Goal: Task Accomplishment & Management: Complete application form

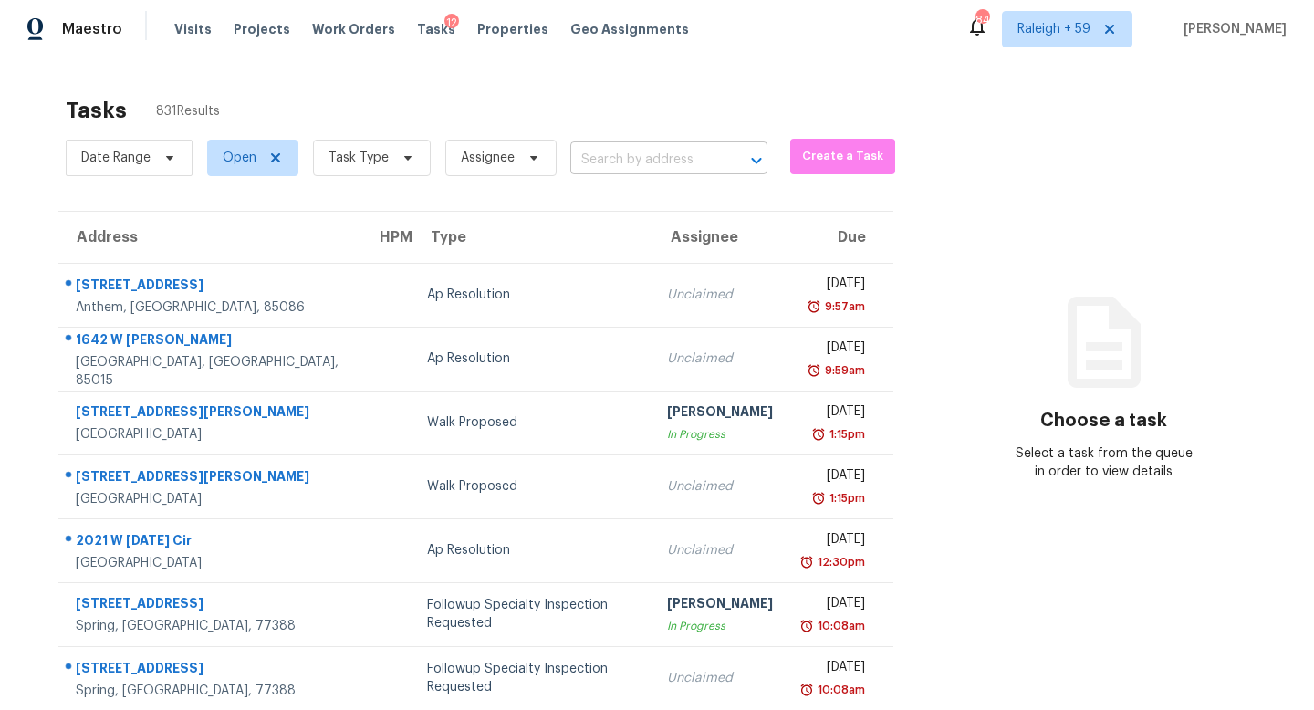
click at [632, 159] on input "text" at bounding box center [643, 160] width 146 height 28
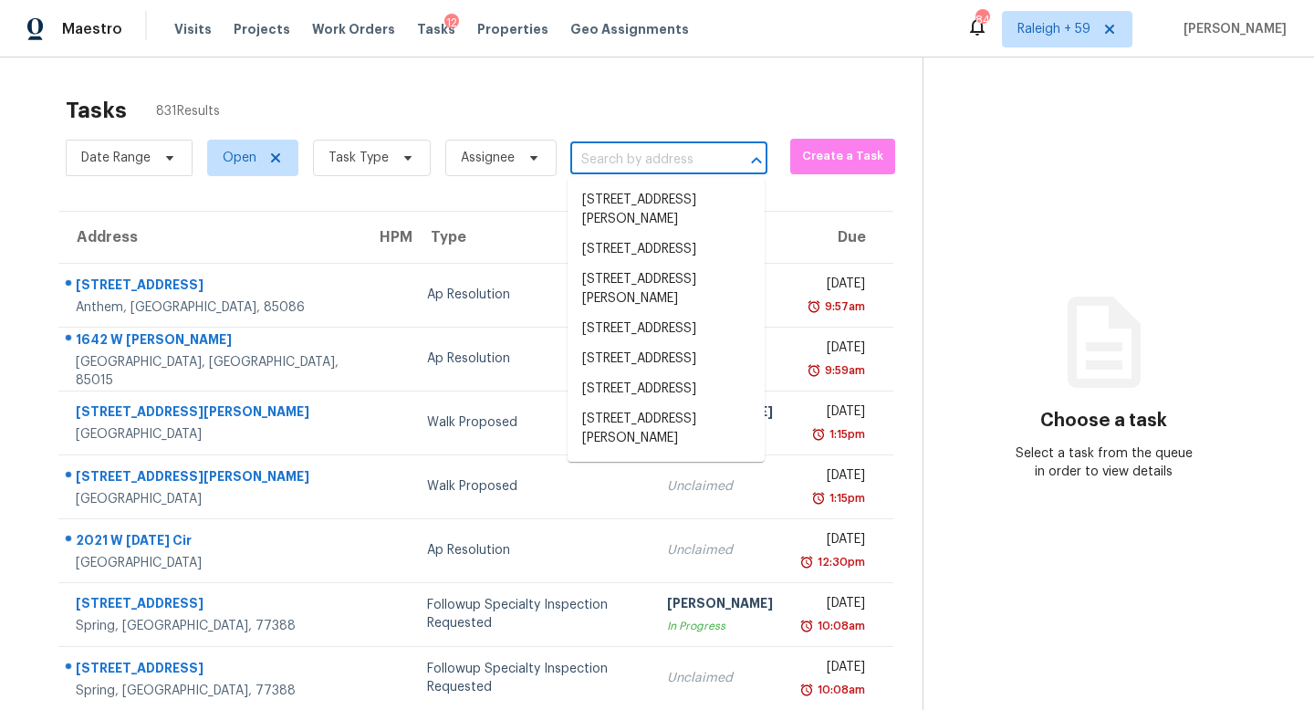
paste input "[STREET_ADDRESS]"
type input "[STREET_ADDRESS]"
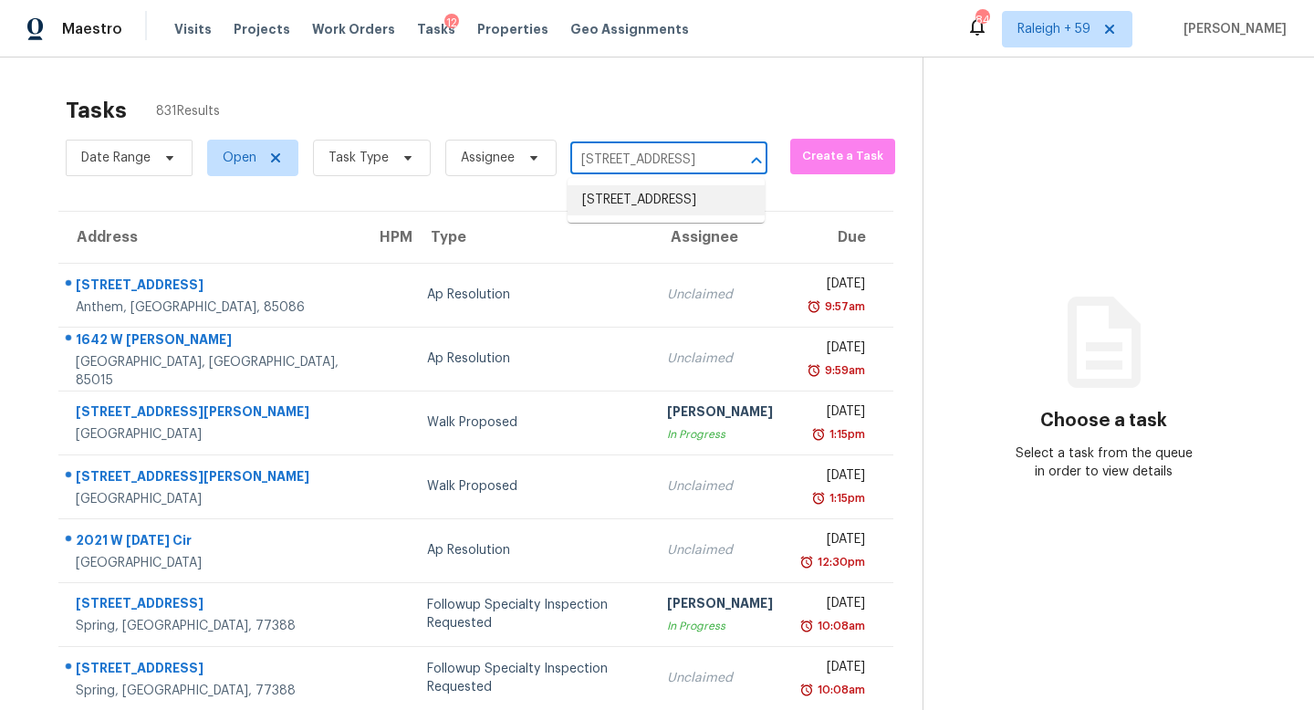
click at [644, 212] on li "[STREET_ADDRESS]" at bounding box center [666, 200] width 197 height 30
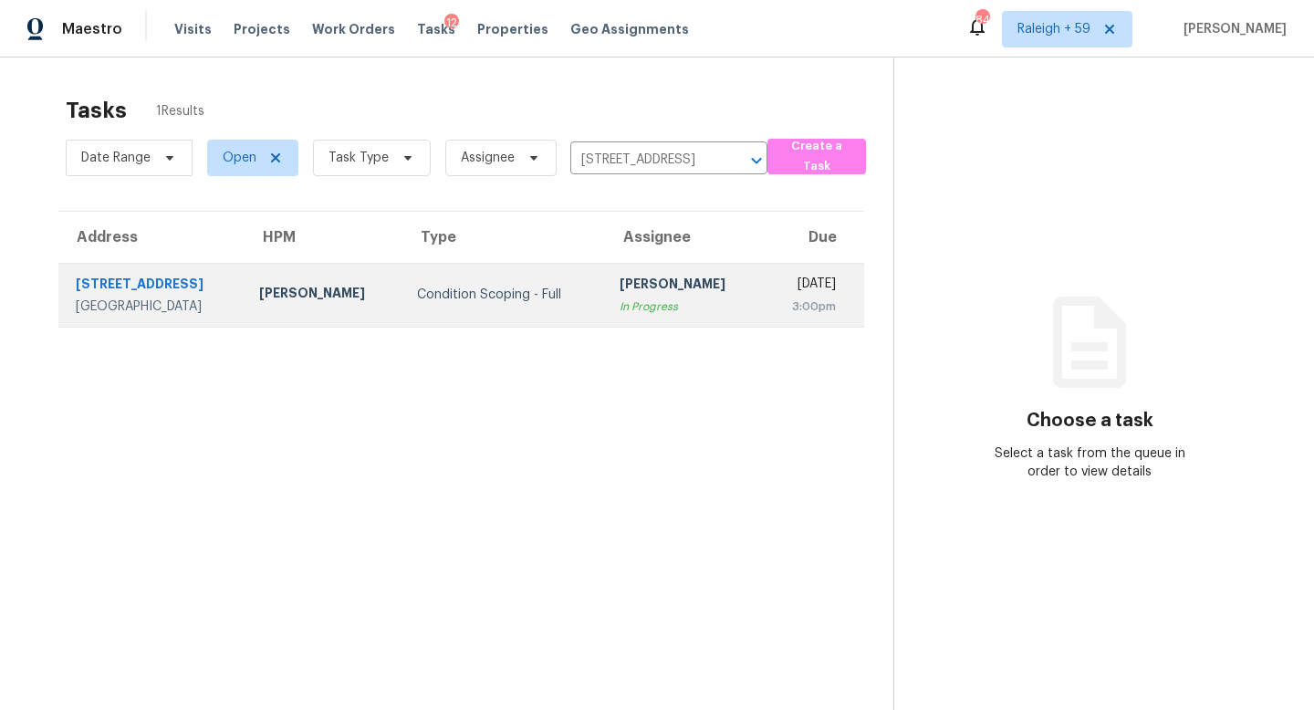
click at [620, 292] on div "[PERSON_NAME]" at bounding box center [684, 286] width 129 height 23
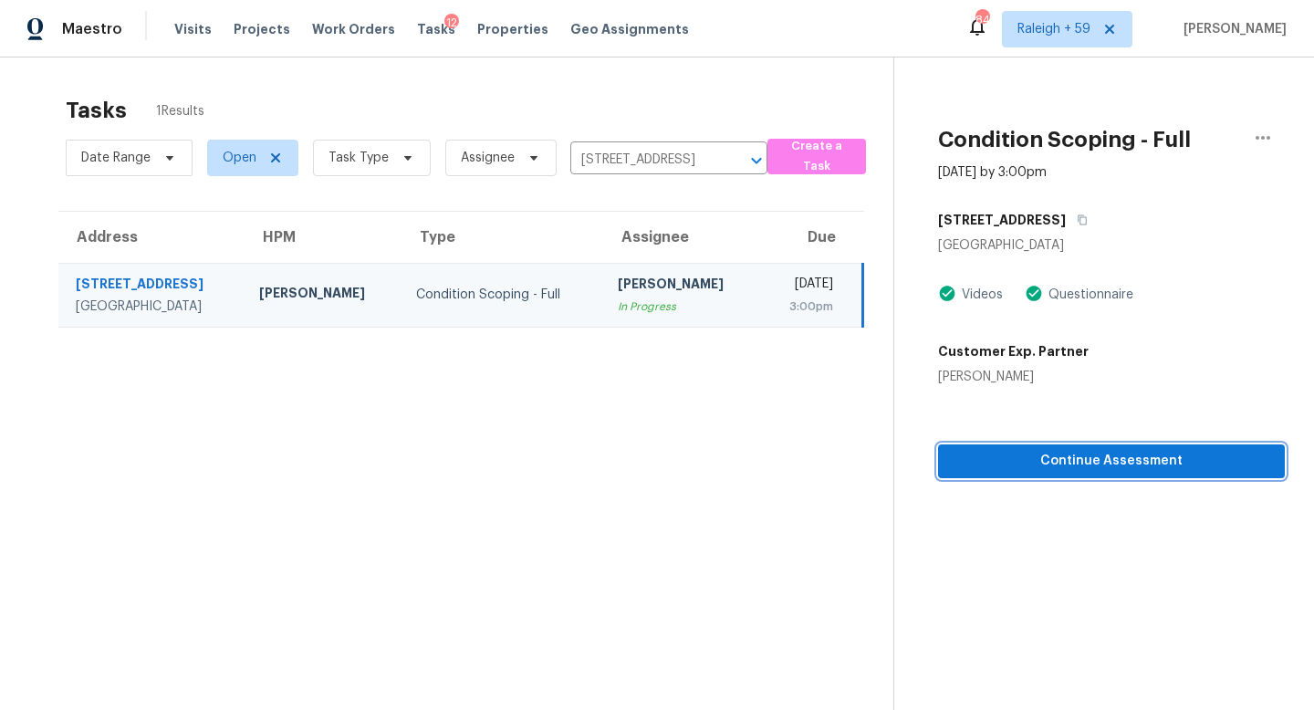
click at [1006, 458] on span "Continue Assessment" at bounding box center [1112, 461] width 318 height 23
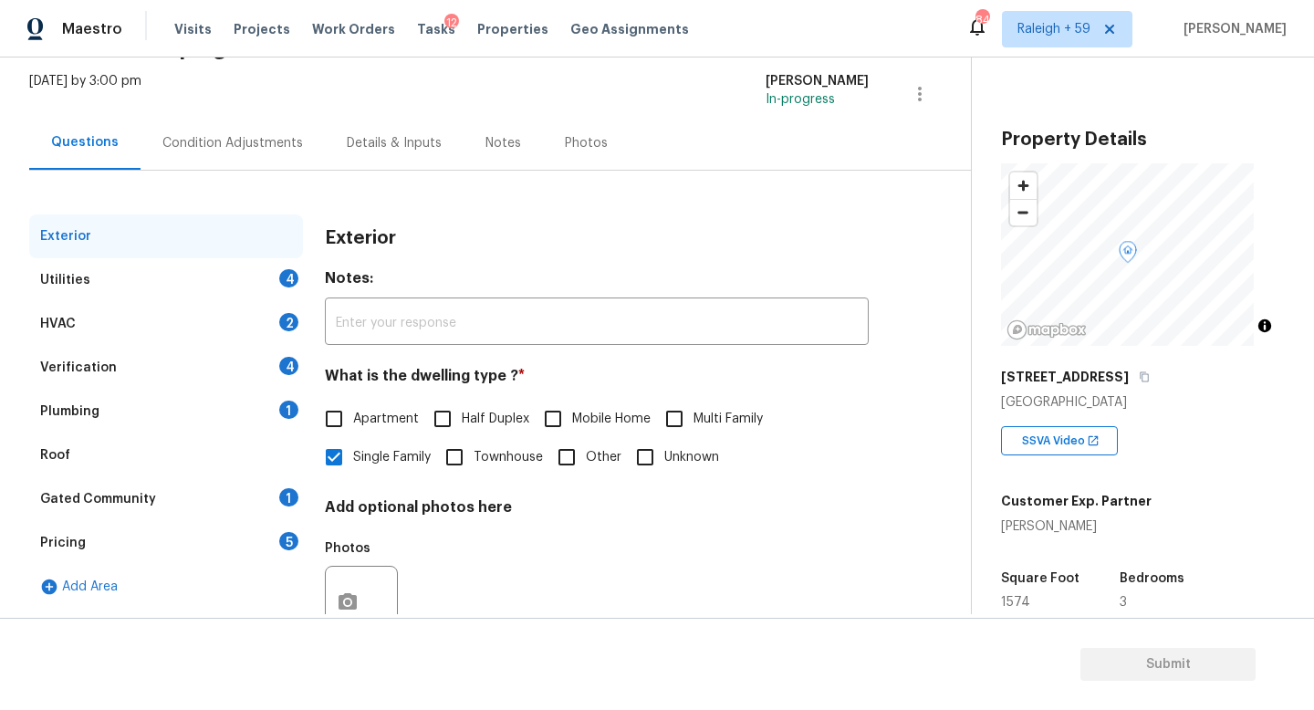
scroll to position [153, 0]
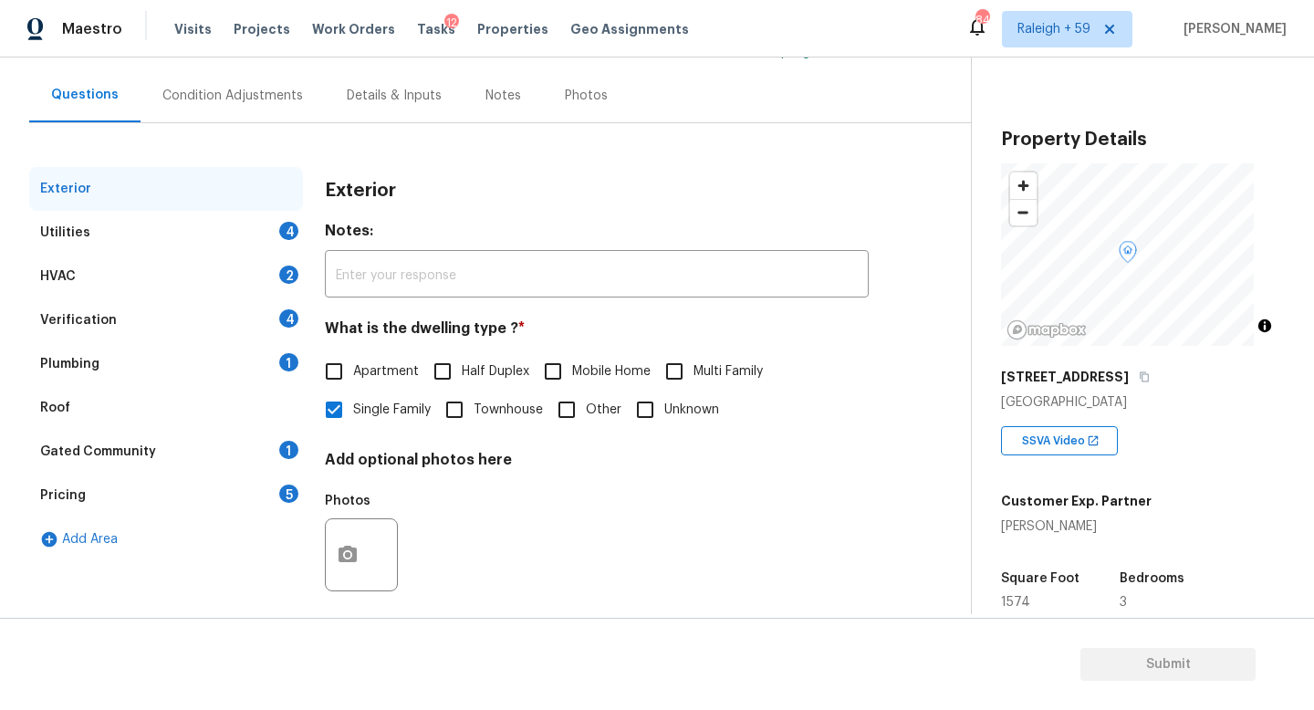
click at [378, 93] on div "Details & Inputs" at bounding box center [394, 96] width 95 height 18
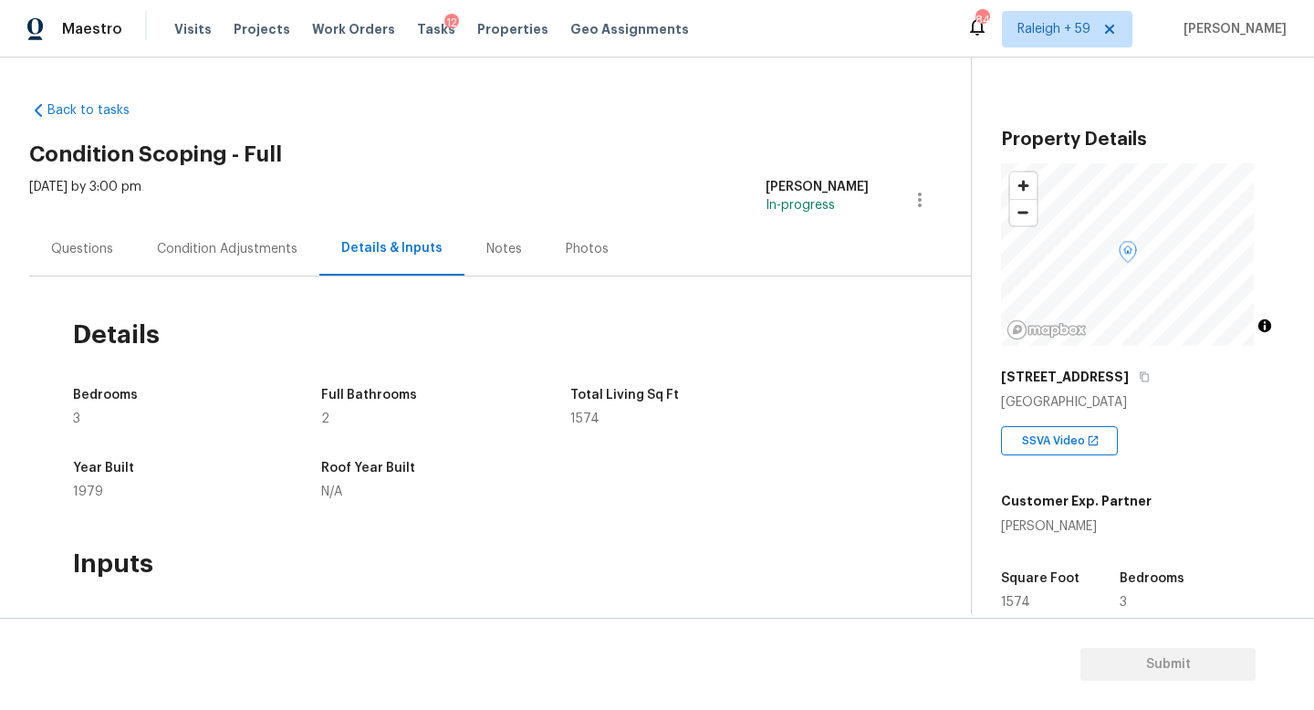
click at [92, 262] on div "Questions" at bounding box center [82, 249] width 106 height 54
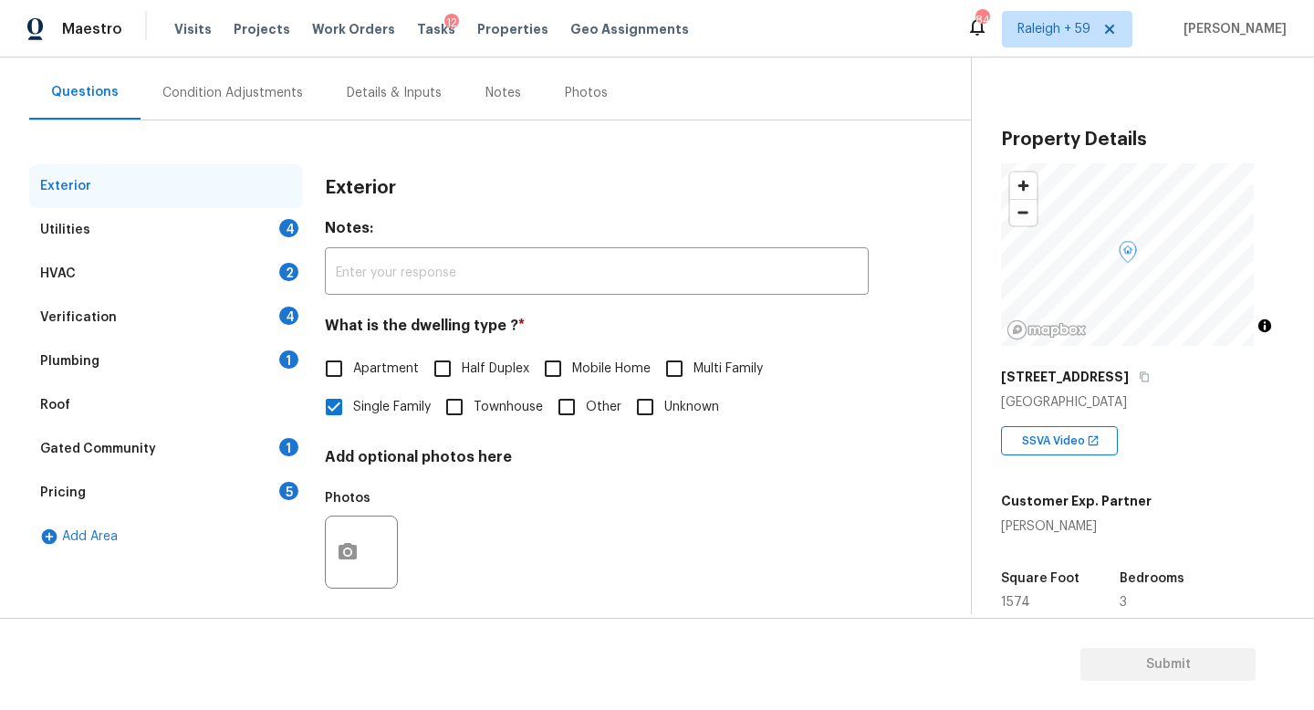
click at [225, 365] on div "Plumbing 1" at bounding box center [166, 361] width 274 height 44
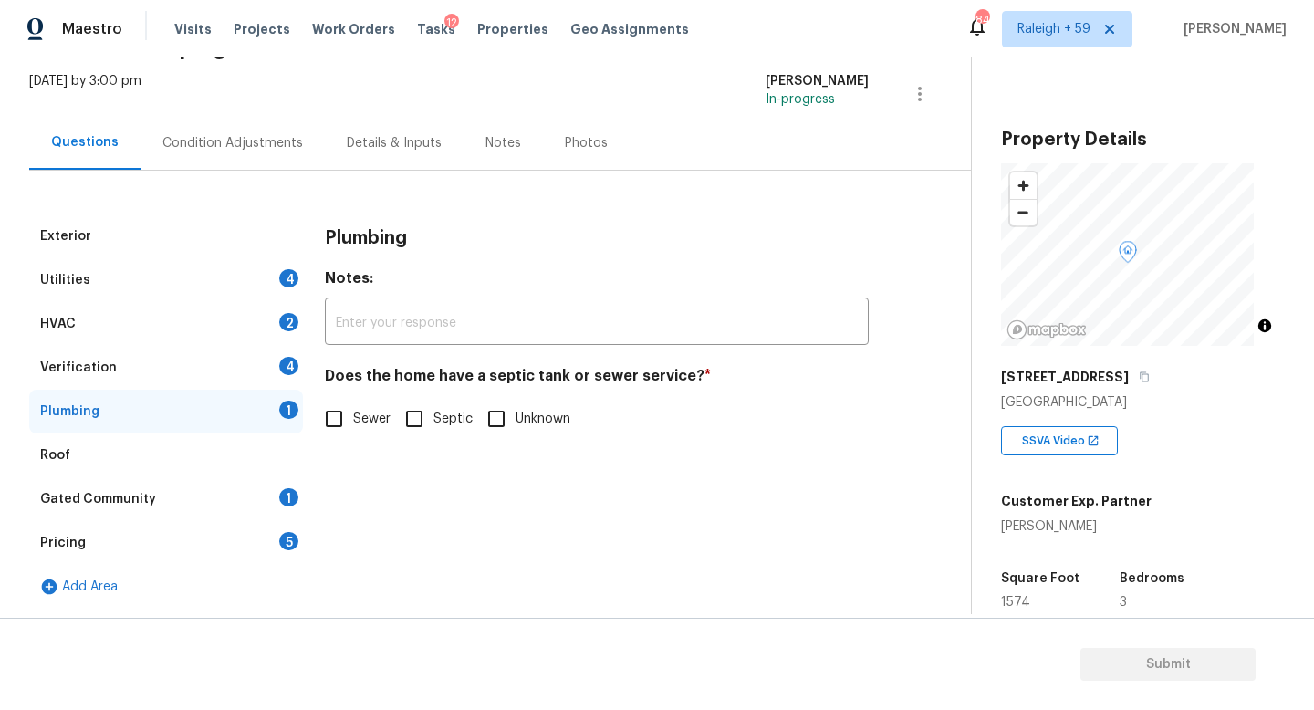
click at [371, 410] on span "Sewer" at bounding box center [371, 419] width 37 height 19
click at [353, 403] on input "Sewer" at bounding box center [334, 419] width 38 height 38
checkbox input "true"
click at [385, 173] on div "Exterior Utilities 4 HVAC 2 Verification 4 Plumbing Roof Gated Community 1 Pric…" at bounding box center [478, 390] width 898 height 438
click at [394, 134] on div "Details & Inputs" at bounding box center [394, 143] width 95 height 18
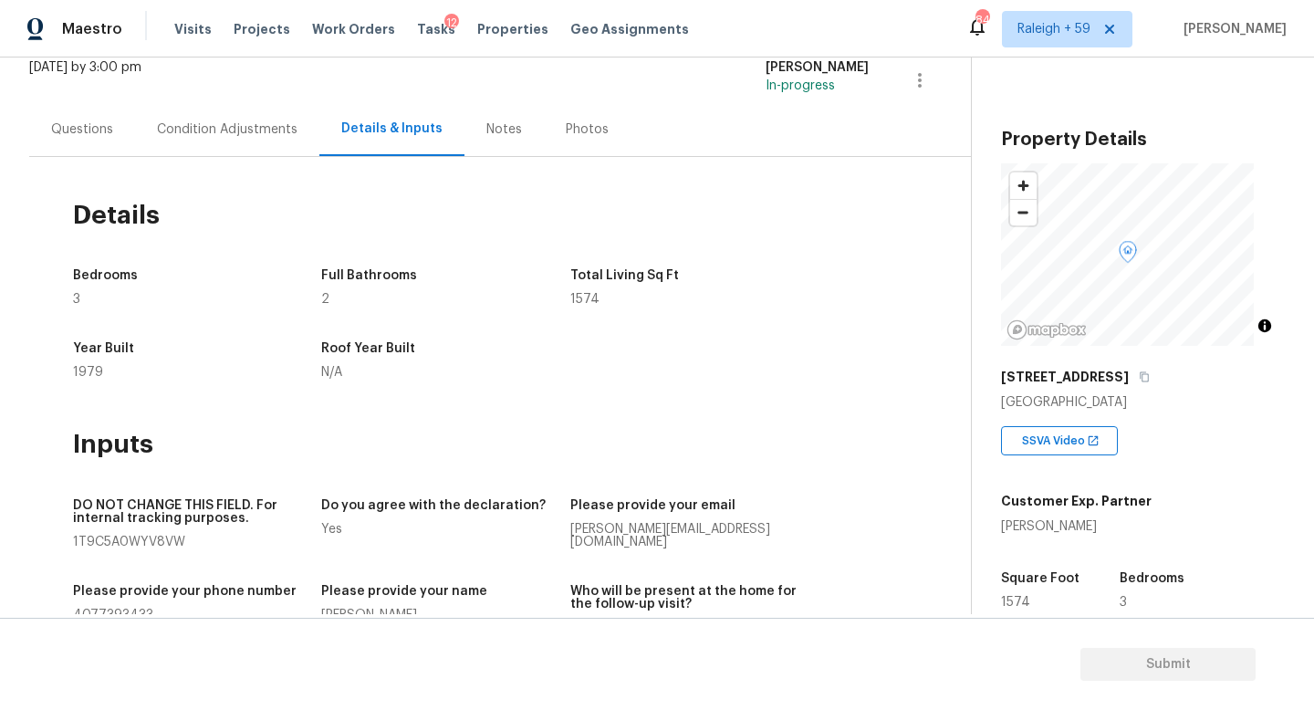
click at [69, 116] on div "Questions" at bounding box center [82, 129] width 106 height 54
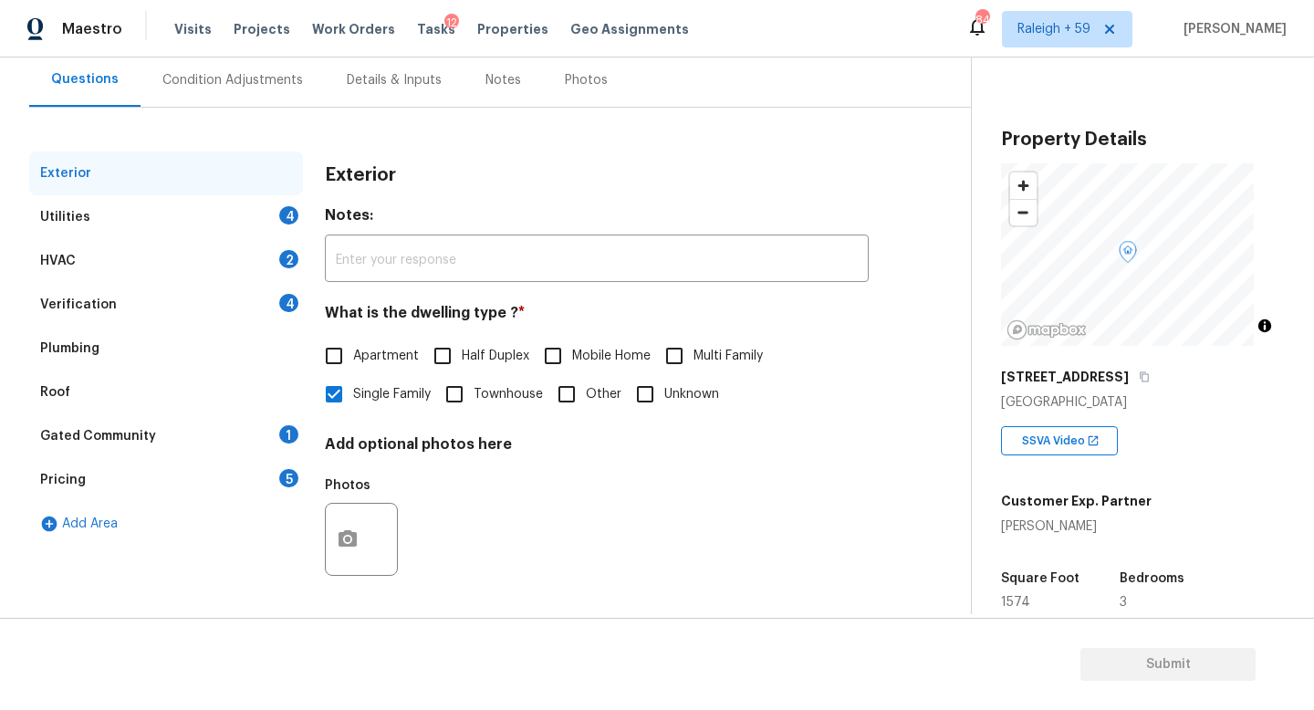
click at [237, 420] on div "Gated Community 1" at bounding box center [166, 436] width 274 height 44
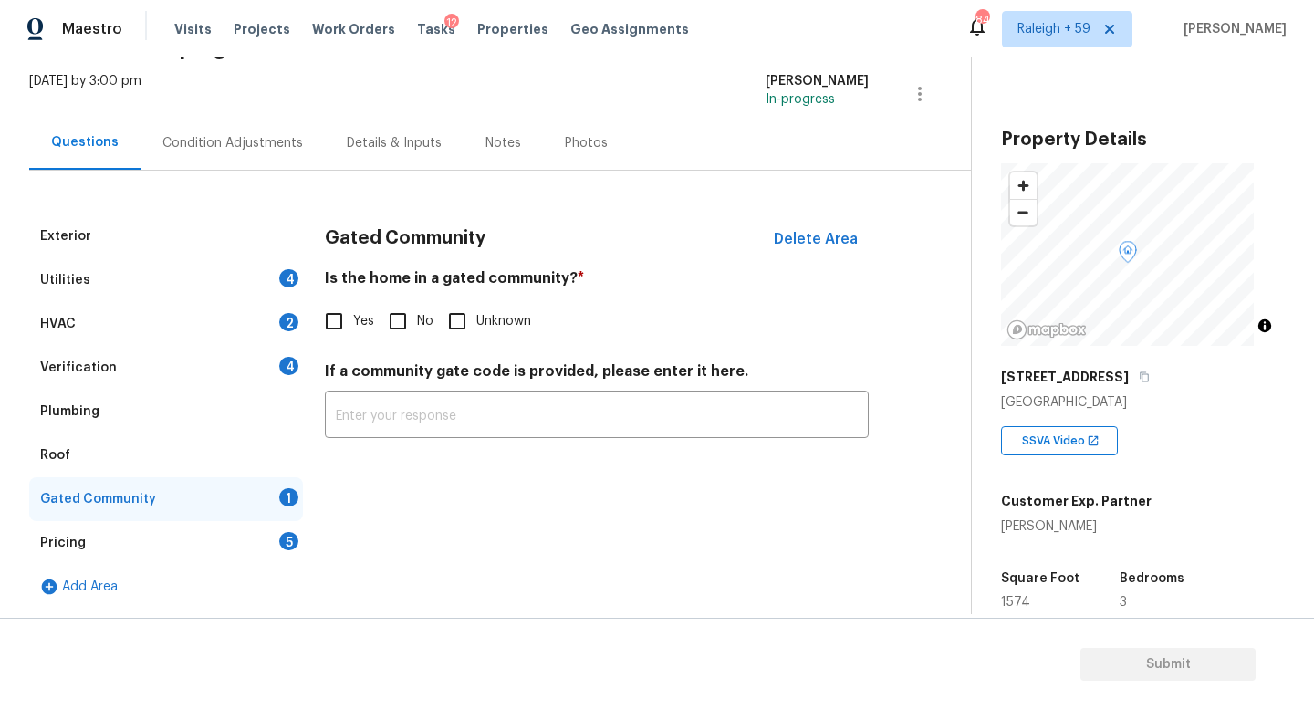
click at [393, 310] on input "No" at bounding box center [398, 321] width 38 height 38
checkbox input "true"
click at [278, 358] on div "Verification 4" at bounding box center [166, 368] width 274 height 44
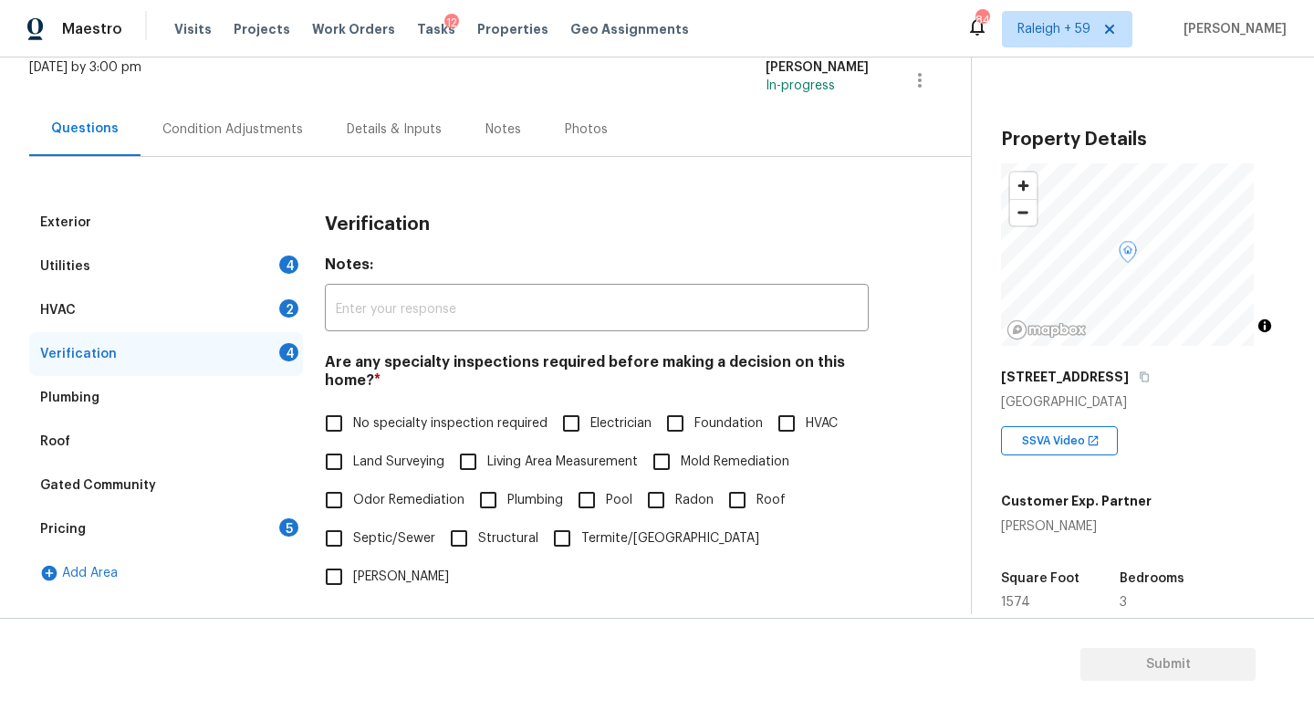
click at [287, 269] on div "4" at bounding box center [288, 265] width 19 height 18
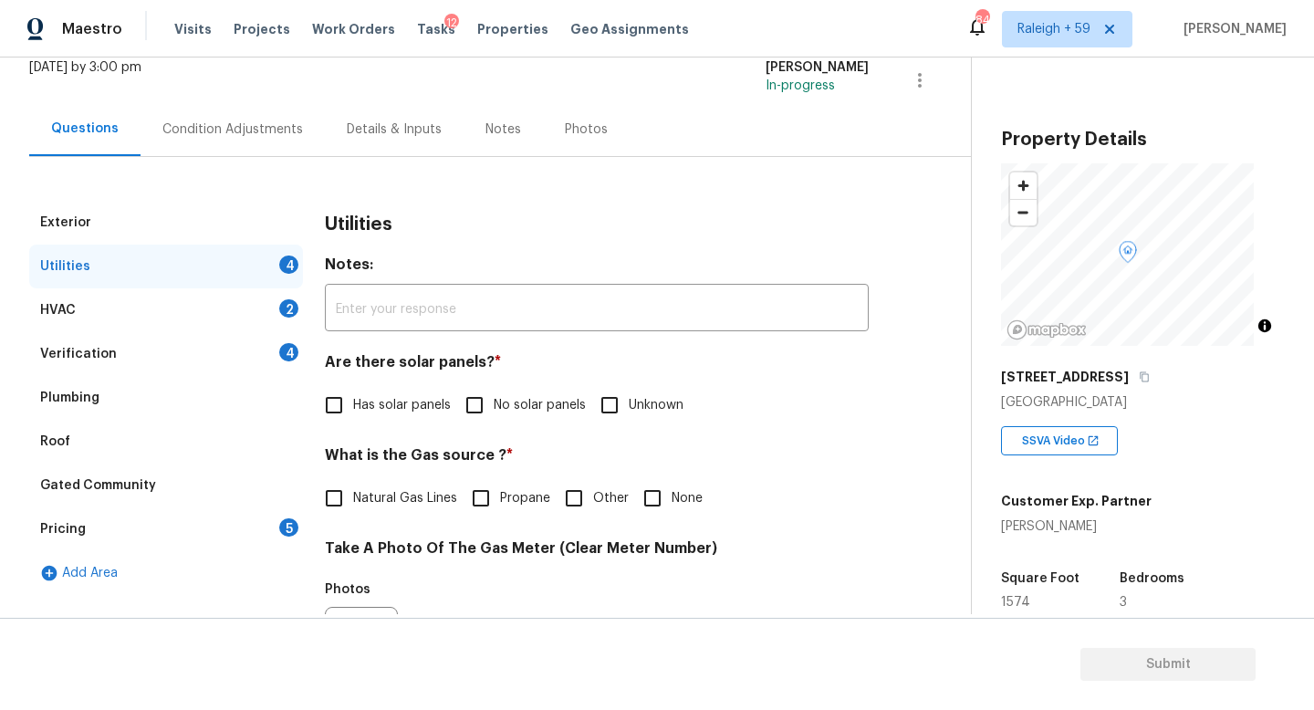
scroll to position [261, 0]
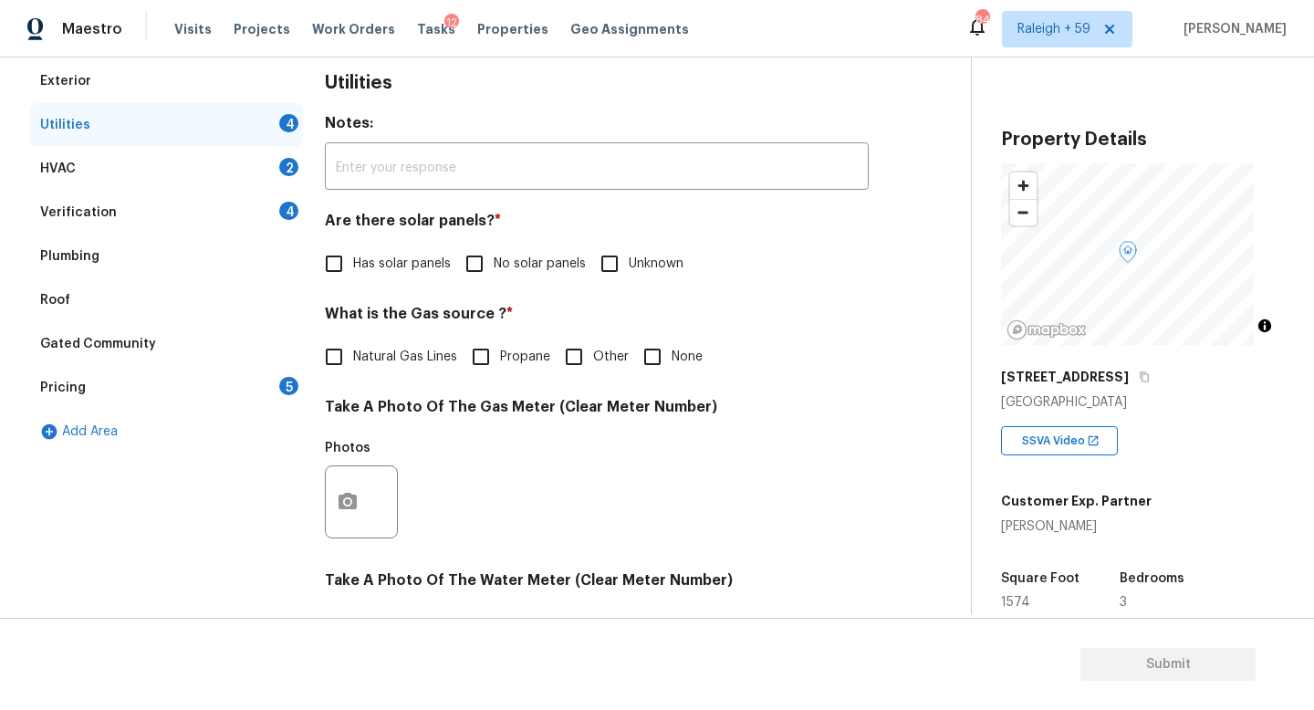
click at [509, 272] on span "No solar panels" at bounding box center [540, 264] width 92 height 19
click at [494, 272] on input "No solar panels" at bounding box center [474, 264] width 38 height 38
checkbox input "true"
click at [400, 343] on label "Natural Gas Lines" at bounding box center [386, 357] width 142 height 38
click at [353, 343] on input "Natural Gas Lines" at bounding box center [334, 357] width 38 height 38
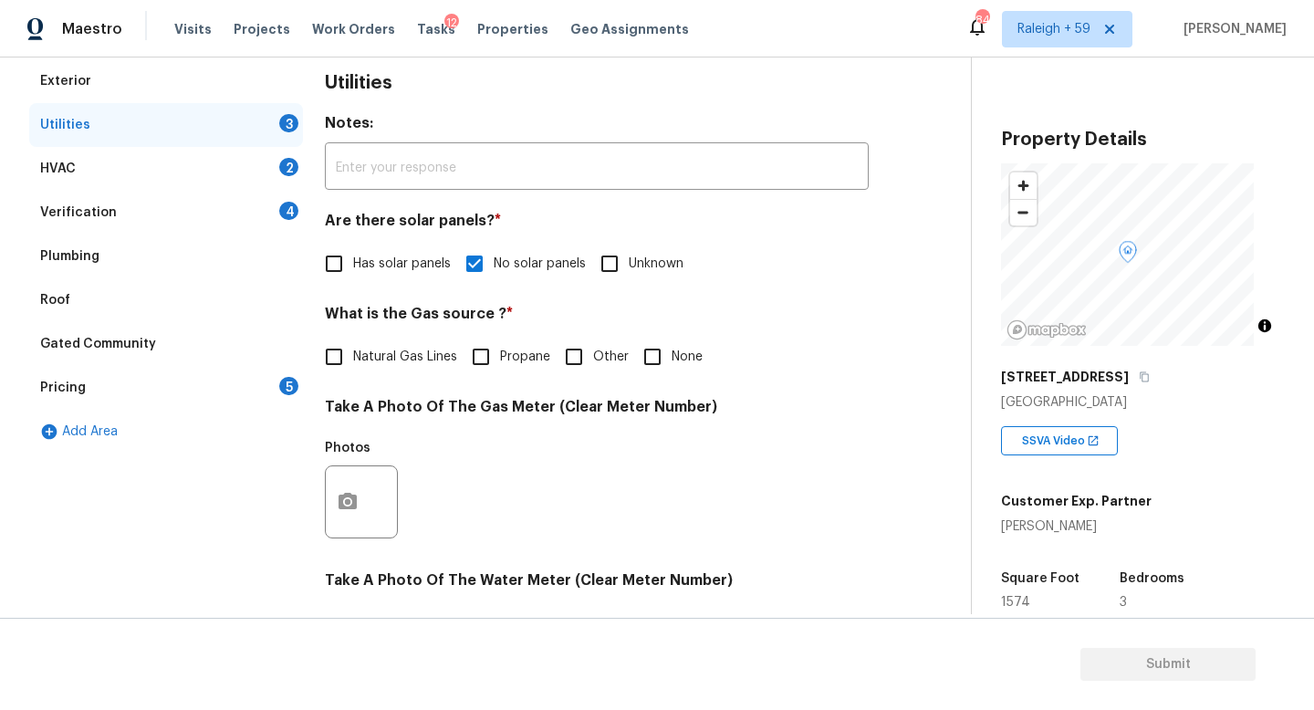
checkbox input "true"
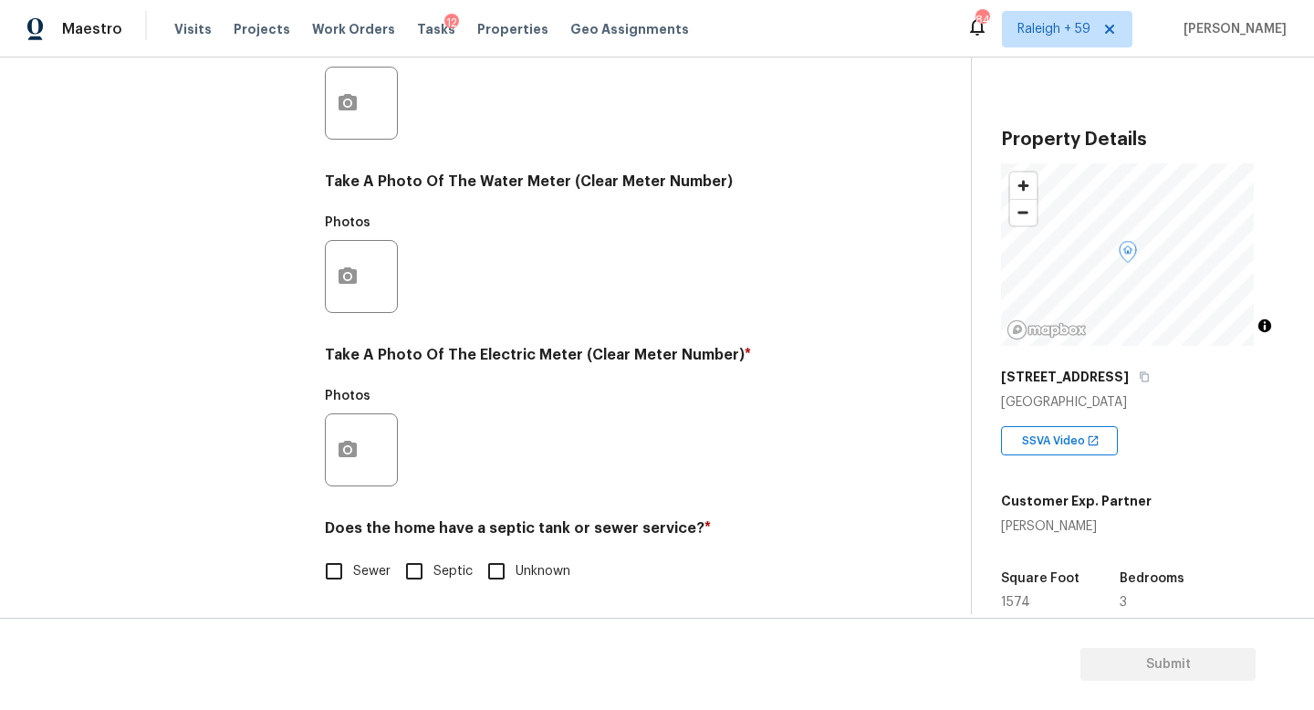
scroll to position [677, 0]
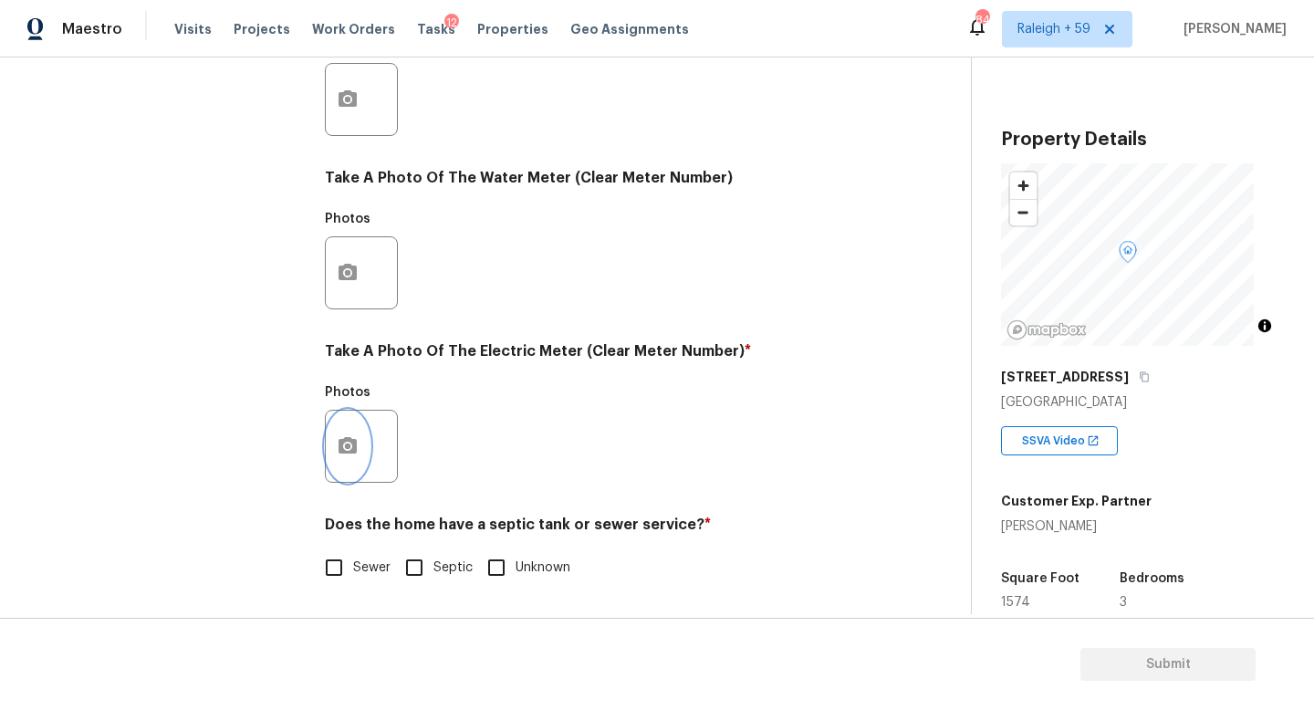
click at [354, 445] on button "button" at bounding box center [348, 446] width 44 height 71
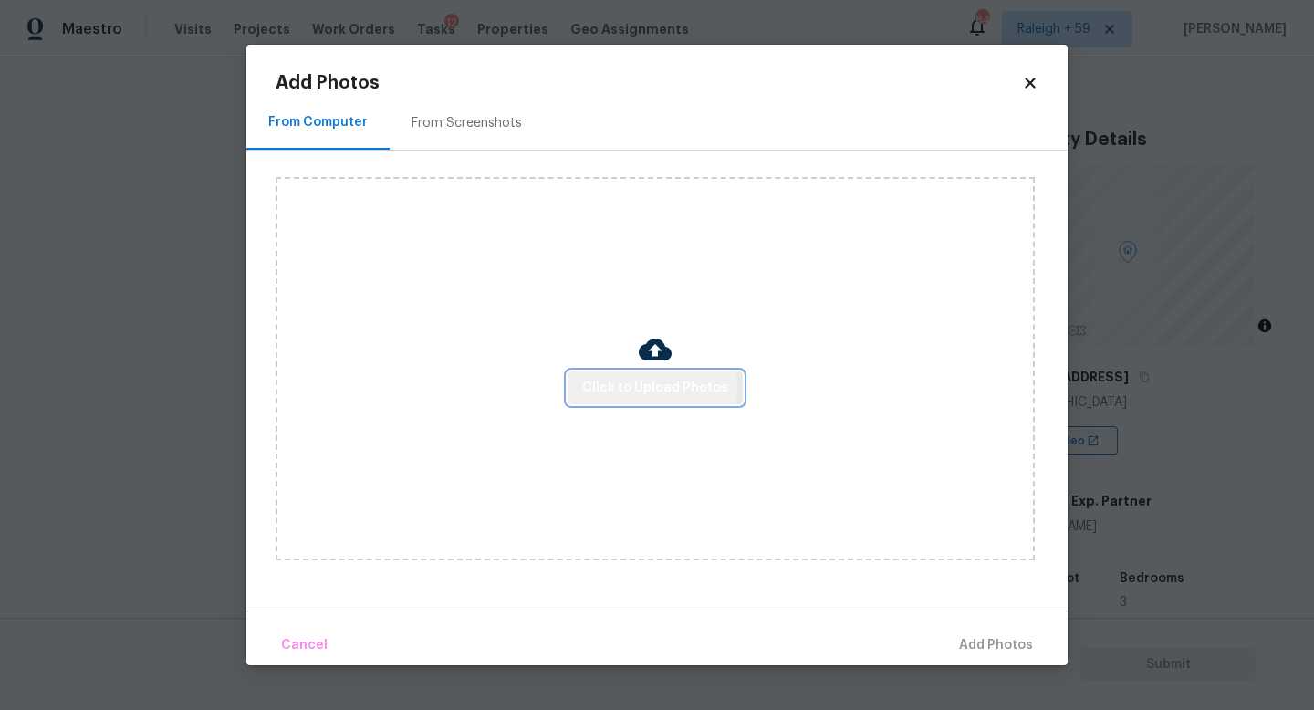
click at [632, 386] on span "Click to Upload Photos" at bounding box center [655, 388] width 146 height 23
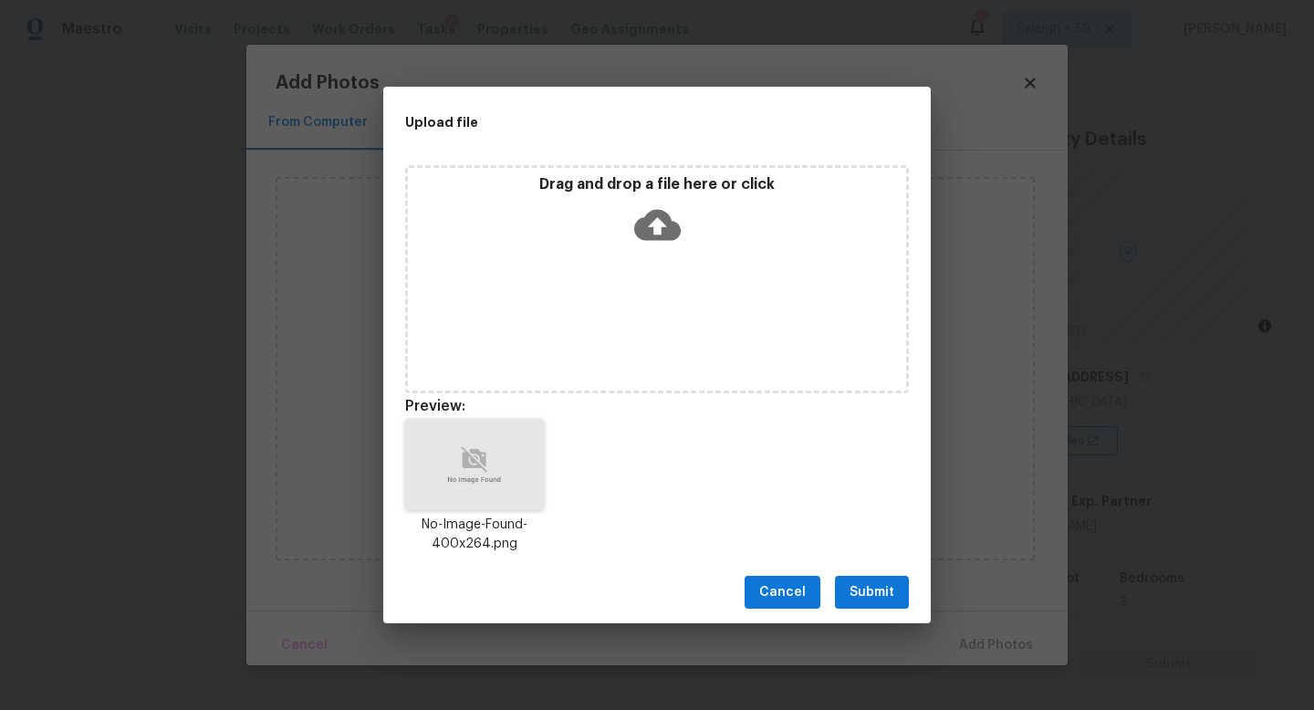
click at [894, 596] on button "Submit" at bounding box center [872, 593] width 74 height 34
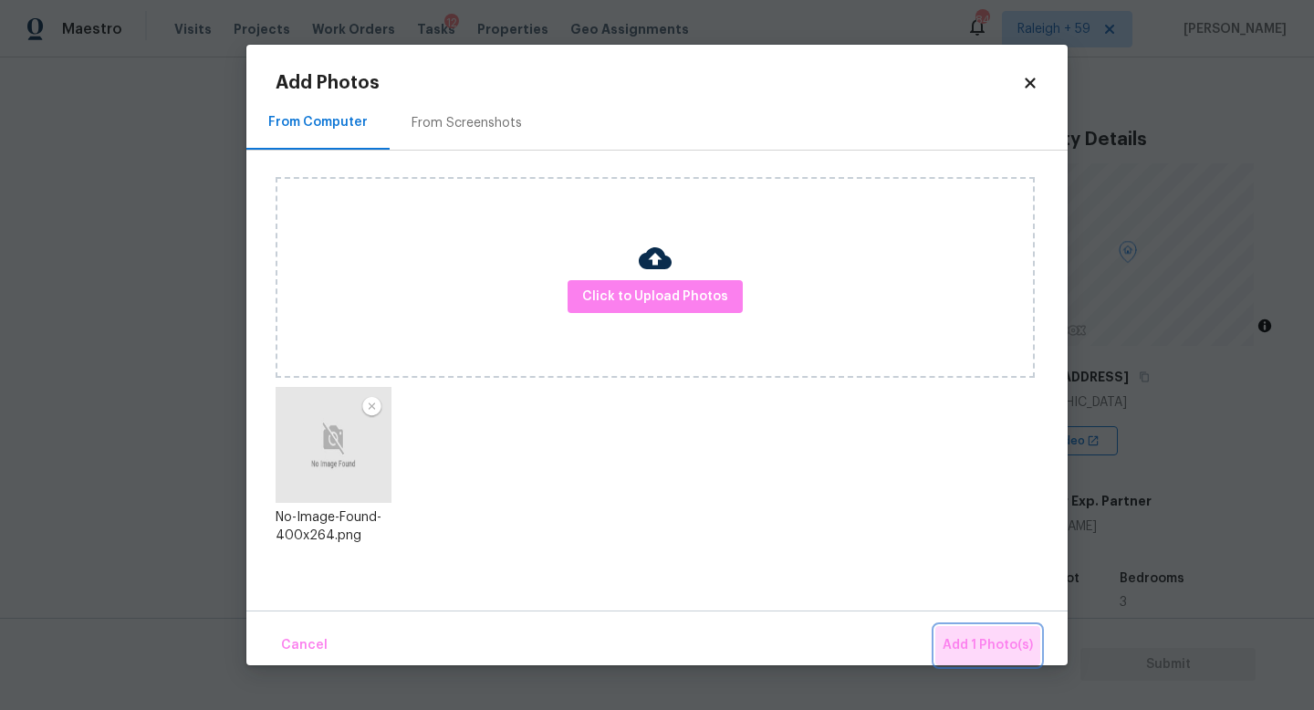
click at [1003, 650] on span "Add 1 Photo(s)" at bounding box center [988, 645] width 90 height 23
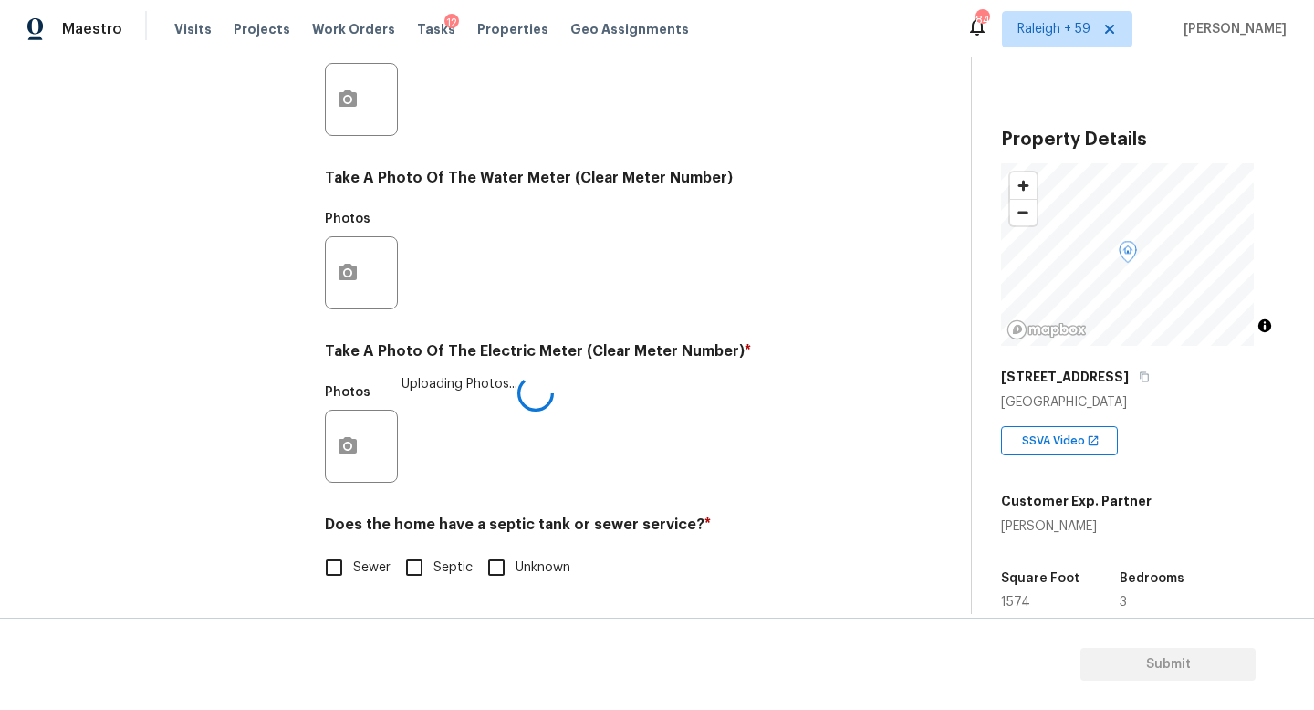
click at [354, 559] on span "Sewer" at bounding box center [371, 568] width 37 height 19
click at [353, 556] on input "Sewer" at bounding box center [334, 567] width 38 height 38
checkbox input "true"
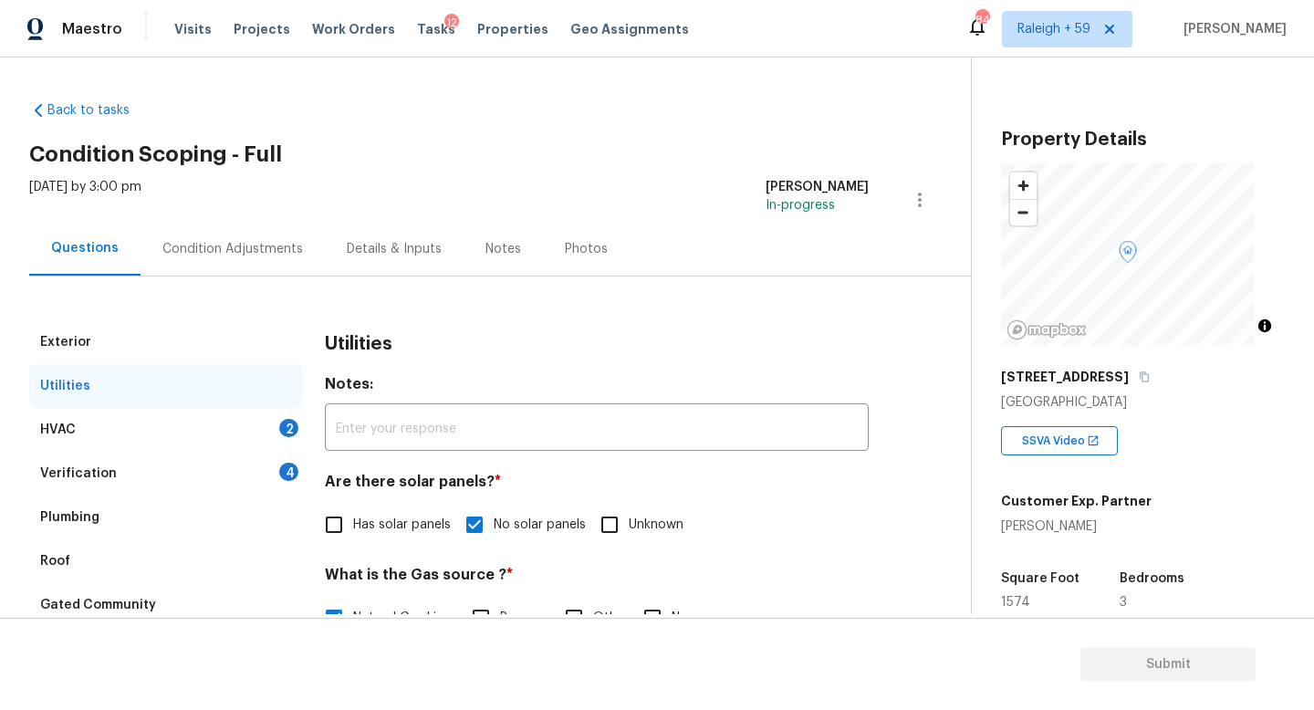
click at [256, 473] on div "Verification 4" at bounding box center [166, 474] width 274 height 44
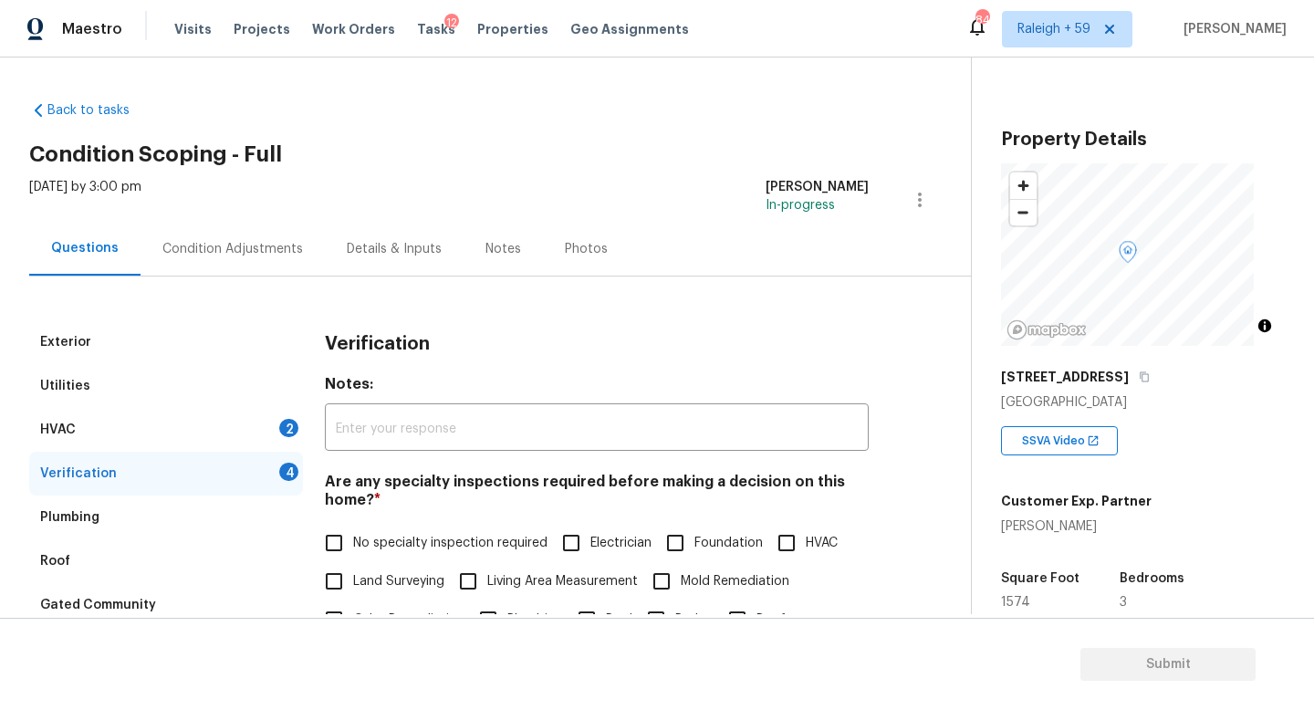
click at [420, 546] on span "No specialty inspection required" at bounding box center [450, 543] width 194 height 19
click at [353, 546] on input "No specialty inspection required" at bounding box center [334, 543] width 38 height 38
checkbox input "true"
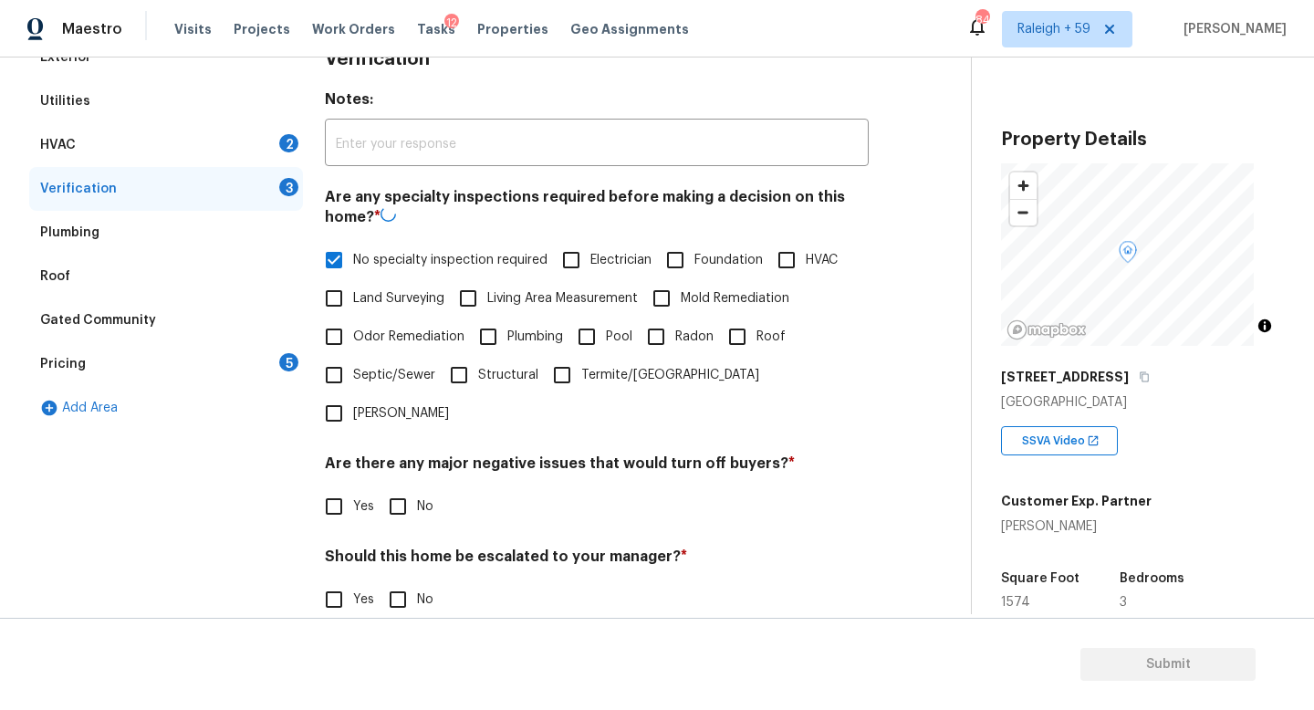
scroll to position [442, 0]
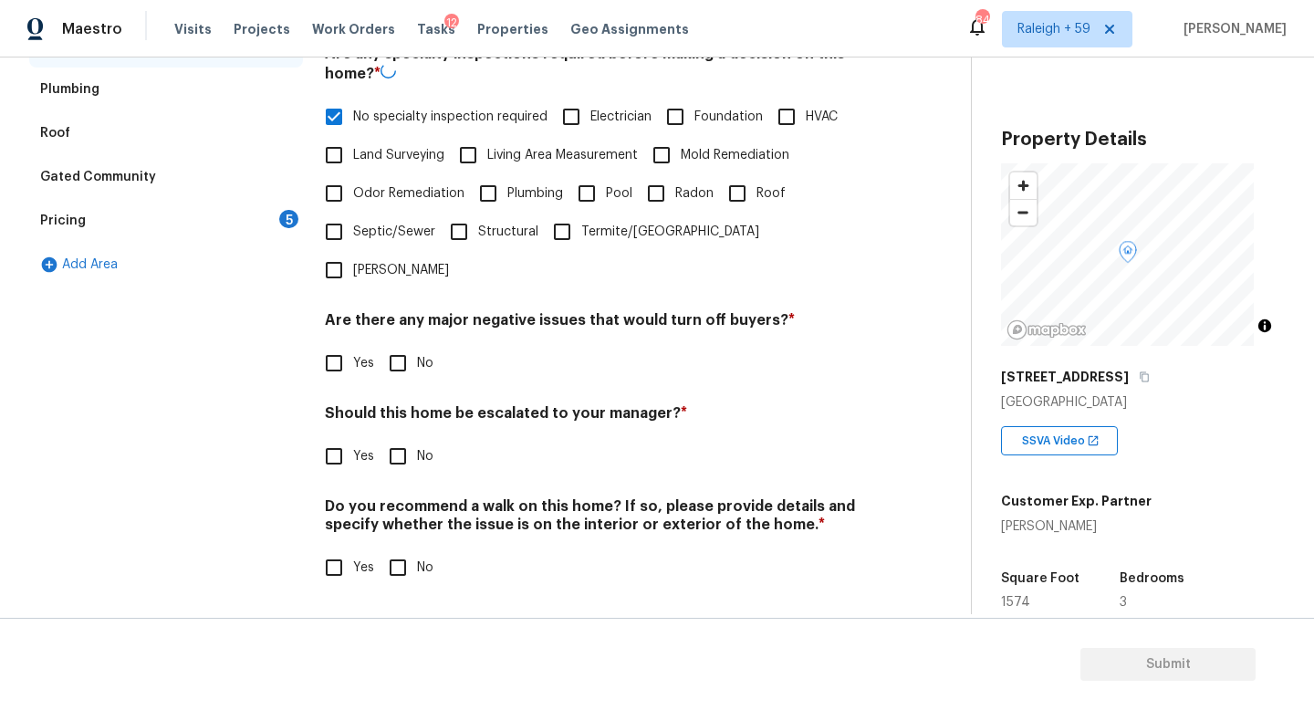
click at [418, 354] on span "No" at bounding box center [425, 363] width 16 height 19
click at [417, 353] on input "No" at bounding box center [398, 363] width 38 height 38
checkbox input "true"
click at [400, 455] on input "No" at bounding box center [398, 456] width 38 height 38
checkbox input "true"
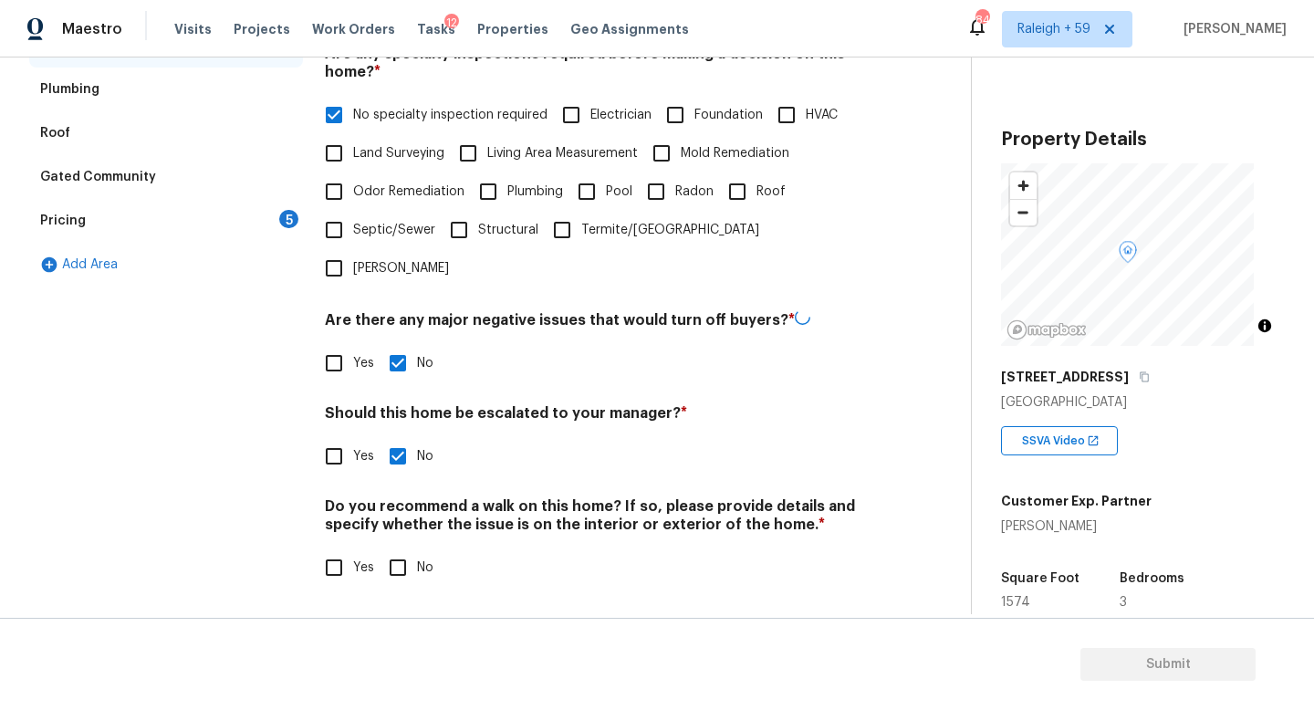
click at [410, 578] on div "Verification Notes: ​ Are any specialty inspections required before making a de…" at bounding box center [597, 250] width 544 height 716
click at [410, 555] on input "No" at bounding box center [398, 567] width 38 height 38
checkbox input "true"
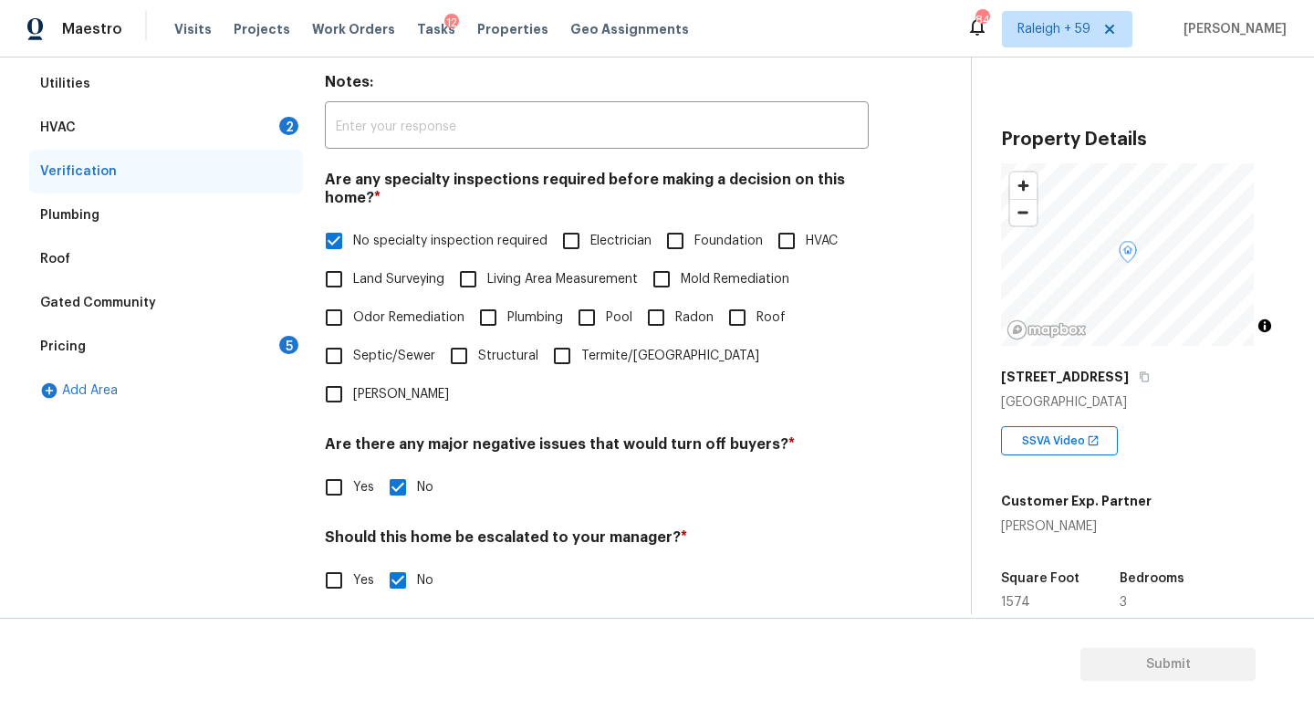
scroll to position [263, 0]
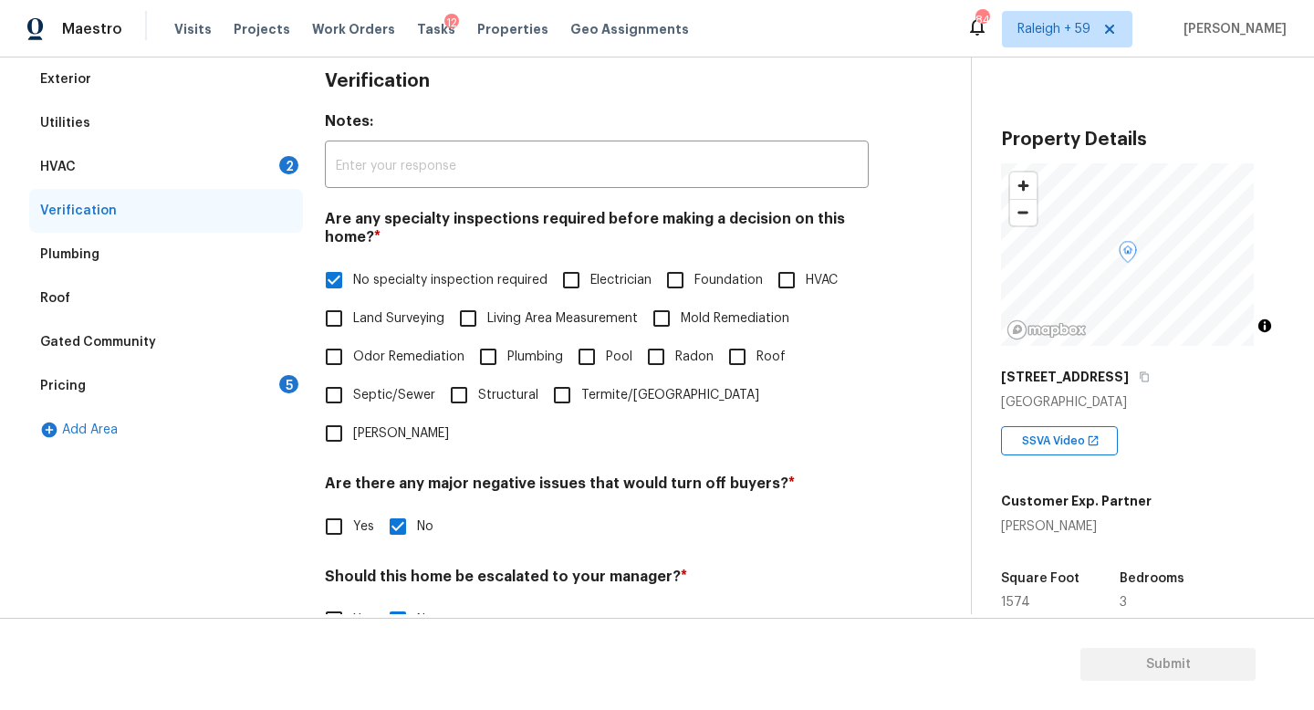
click at [806, 290] on span "HVAC" at bounding box center [822, 280] width 32 height 19
click at [768, 299] on input "HVAC" at bounding box center [787, 280] width 38 height 38
checkbox input "true"
click at [757, 367] on span "Roof" at bounding box center [771, 357] width 29 height 19
click at [718, 376] on input "Roof" at bounding box center [737, 357] width 38 height 38
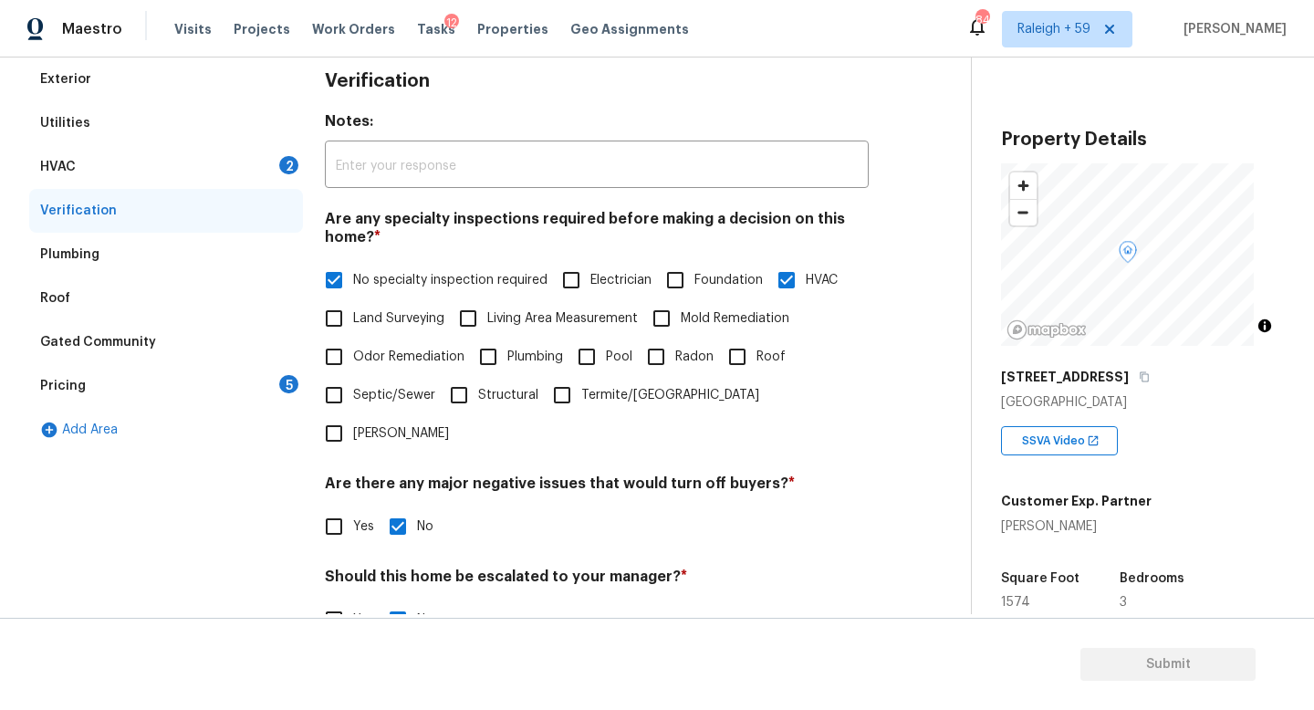
checkbox input "true"
click at [406, 286] on span "No specialty inspection required" at bounding box center [450, 280] width 194 height 19
click at [353, 286] on input "No specialty inspection required" at bounding box center [334, 280] width 38 height 38
checkbox input "false"
click at [193, 368] on div "Pricing 5" at bounding box center [166, 386] width 274 height 44
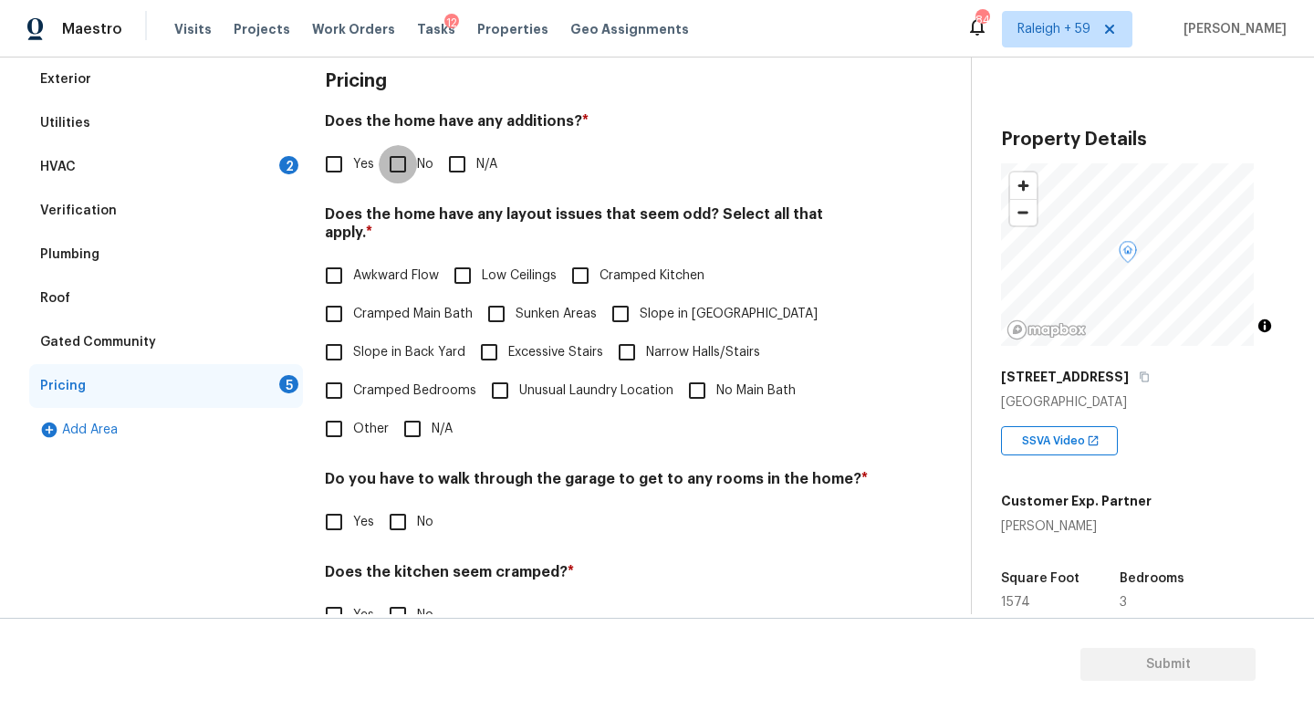
drag, startPoint x: 415, startPoint y: 176, endPoint x: 417, endPoint y: 192, distance: 15.6
click at [415, 176] on input "No" at bounding box center [398, 164] width 38 height 38
checkbox input "true"
click at [404, 432] on input "N/A" at bounding box center [412, 431] width 38 height 38
checkbox input "true"
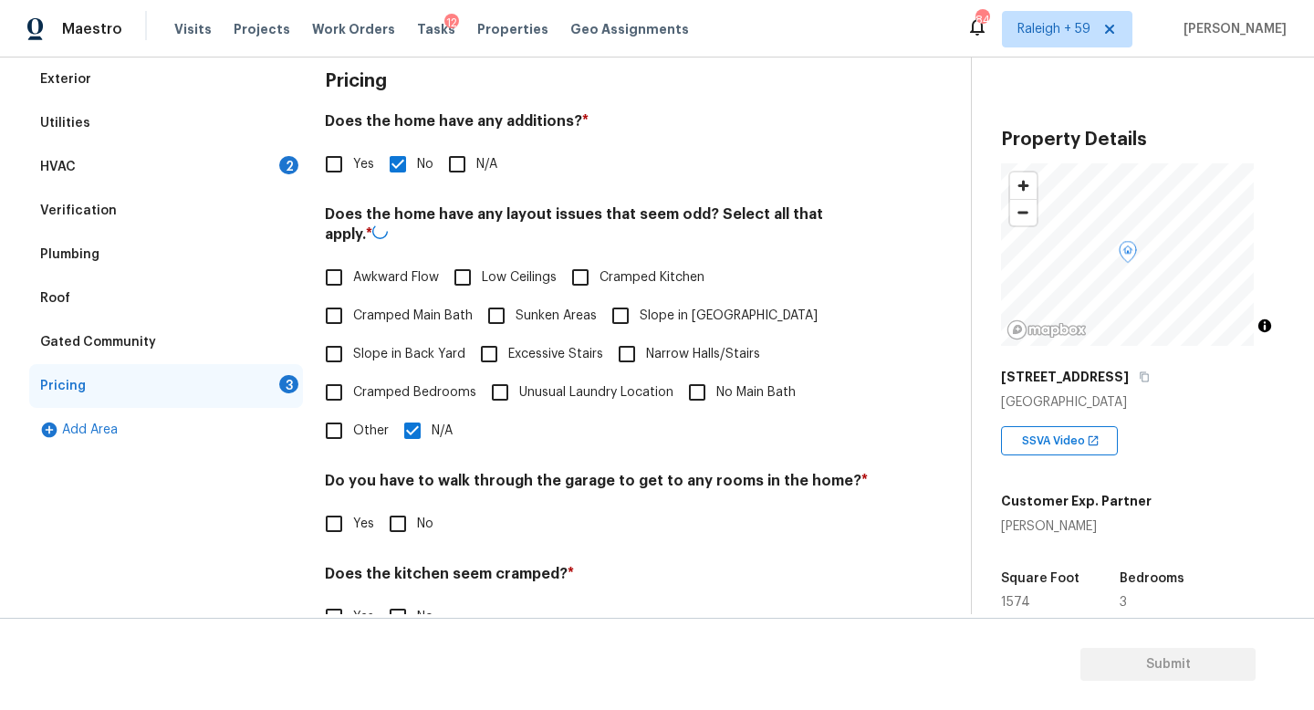
click at [418, 516] on span "No" at bounding box center [425, 524] width 16 height 19
click at [417, 516] on input "No" at bounding box center [398, 524] width 38 height 38
checkbox input "true"
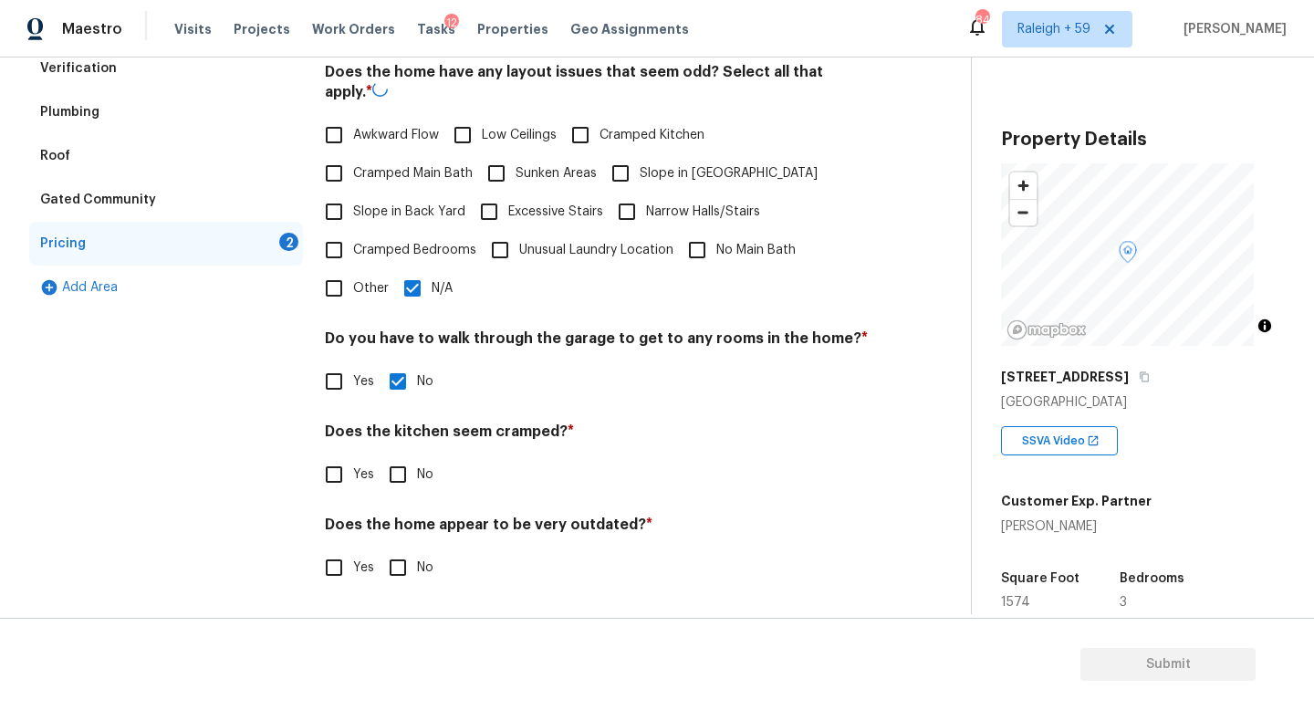
scroll to position [417, 0]
click at [420, 465] on span "No" at bounding box center [425, 474] width 16 height 19
click at [417, 455] on input "No" at bounding box center [398, 474] width 38 height 38
checkbox input "true"
click at [418, 559] on span "No" at bounding box center [425, 568] width 16 height 19
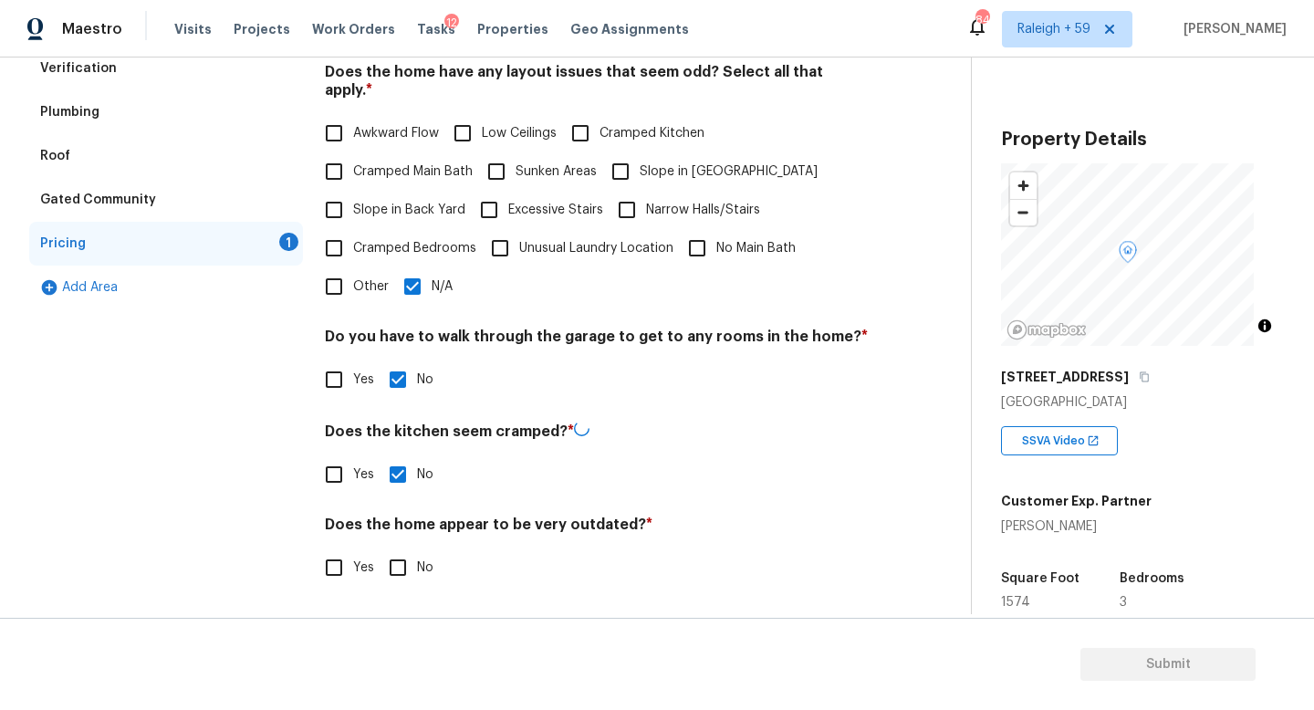
click at [417, 555] on input "No" at bounding box center [398, 567] width 38 height 38
checkbox input "true"
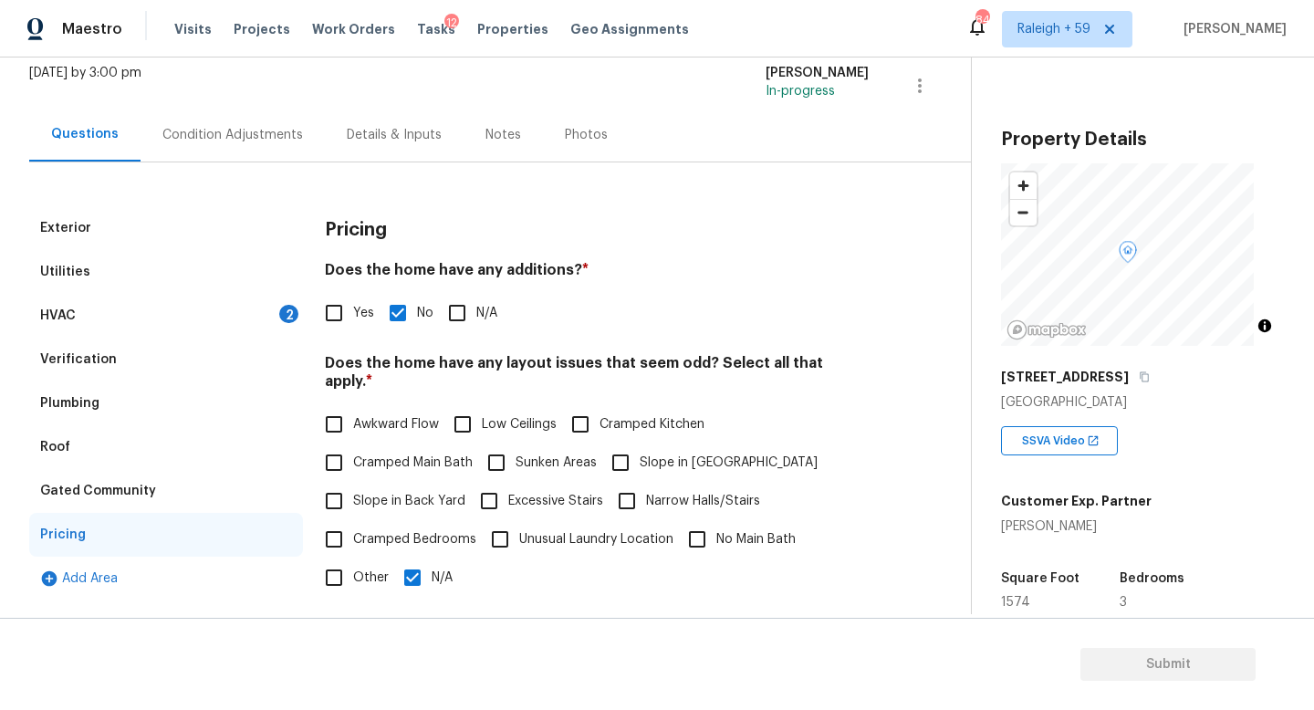
scroll to position [26, 0]
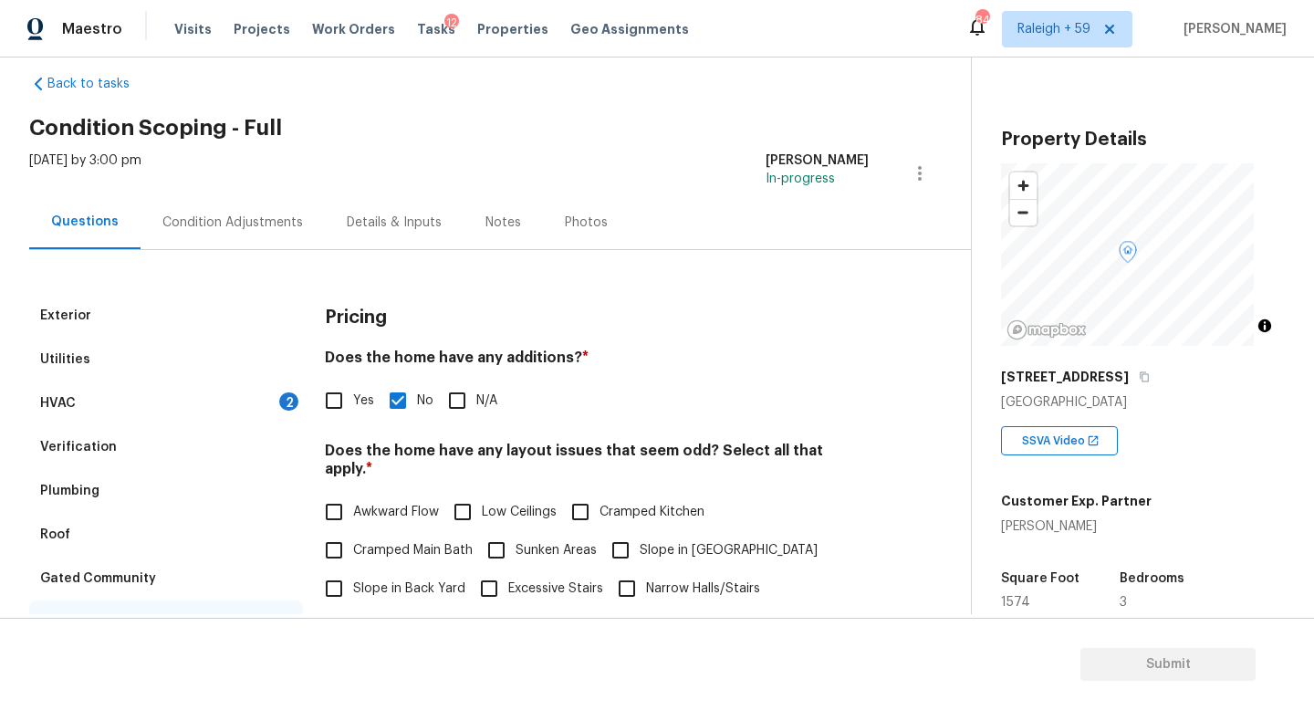
click at [260, 236] on div "Condition Adjustments" at bounding box center [233, 222] width 184 height 54
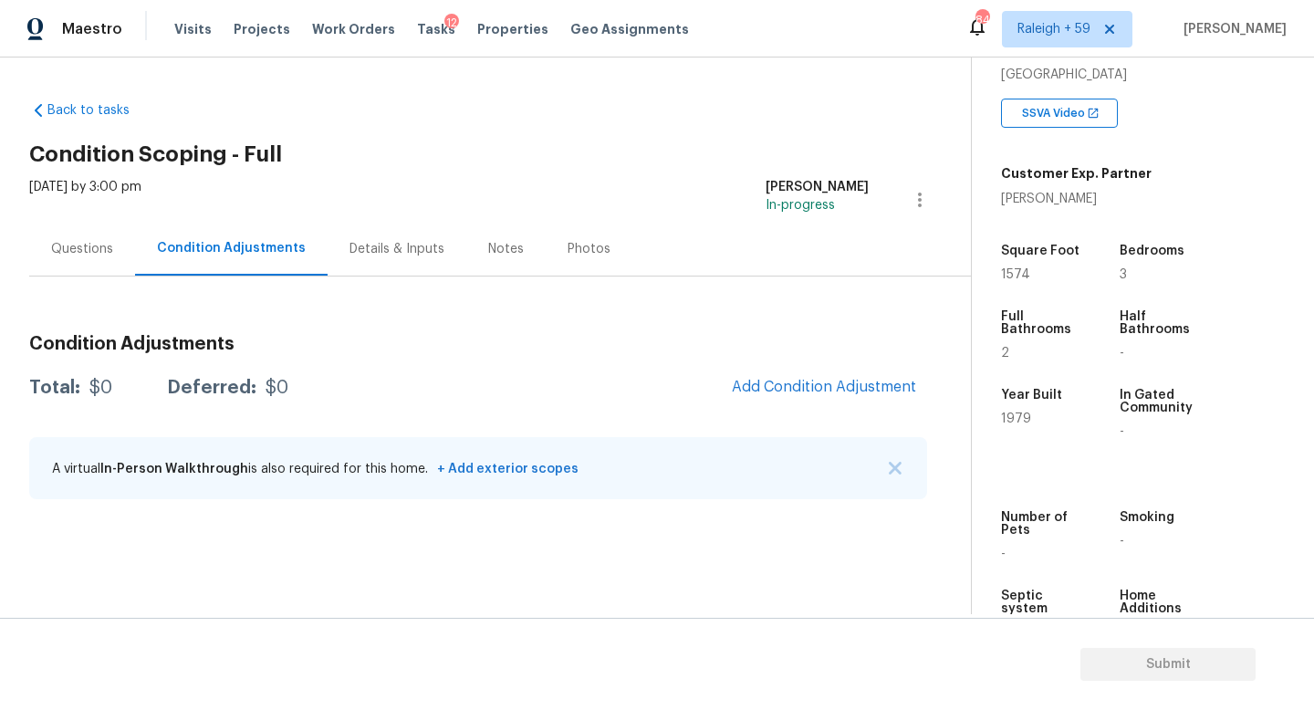
scroll to position [415, 0]
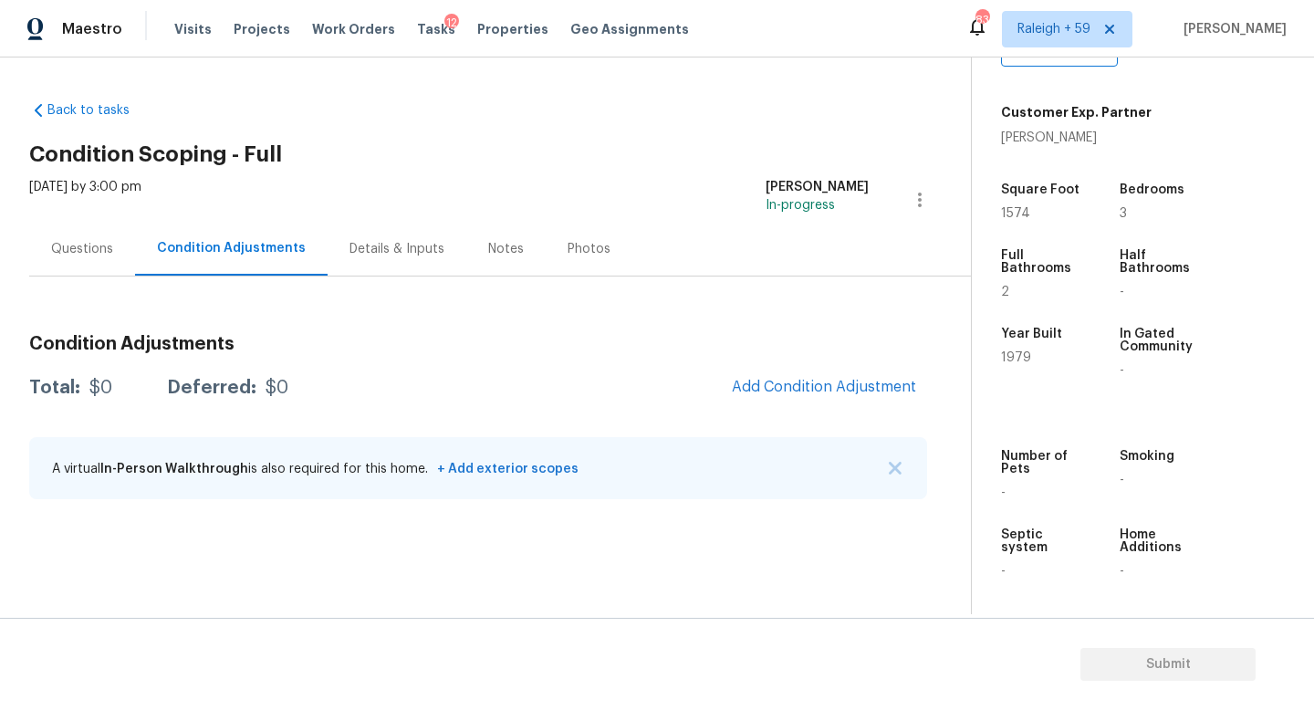
click at [76, 249] on div "Questions" at bounding box center [82, 249] width 62 height 18
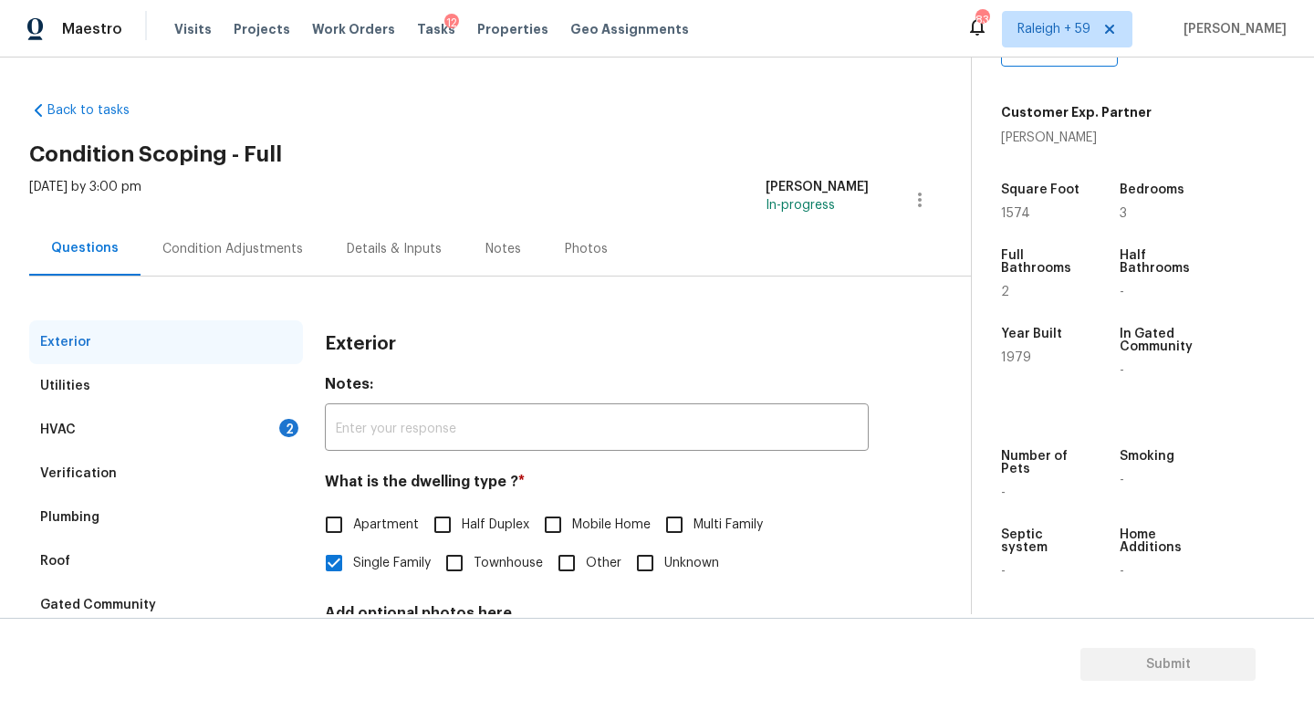
click at [211, 261] on div "Condition Adjustments" at bounding box center [233, 249] width 184 height 54
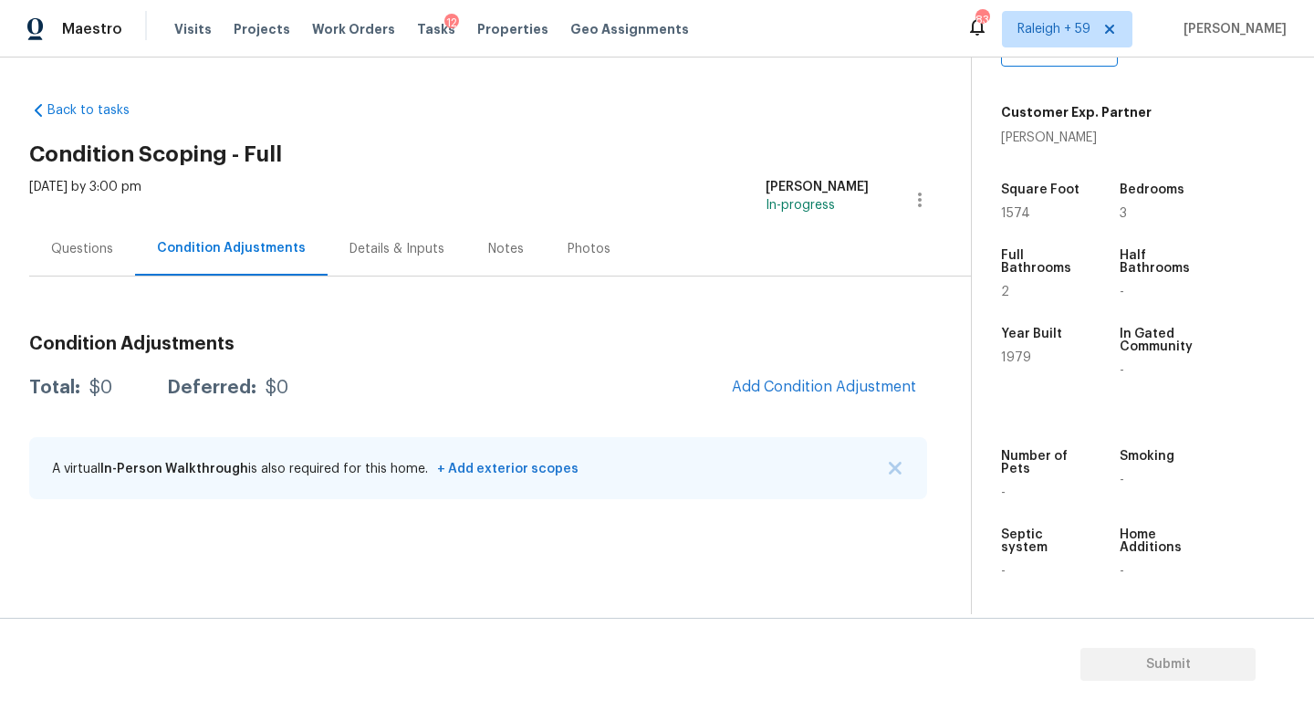
click at [68, 272] on div "Questions" at bounding box center [82, 249] width 106 height 54
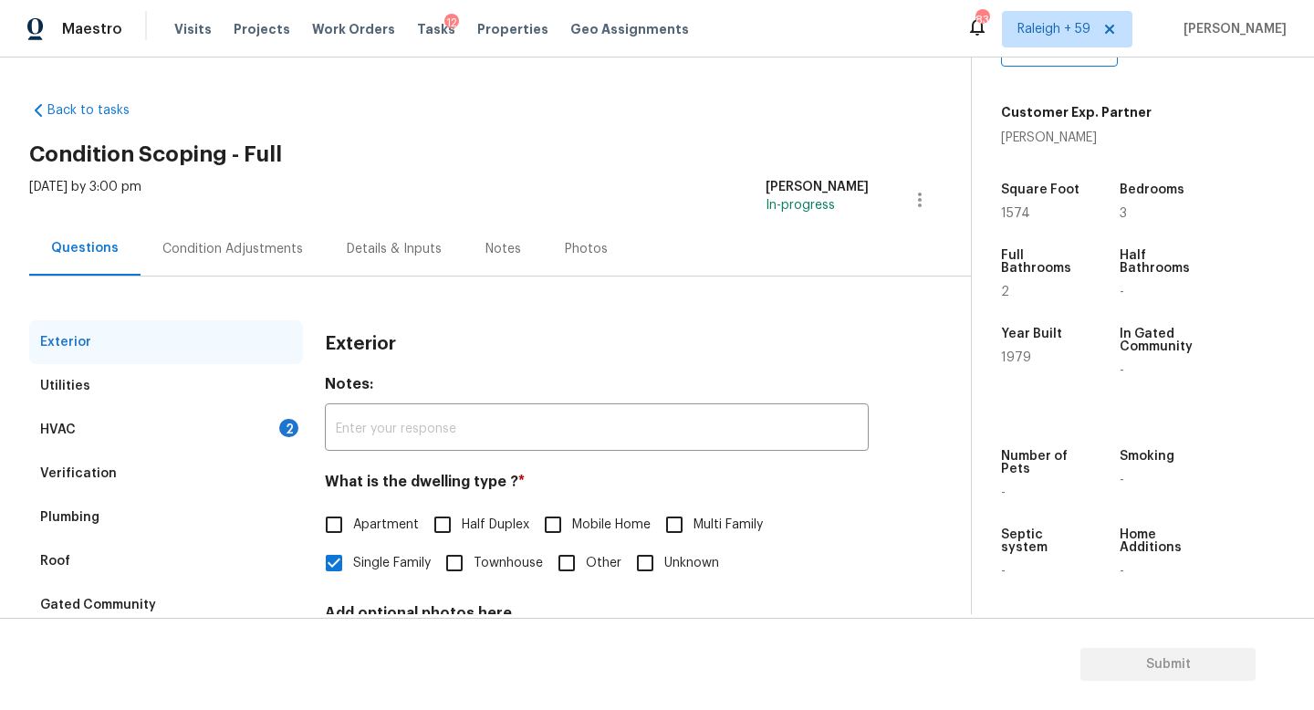
click at [272, 426] on div "HVAC 2" at bounding box center [166, 430] width 274 height 44
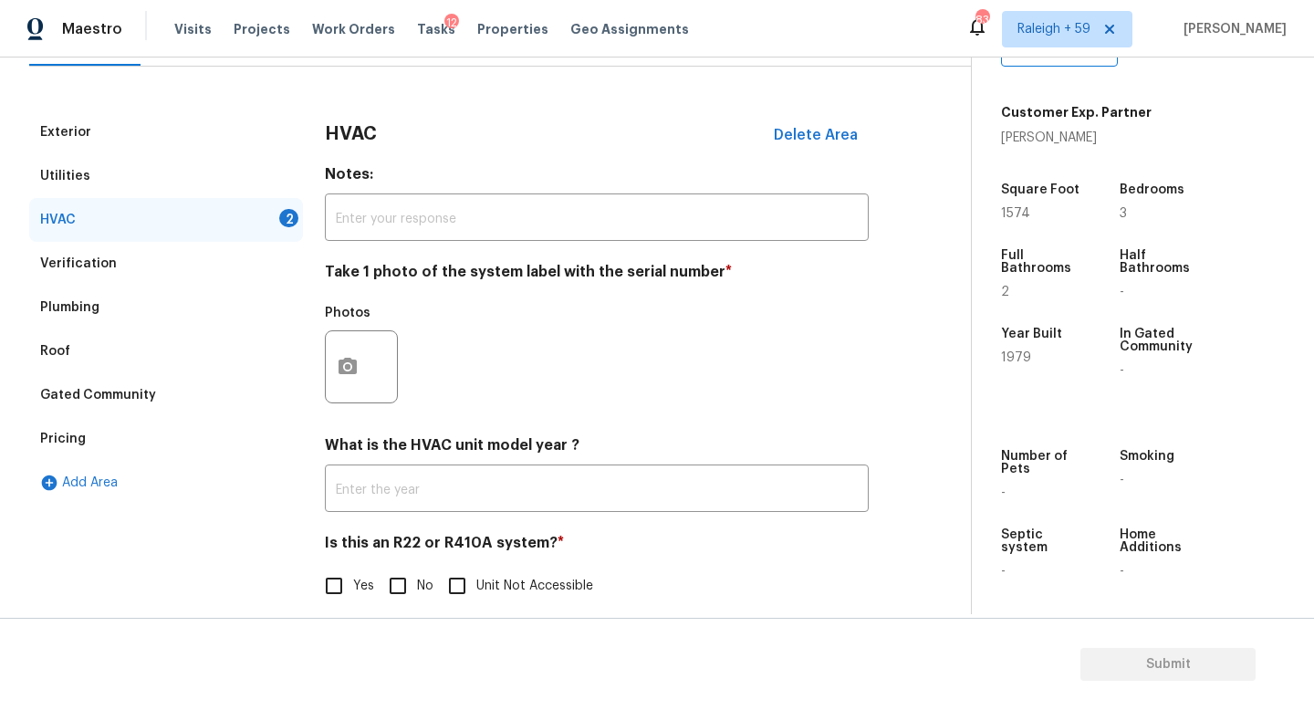
scroll to position [243, 0]
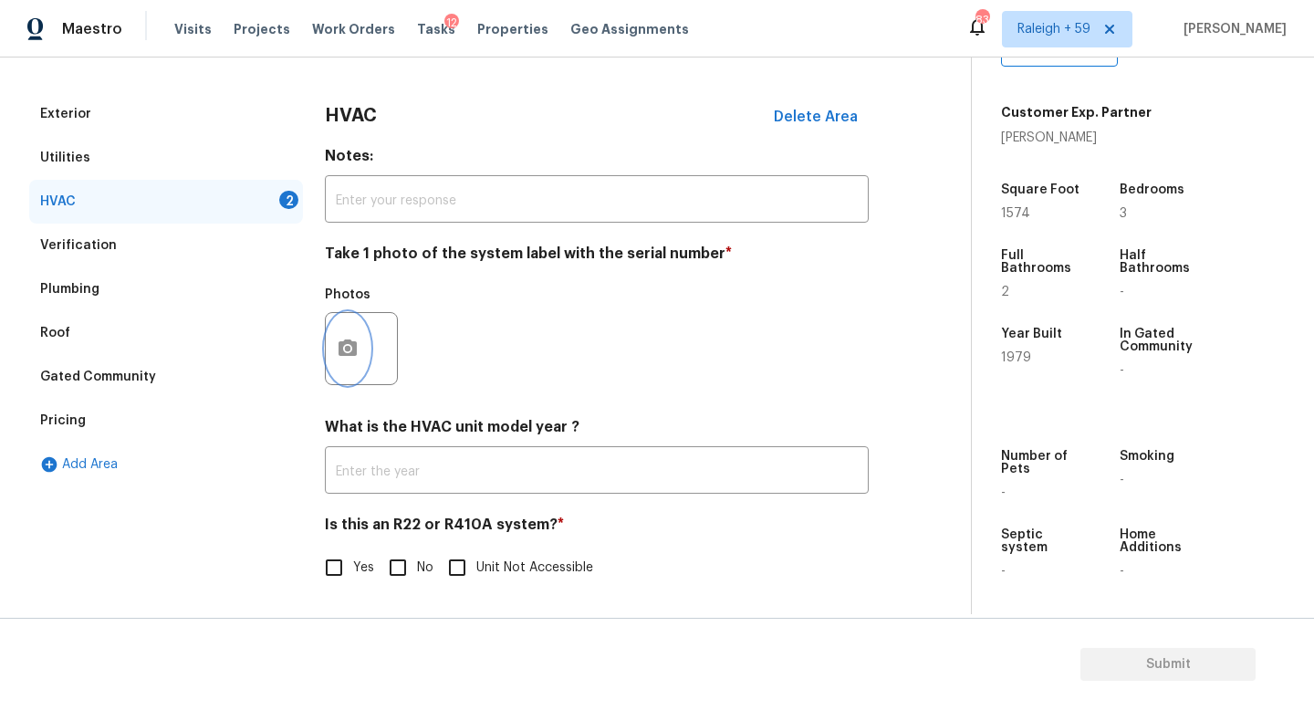
click at [362, 340] on button "button" at bounding box center [348, 348] width 44 height 71
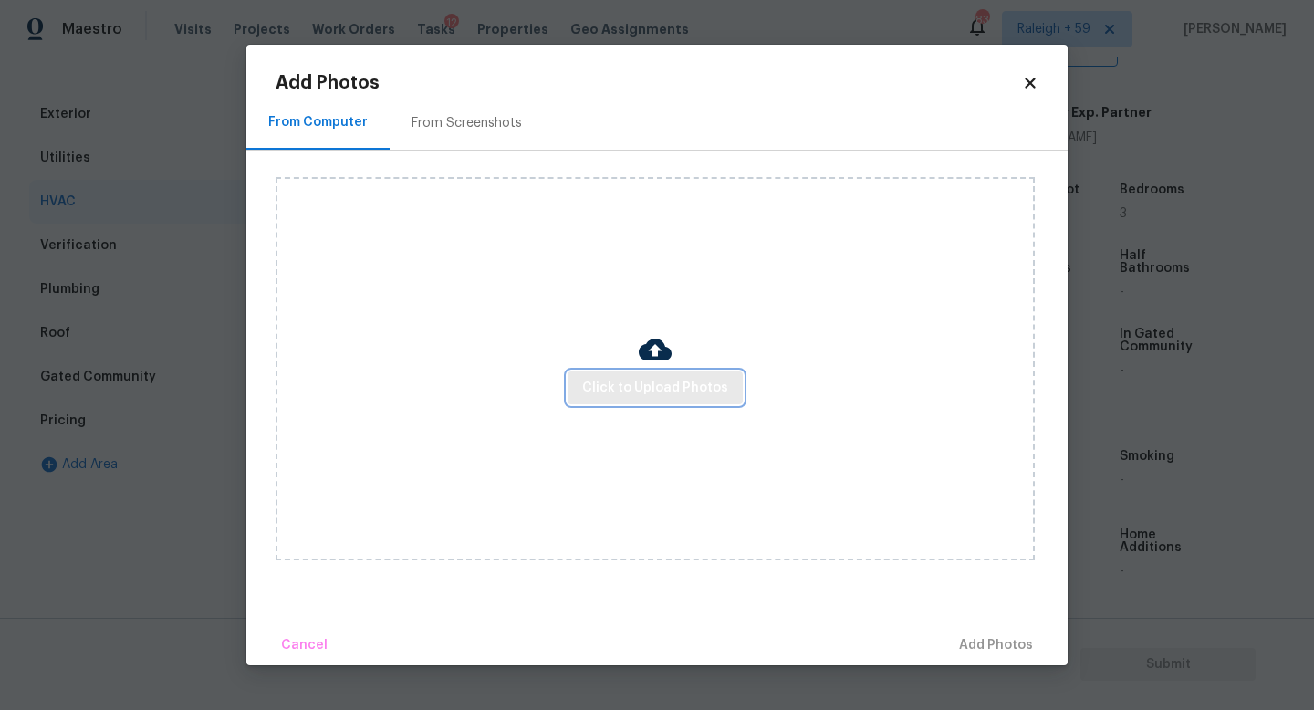
click at [613, 375] on button "Click to Upload Photos" at bounding box center [655, 388] width 175 height 34
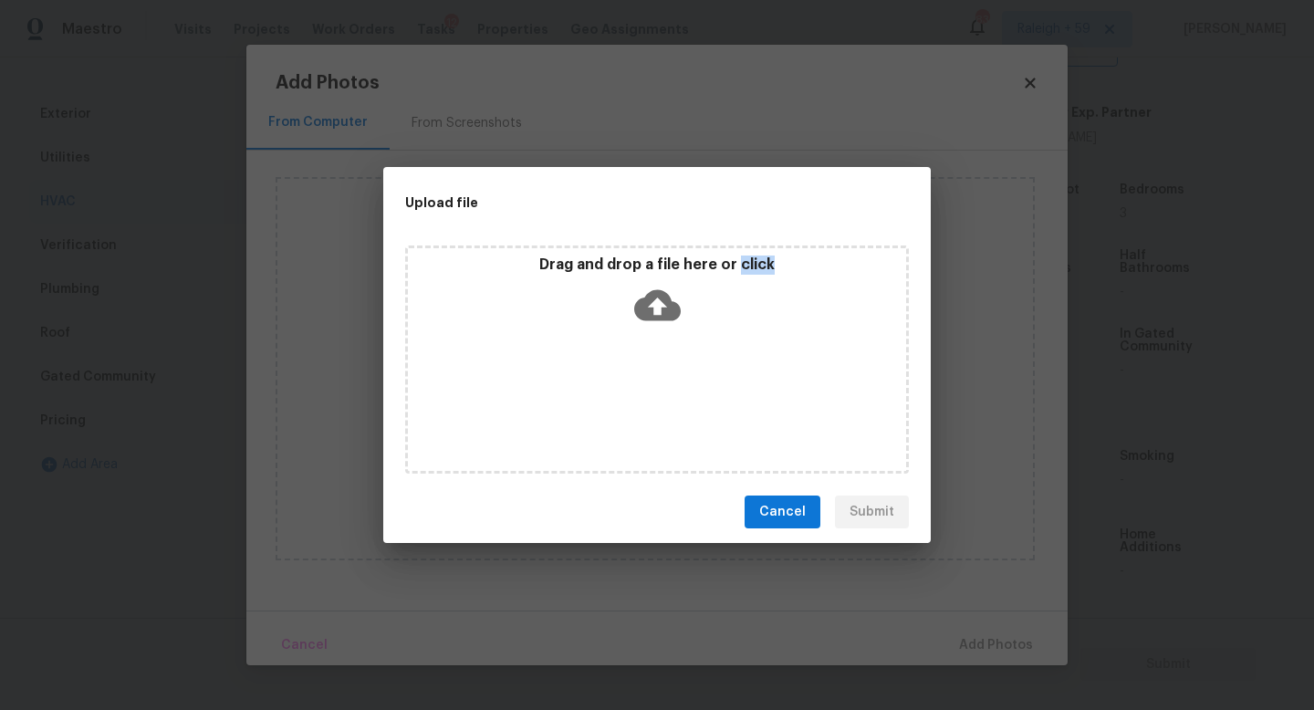
click at [613, 375] on div "Drag and drop a file here or click" at bounding box center [657, 359] width 504 height 228
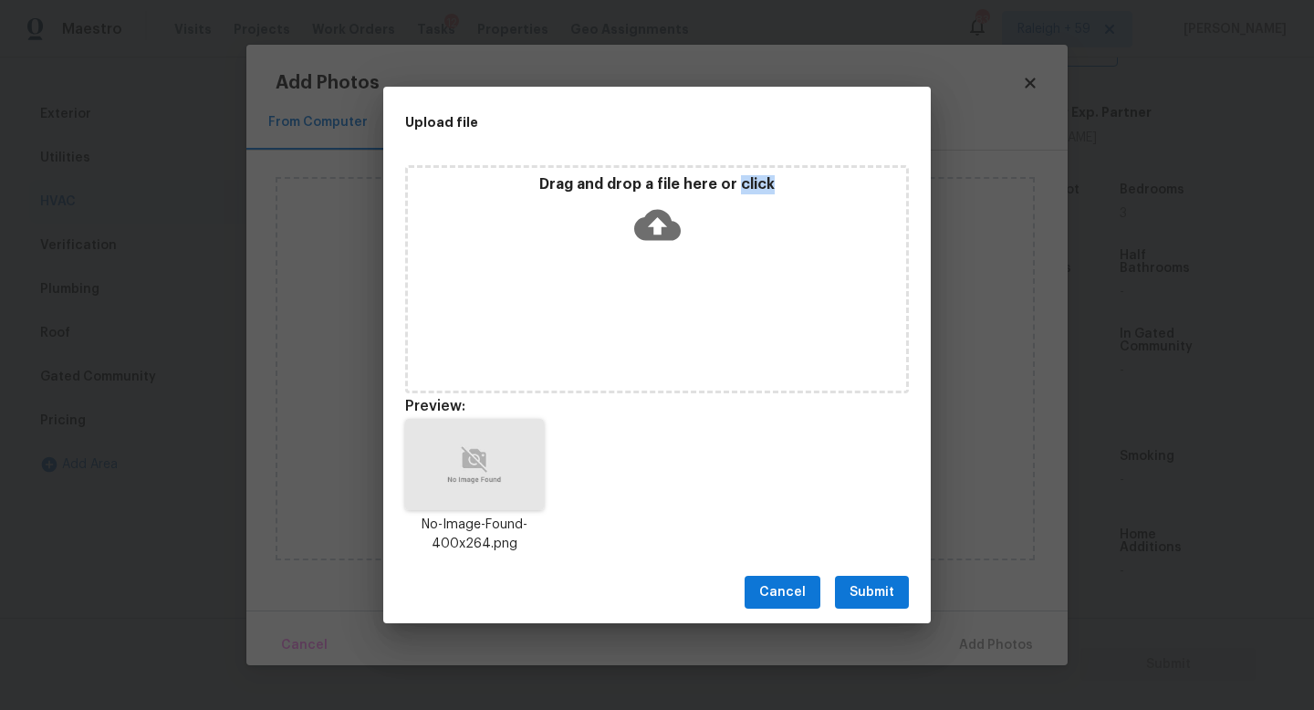
click at [877, 593] on span "Submit" at bounding box center [872, 592] width 45 height 23
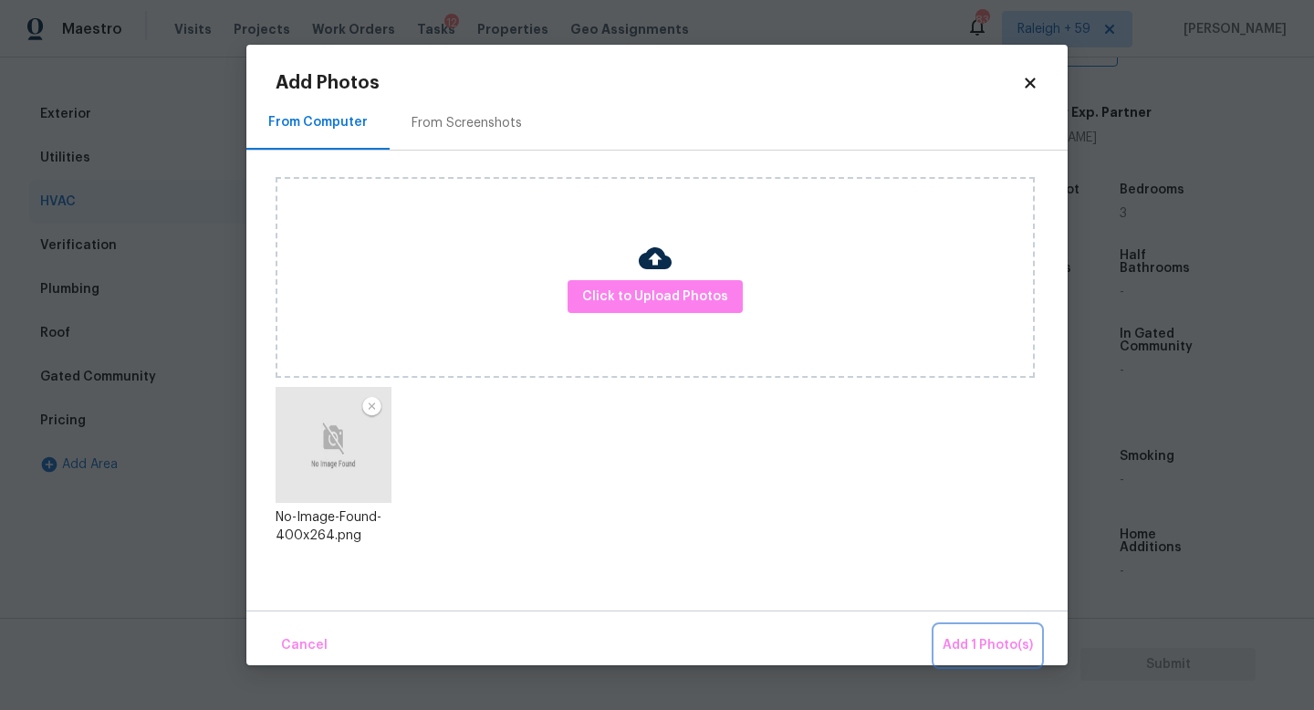
click at [1002, 643] on span "Add 1 Photo(s)" at bounding box center [988, 645] width 90 height 23
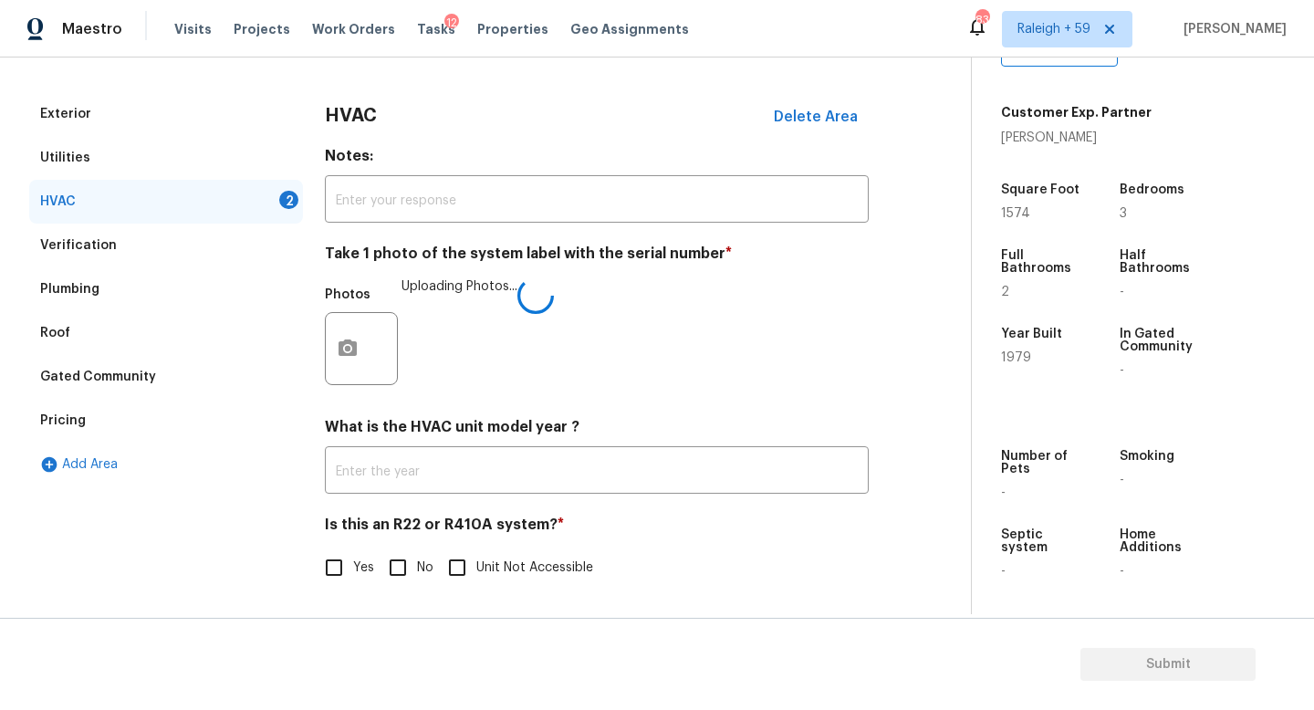
click at [410, 548] on input "No" at bounding box center [398, 567] width 38 height 38
checkbox input "true"
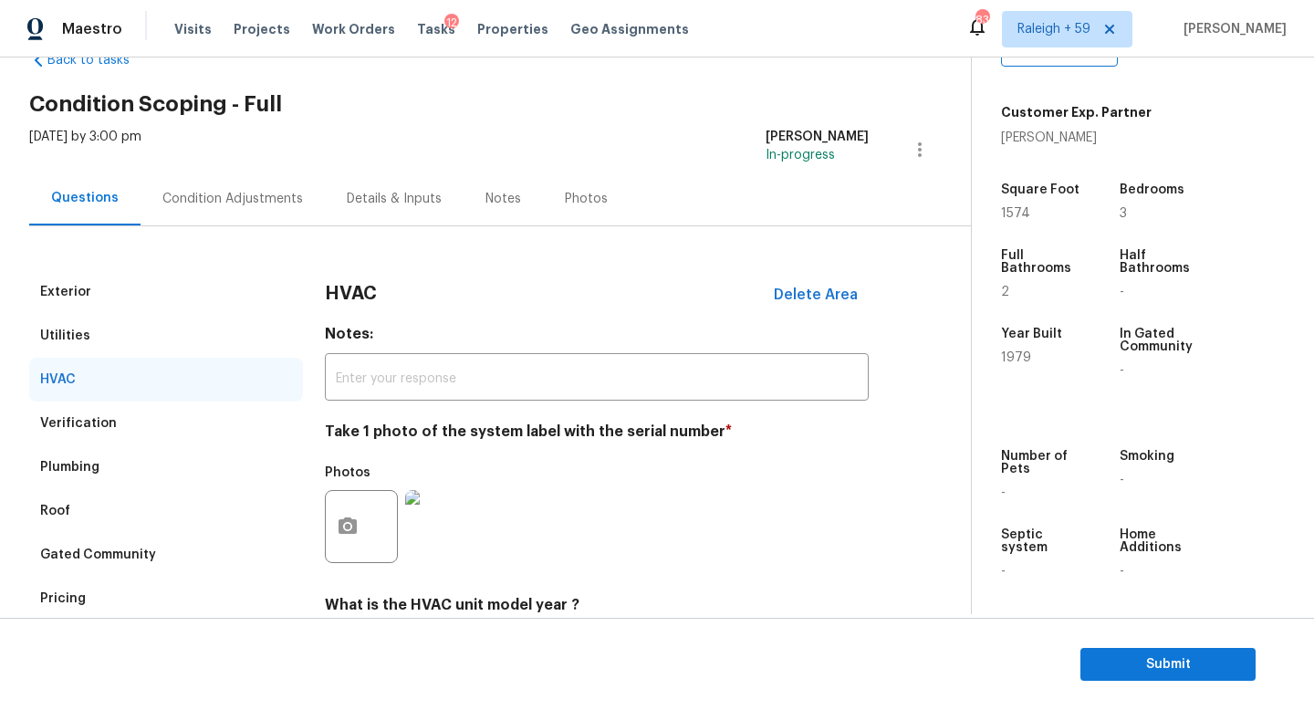
scroll to position [0, 0]
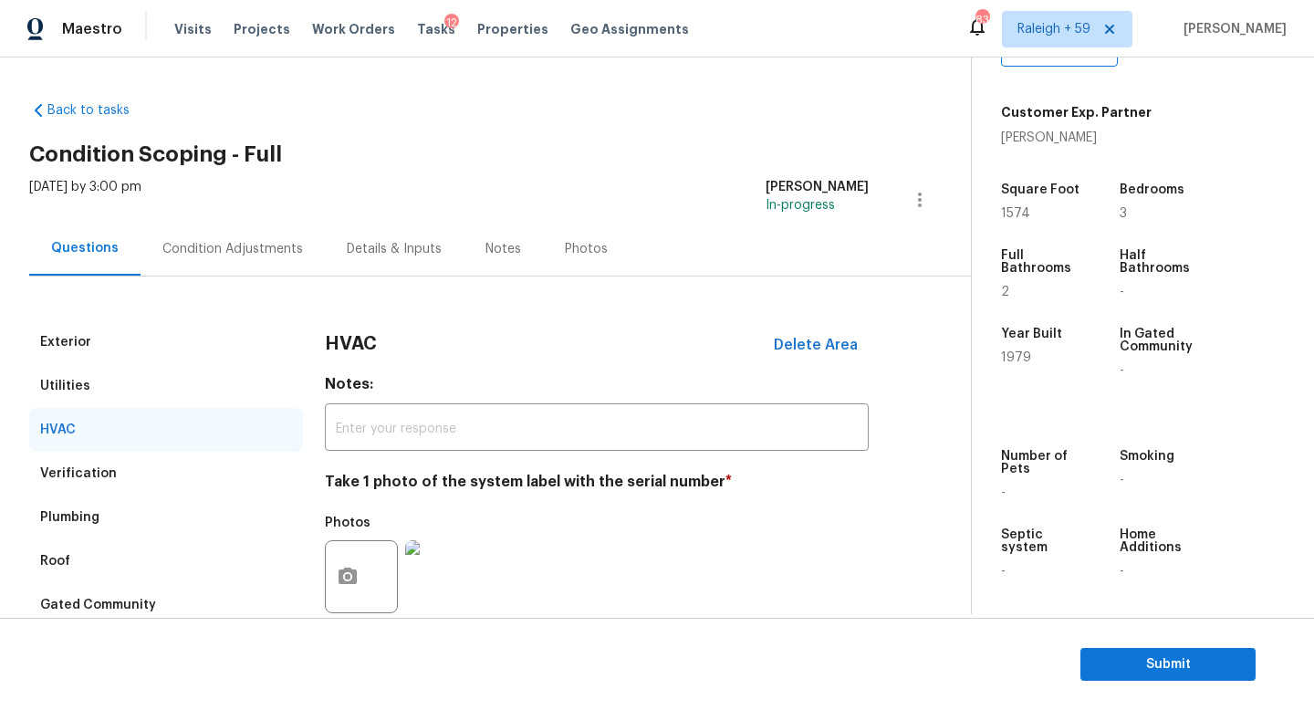
click at [254, 240] on div "Condition Adjustments" at bounding box center [232, 249] width 141 height 18
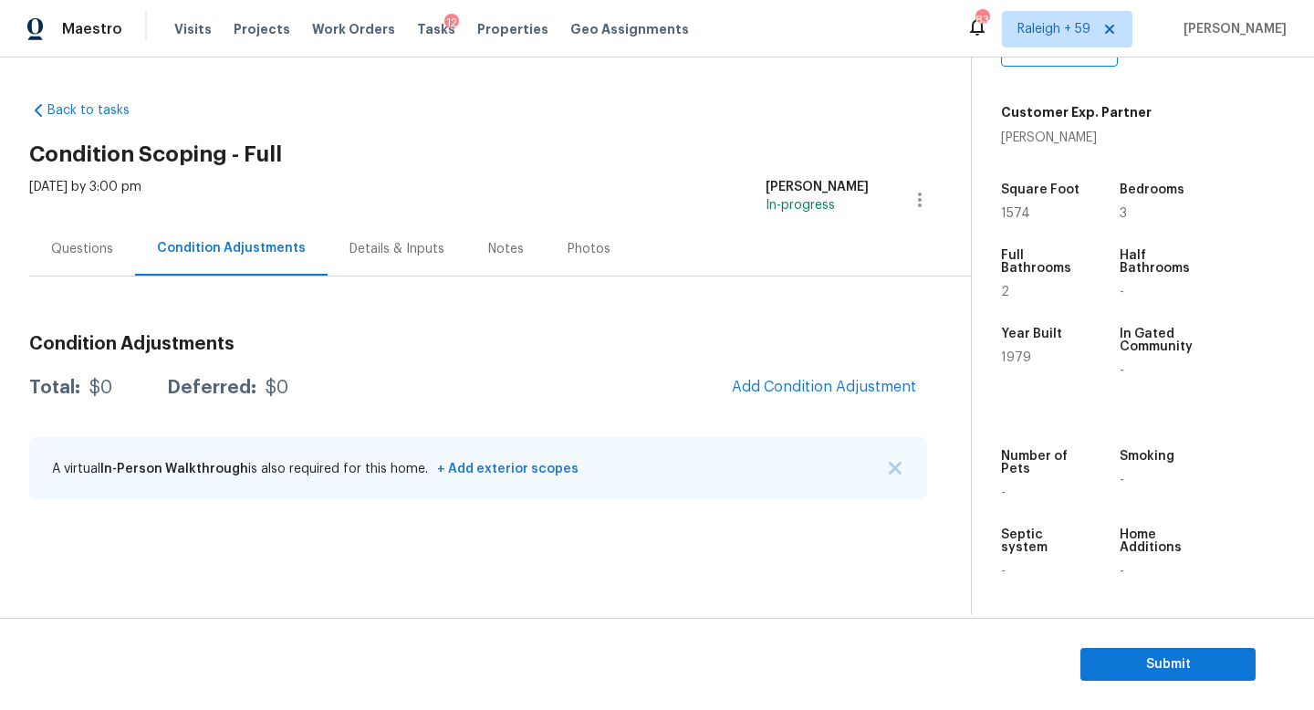
click at [393, 250] on div "Details & Inputs" at bounding box center [397, 249] width 95 height 18
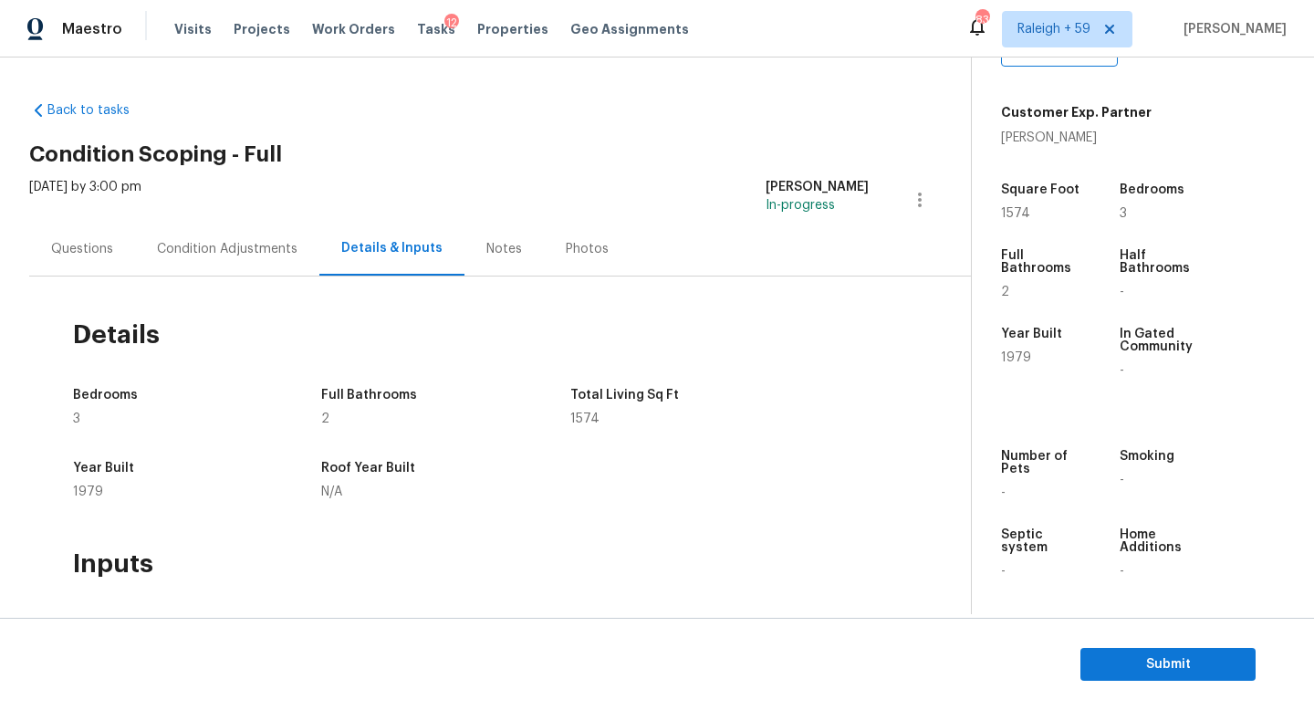
click at [73, 255] on div "Questions" at bounding box center [82, 249] width 62 height 18
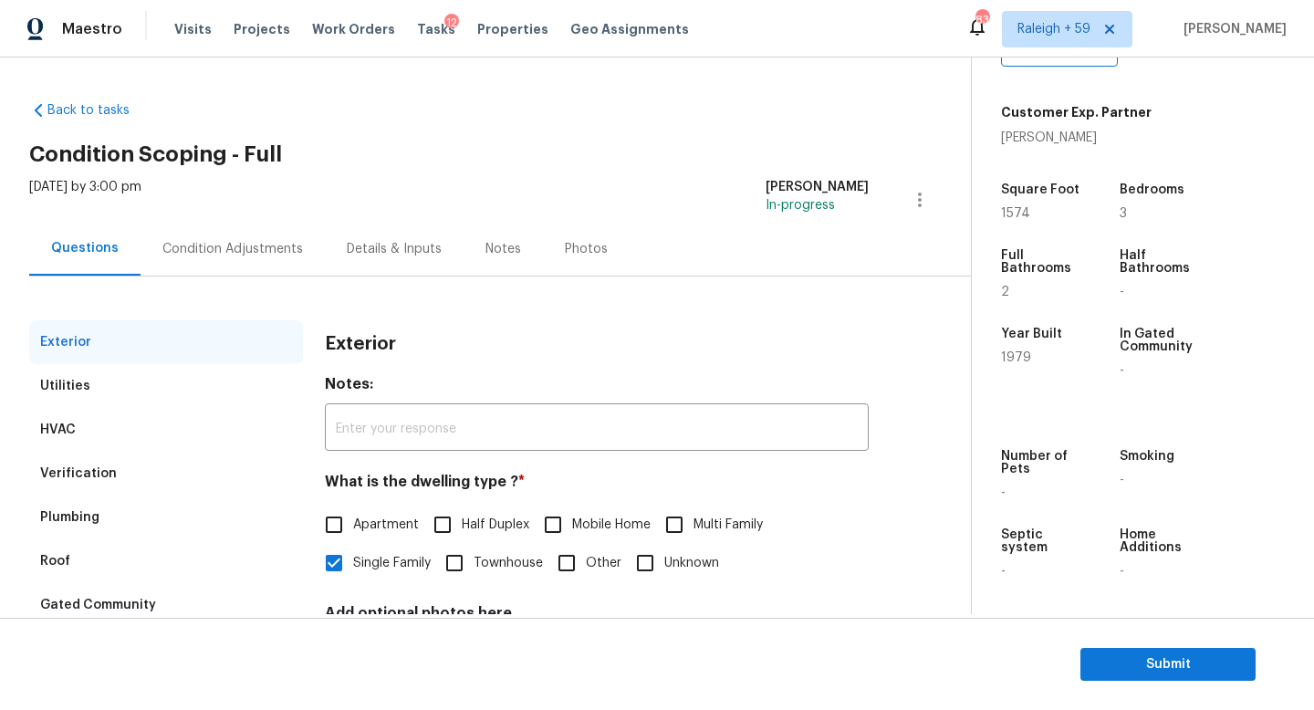
click at [235, 266] on div "Condition Adjustments" at bounding box center [233, 249] width 184 height 54
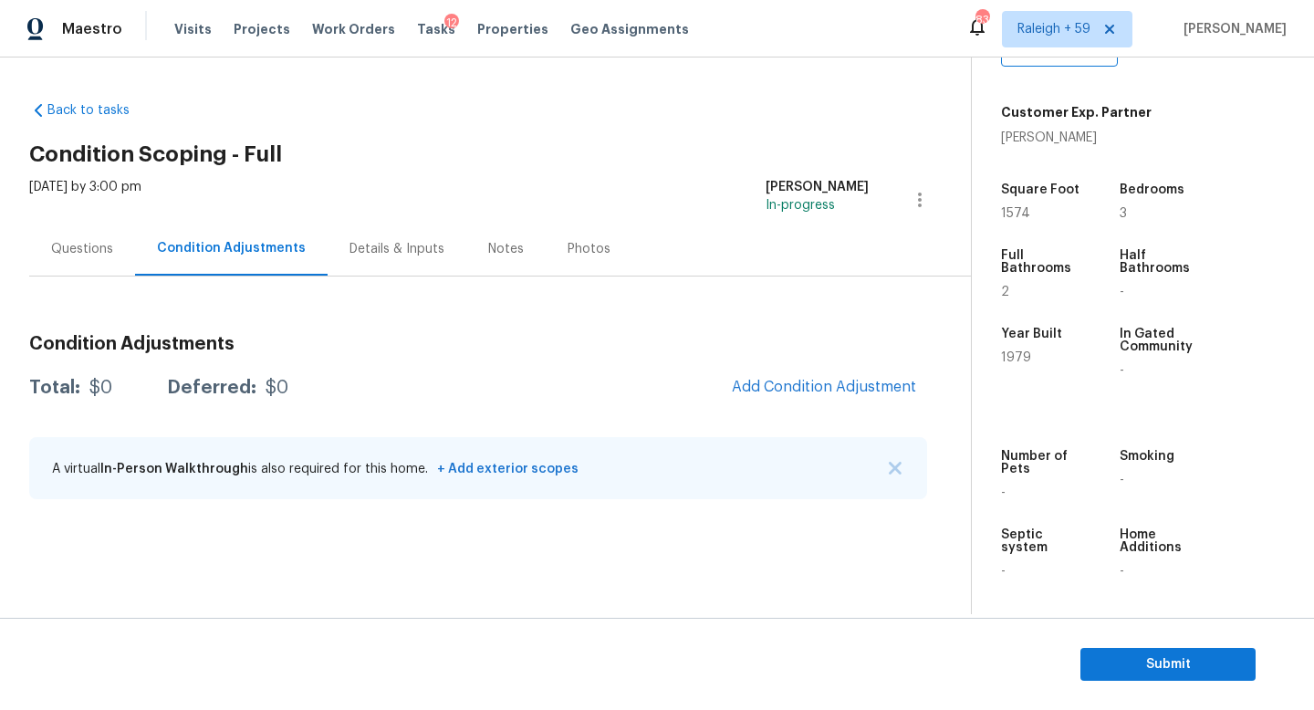
click at [89, 264] on div "Questions" at bounding box center [82, 249] width 106 height 54
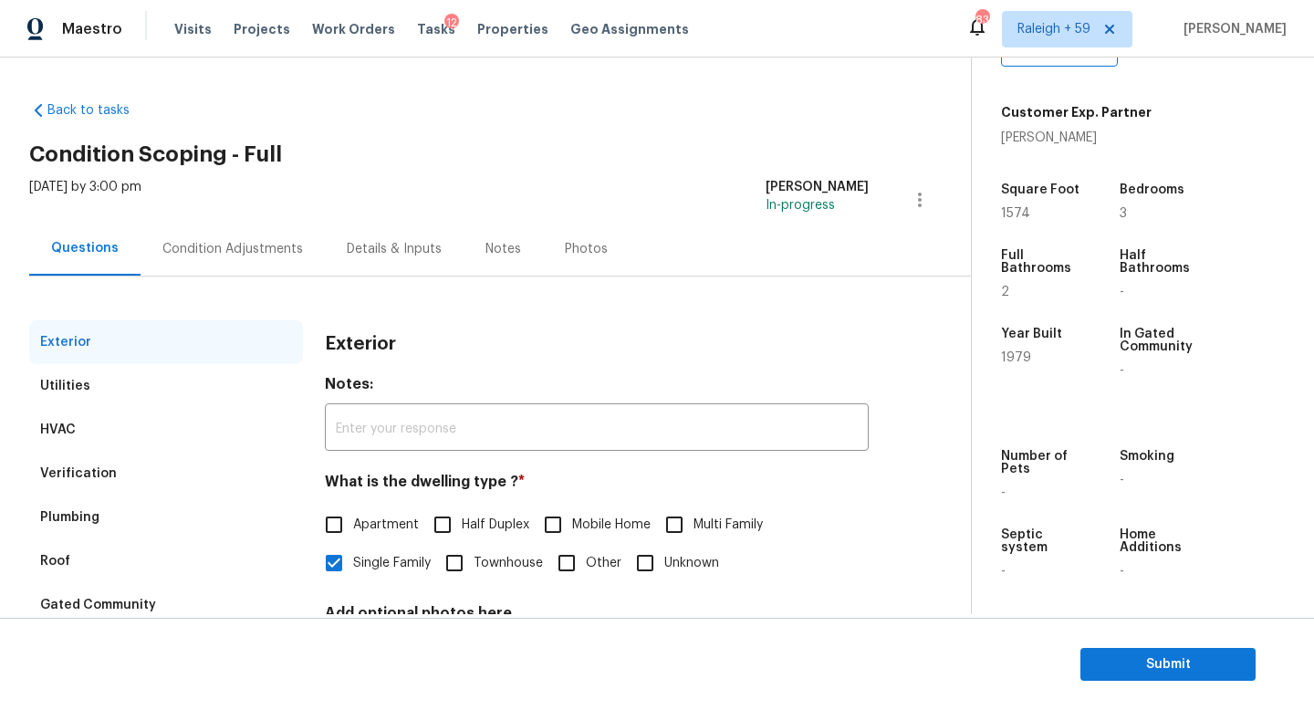
click at [378, 225] on div "Details & Inputs" at bounding box center [394, 249] width 139 height 54
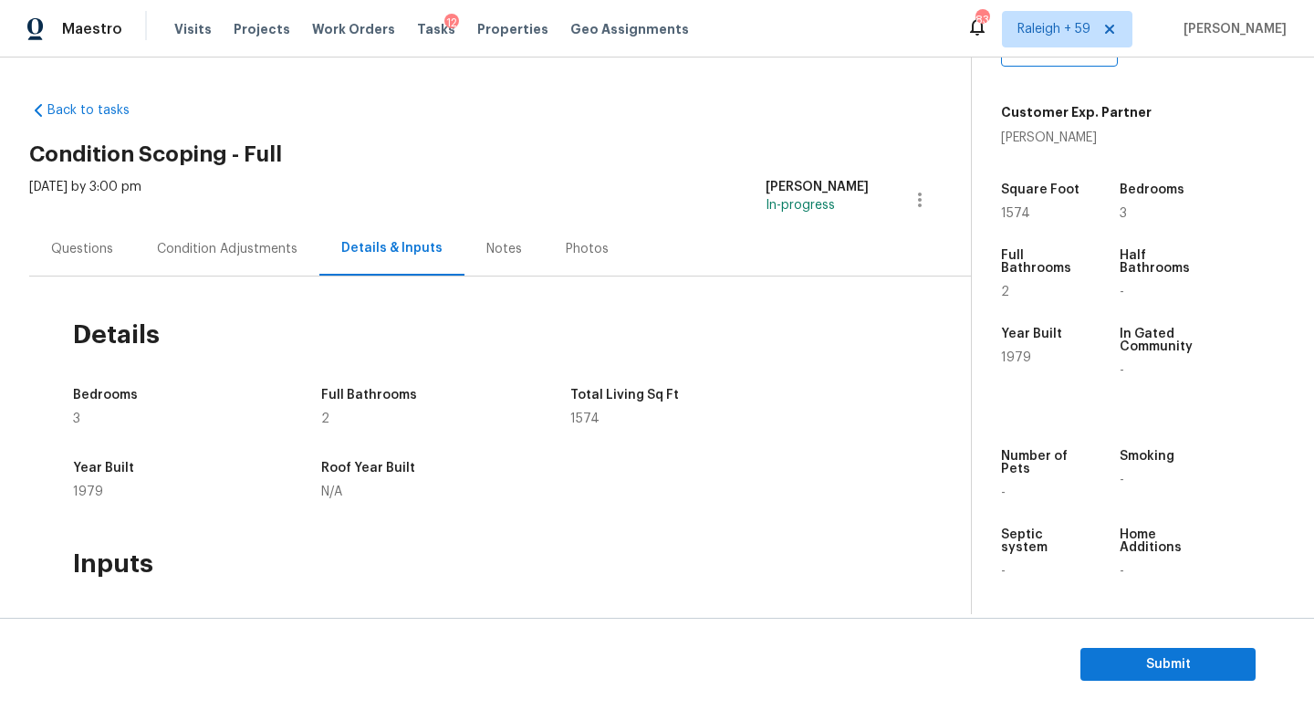
click at [88, 249] on div "Questions" at bounding box center [82, 249] width 62 height 18
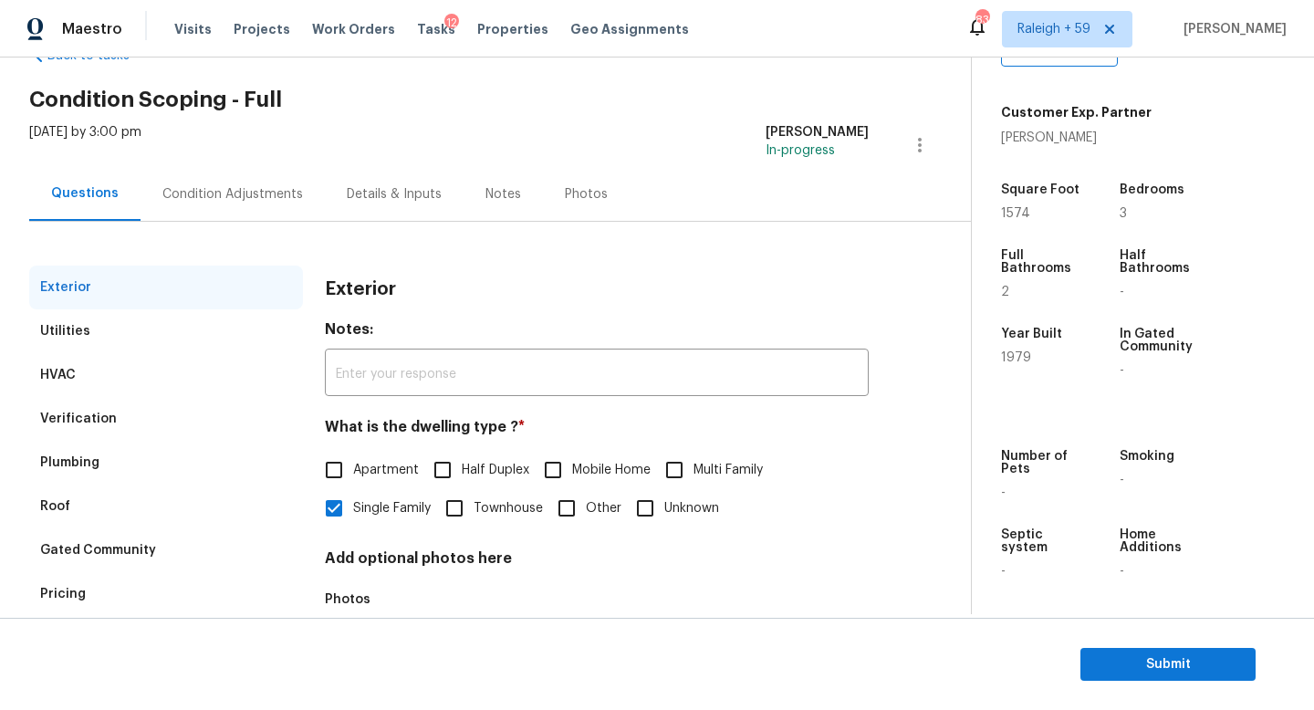
scroll to position [13, 0]
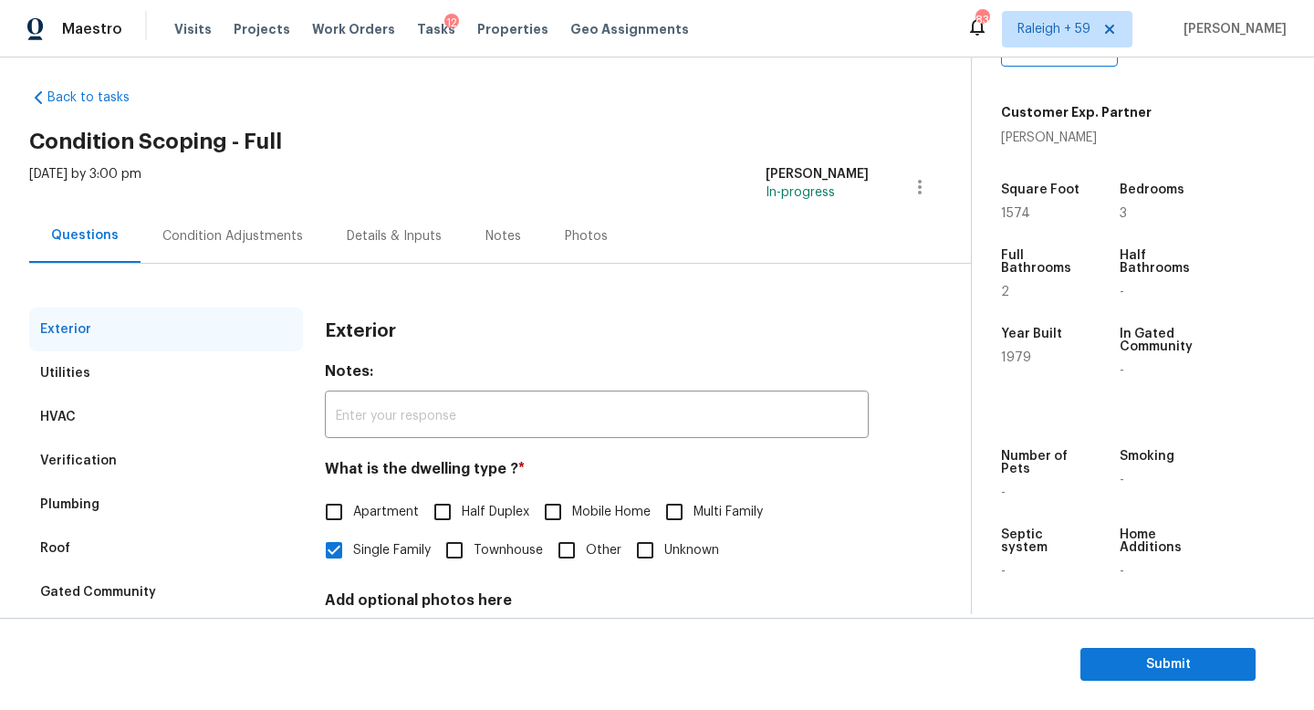
click at [217, 254] on div "Condition Adjustments" at bounding box center [233, 236] width 184 height 54
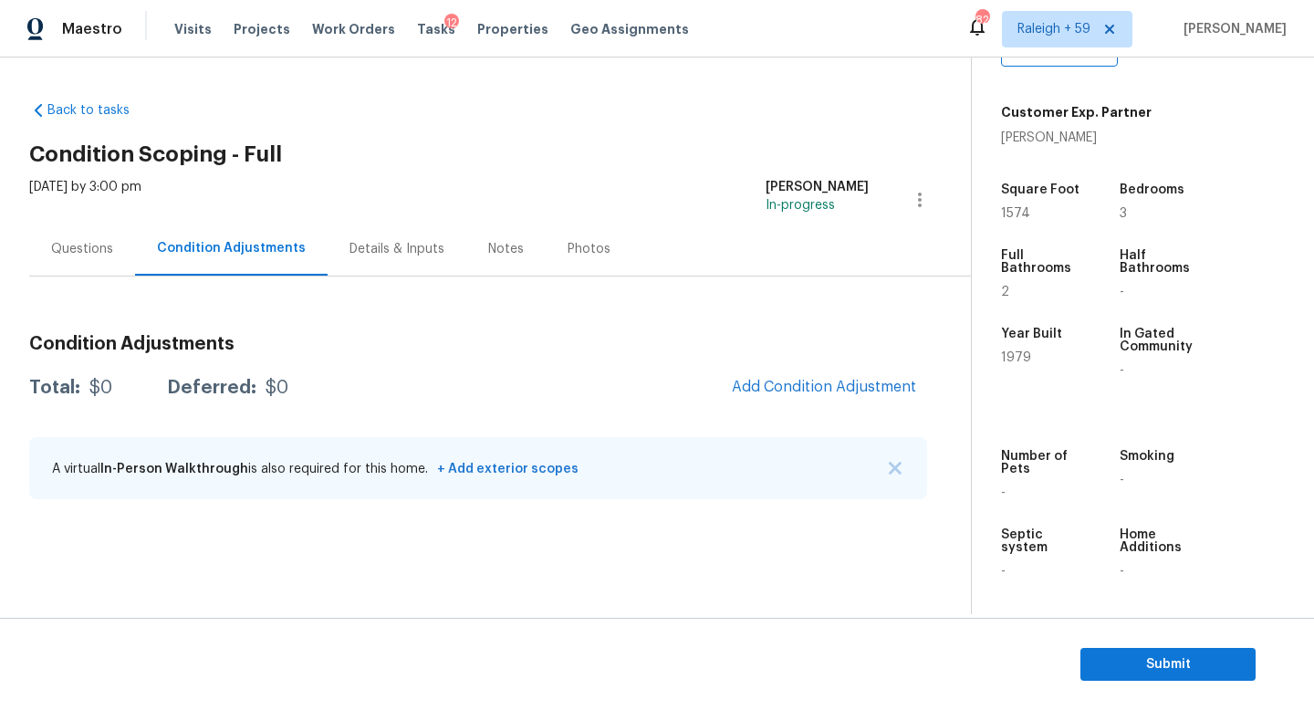
click at [121, 256] on div "Questions" at bounding box center [82, 249] width 106 height 54
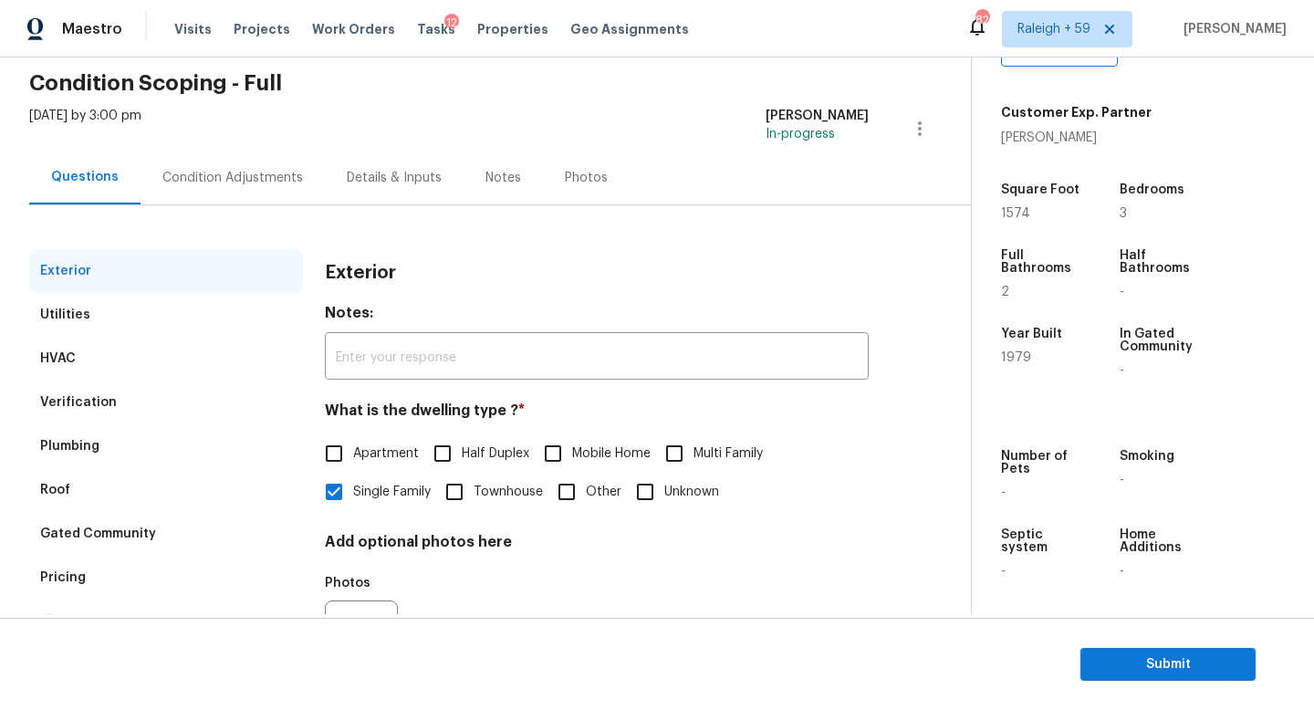
scroll to position [183, 0]
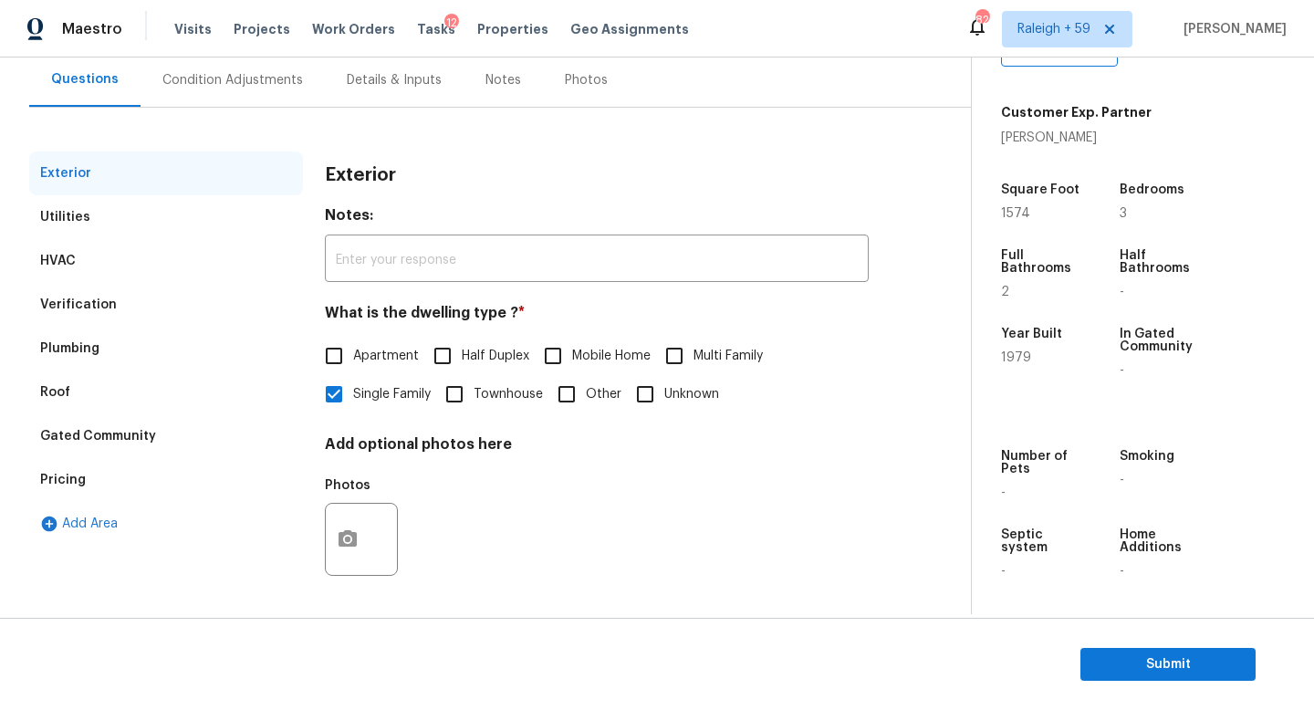
click at [91, 503] on div "Add Area" at bounding box center [166, 524] width 274 height 44
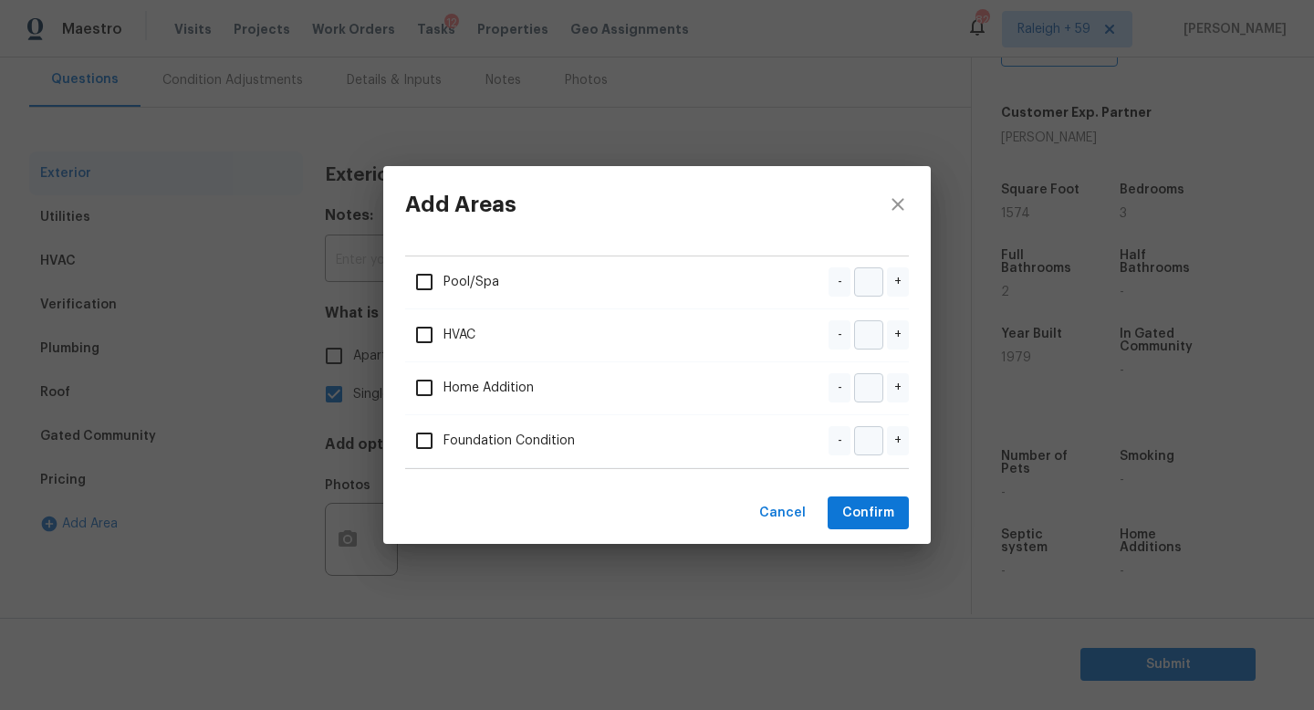
click at [451, 296] on span "Pool/Spa" at bounding box center [452, 282] width 94 height 38
click at [452, 286] on span "Pool/Spa" at bounding box center [452, 282] width 94 height 38
click at [460, 269] on span "Pool/Spa" at bounding box center [452, 282] width 94 height 38
click at [444, 285] on span "Pool/Spa" at bounding box center [452, 282] width 94 height 38
click at [426, 283] on input "checkbox" at bounding box center [424, 282] width 38 height 38
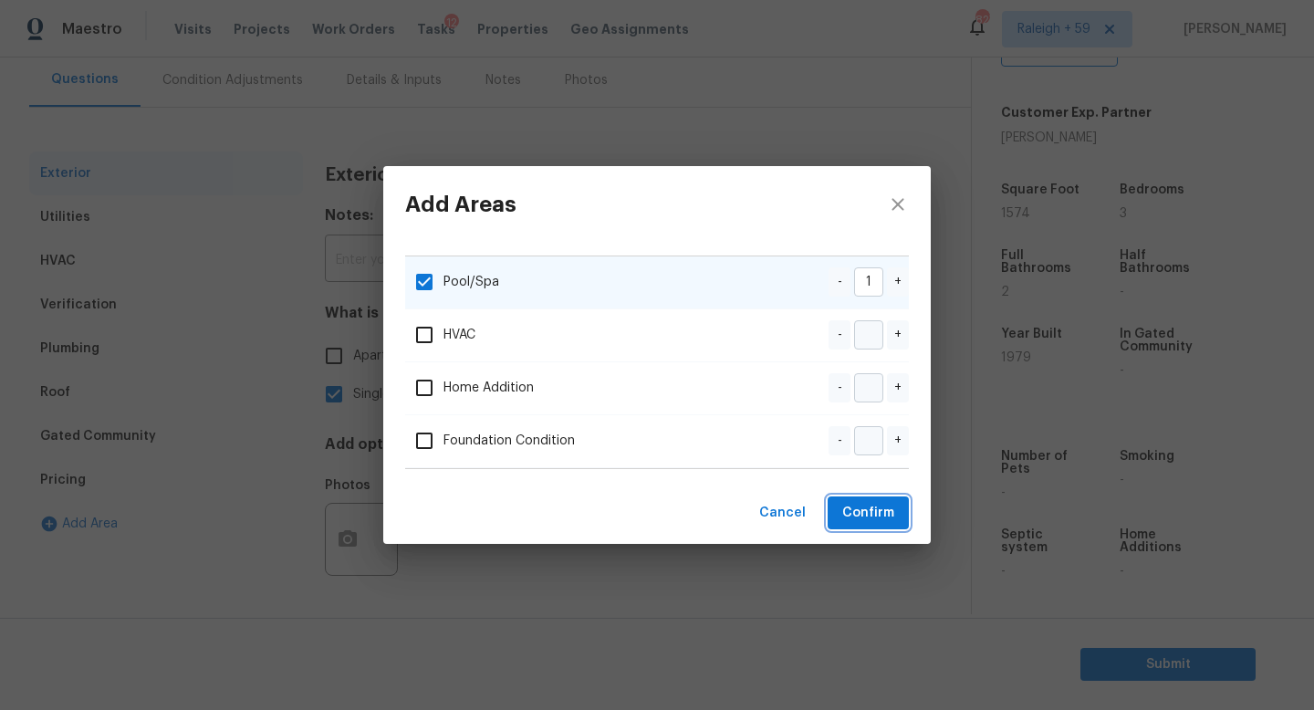
click at [886, 512] on span "Confirm" at bounding box center [868, 513] width 52 height 23
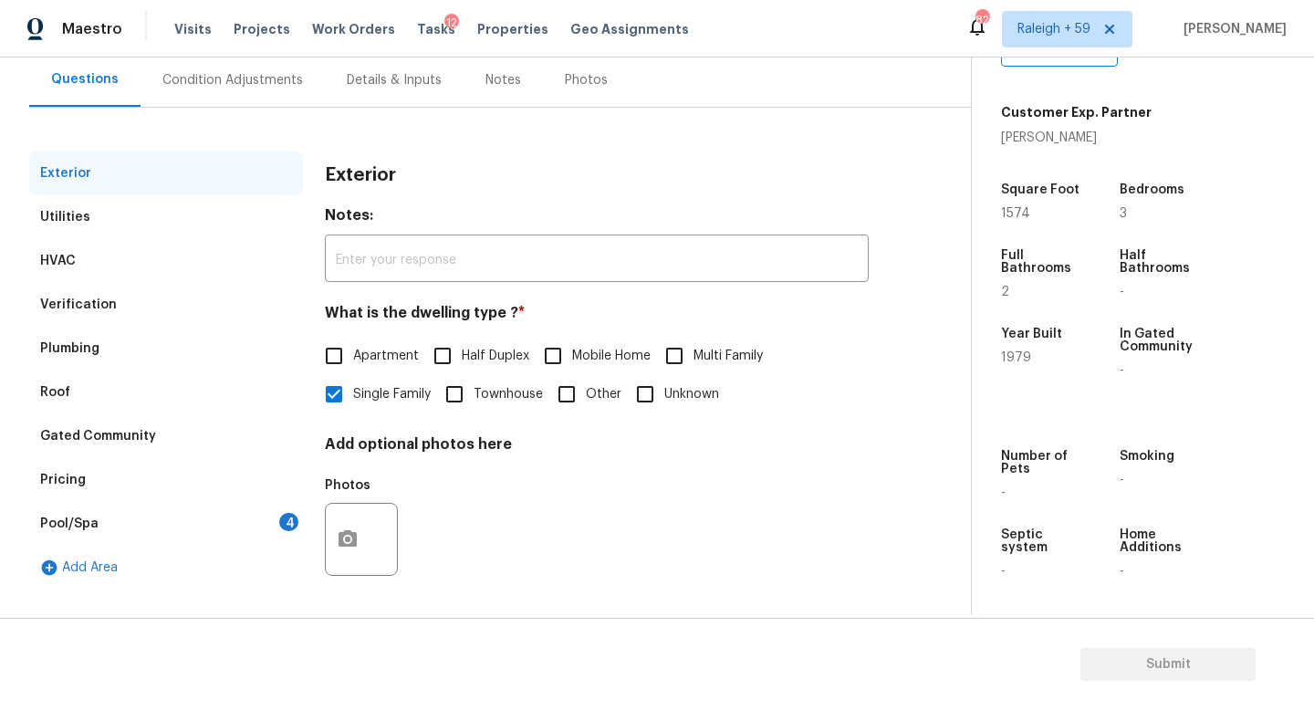
checkbox input "false"
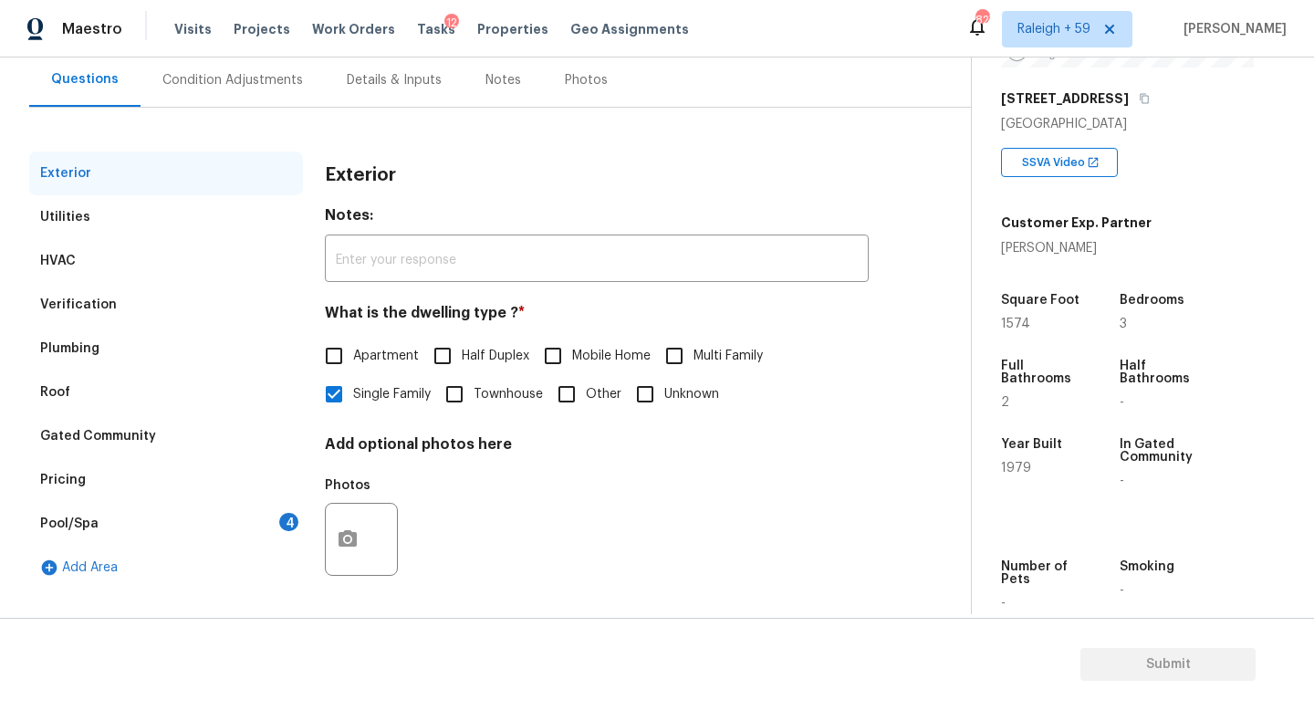
scroll to position [275, 0]
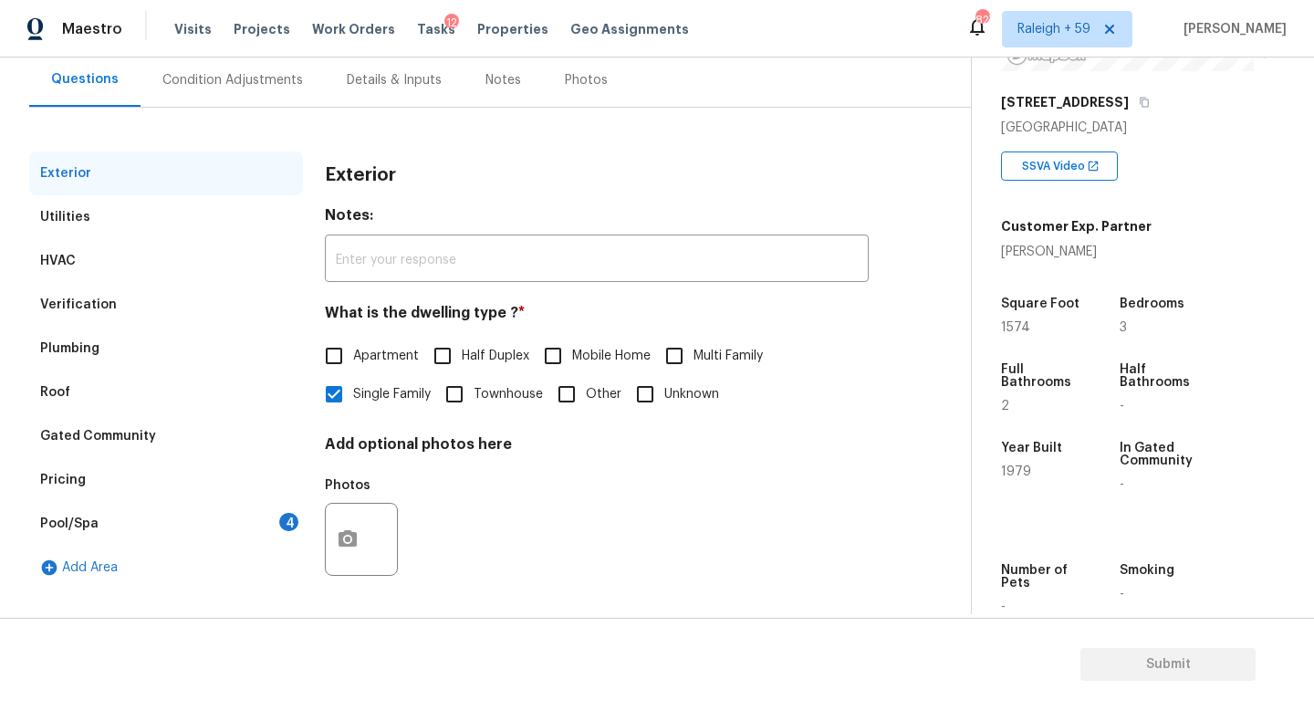
drag, startPoint x: 119, startPoint y: 507, endPoint x: 201, endPoint y: 496, distance: 82.9
click at [119, 507] on div "Pool/Spa 4" at bounding box center [166, 524] width 274 height 44
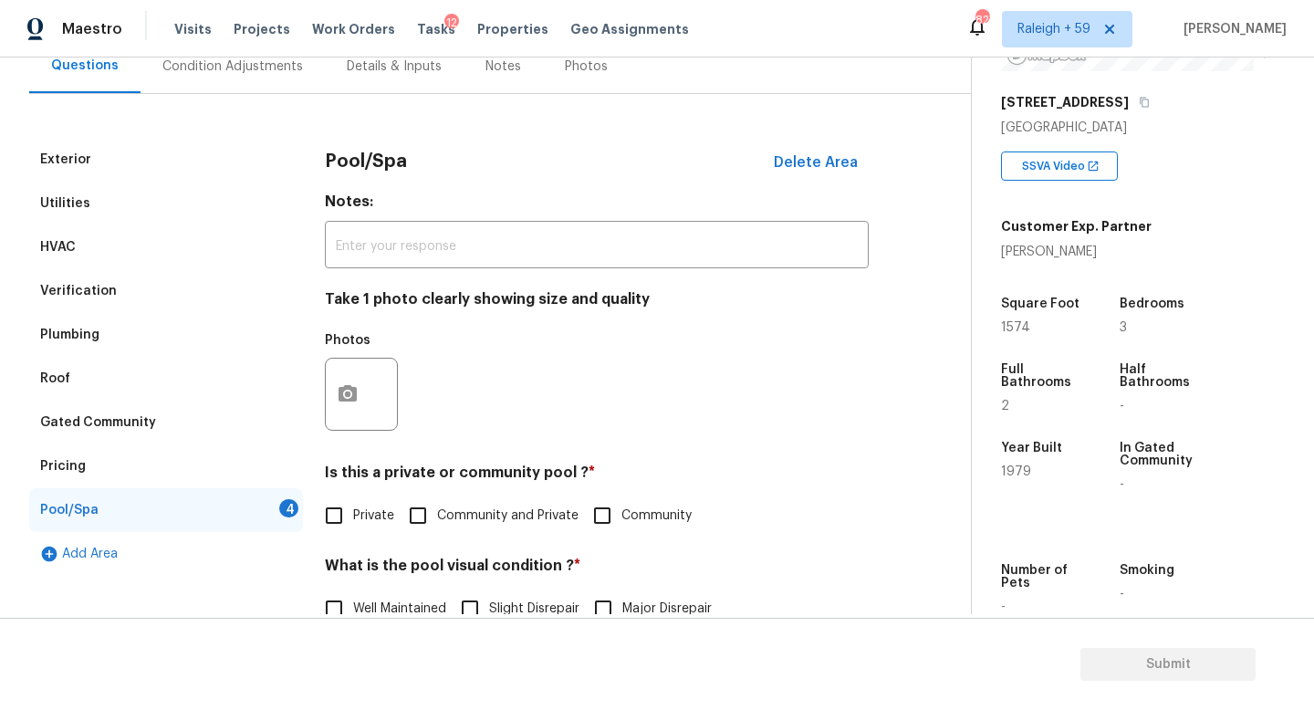
click at [371, 371] on div at bounding box center [361, 394] width 73 height 73
click at [356, 415] on button "button" at bounding box center [348, 394] width 44 height 71
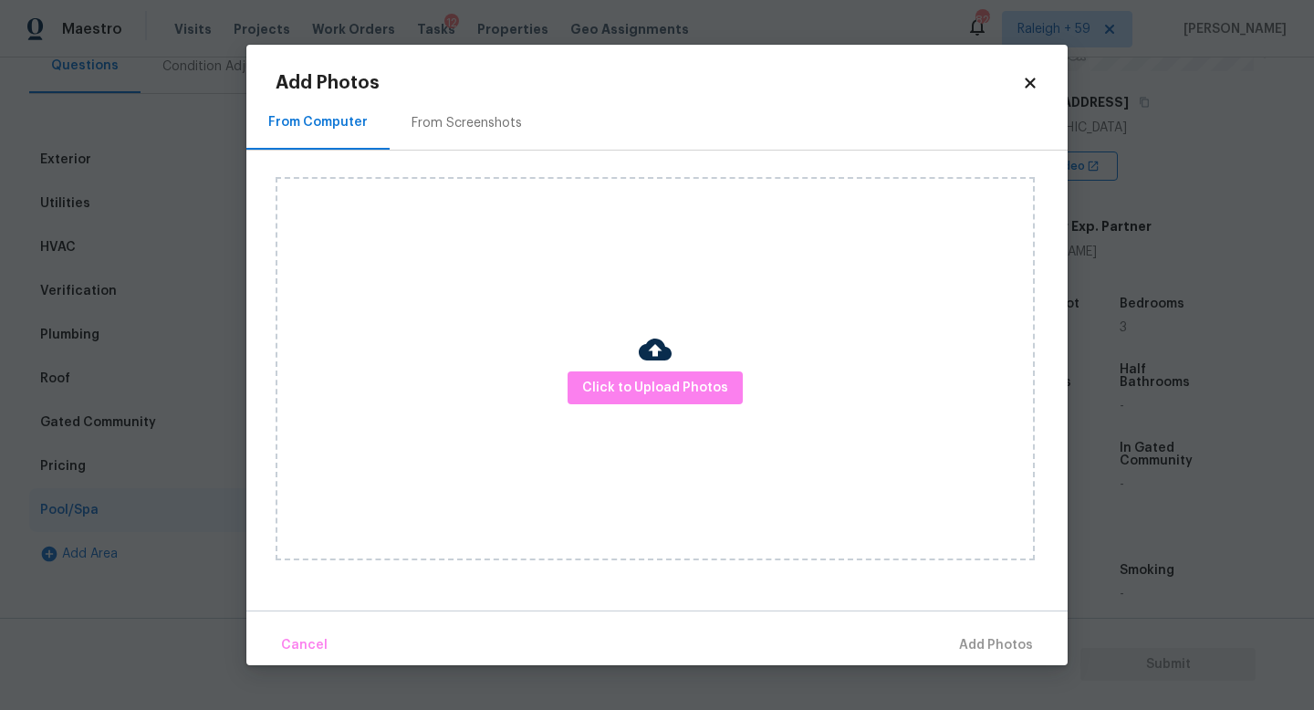
click at [663, 426] on div "Click to Upload Photos" at bounding box center [655, 368] width 759 height 383
click at [663, 396] on span "Click to Upload Photos" at bounding box center [655, 388] width 146 height 23
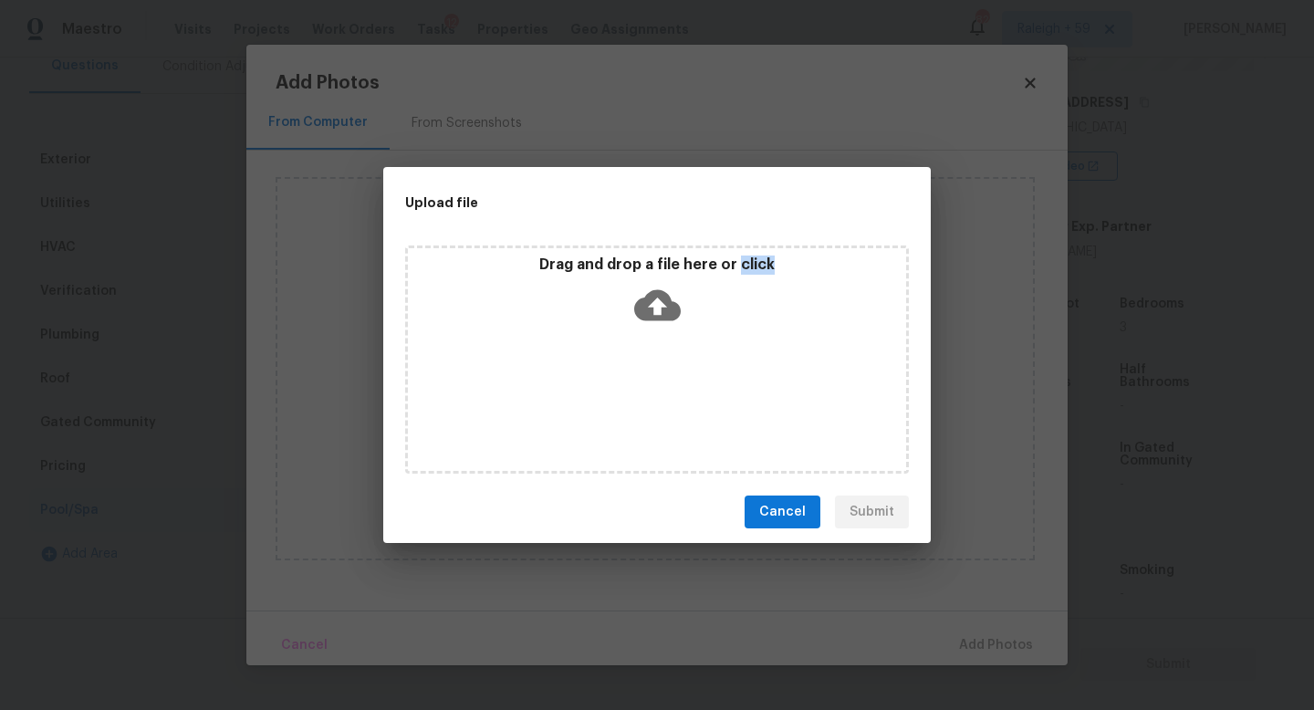
click at [663, 396] on div "Drag and drop a file here or click" at bounding box center [657, 359] width 504 height 228
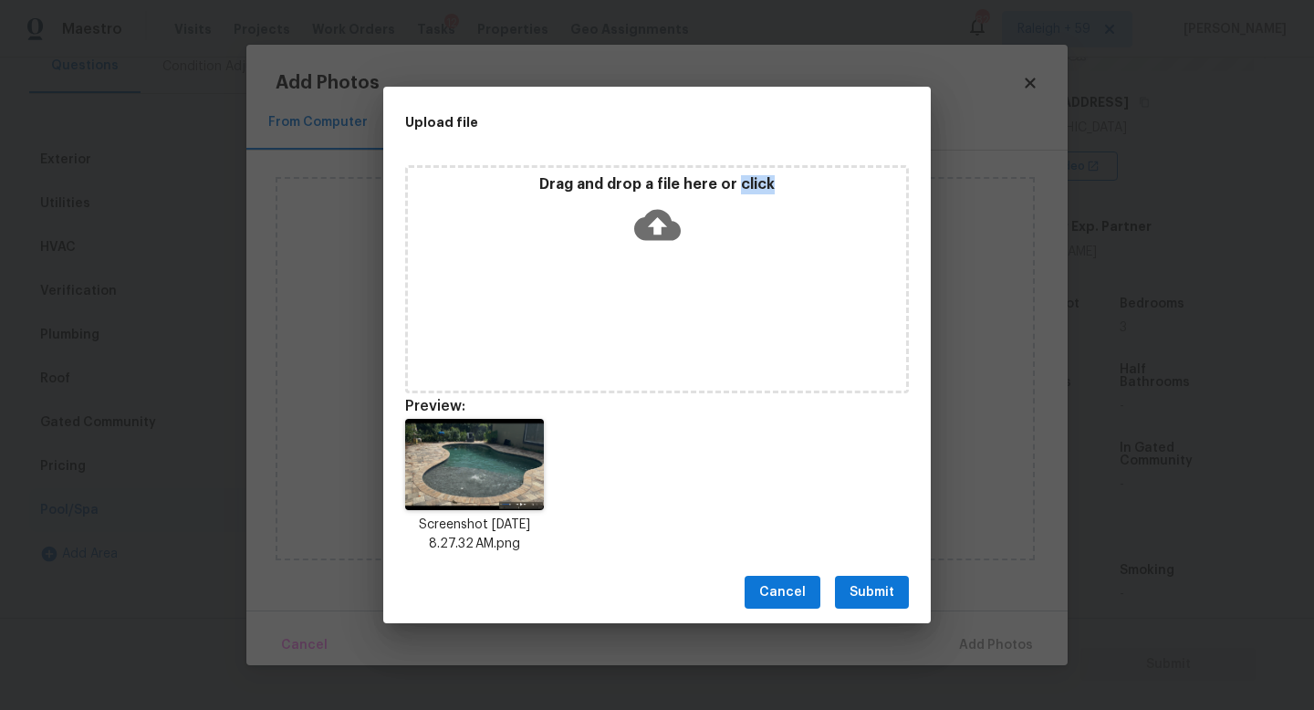
click at [881, 586] on span "Submit" at bounding box center [872, 592] width 45 height 23
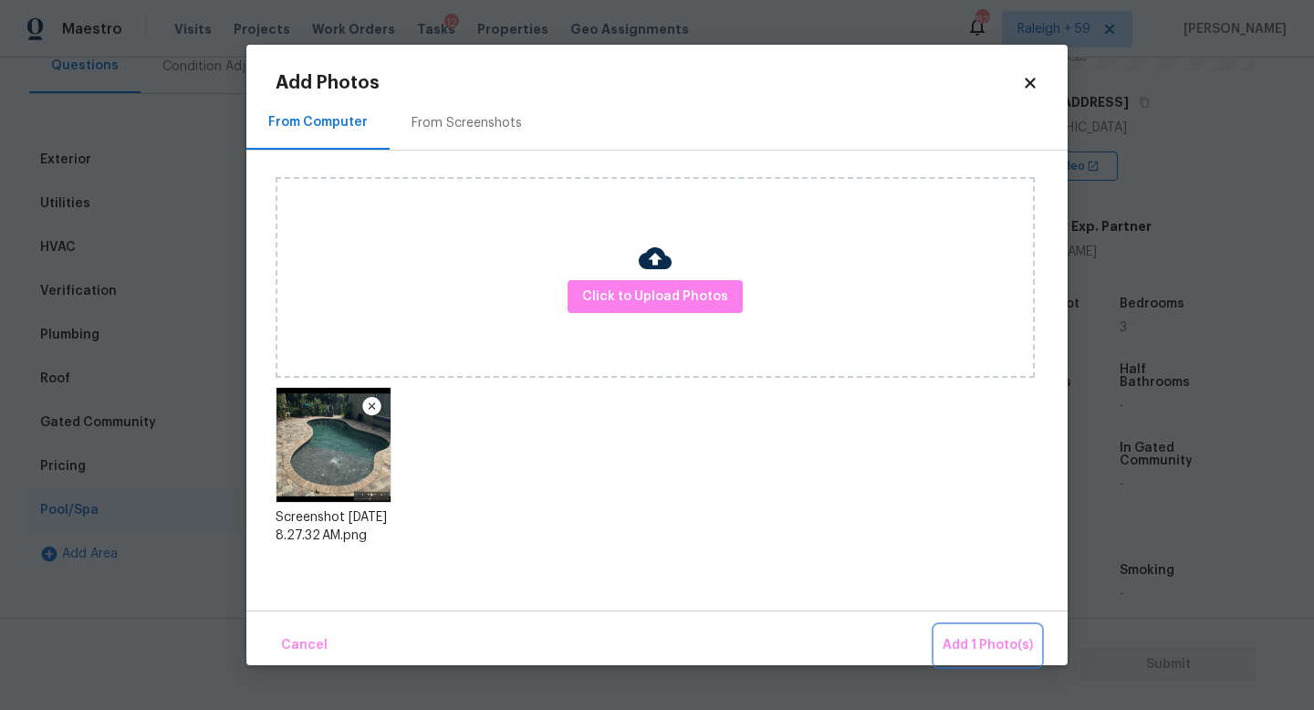
click at [983, 638] on span "Add 1 Photo(s)" at bounding box center [988, 645] width 90 height 23
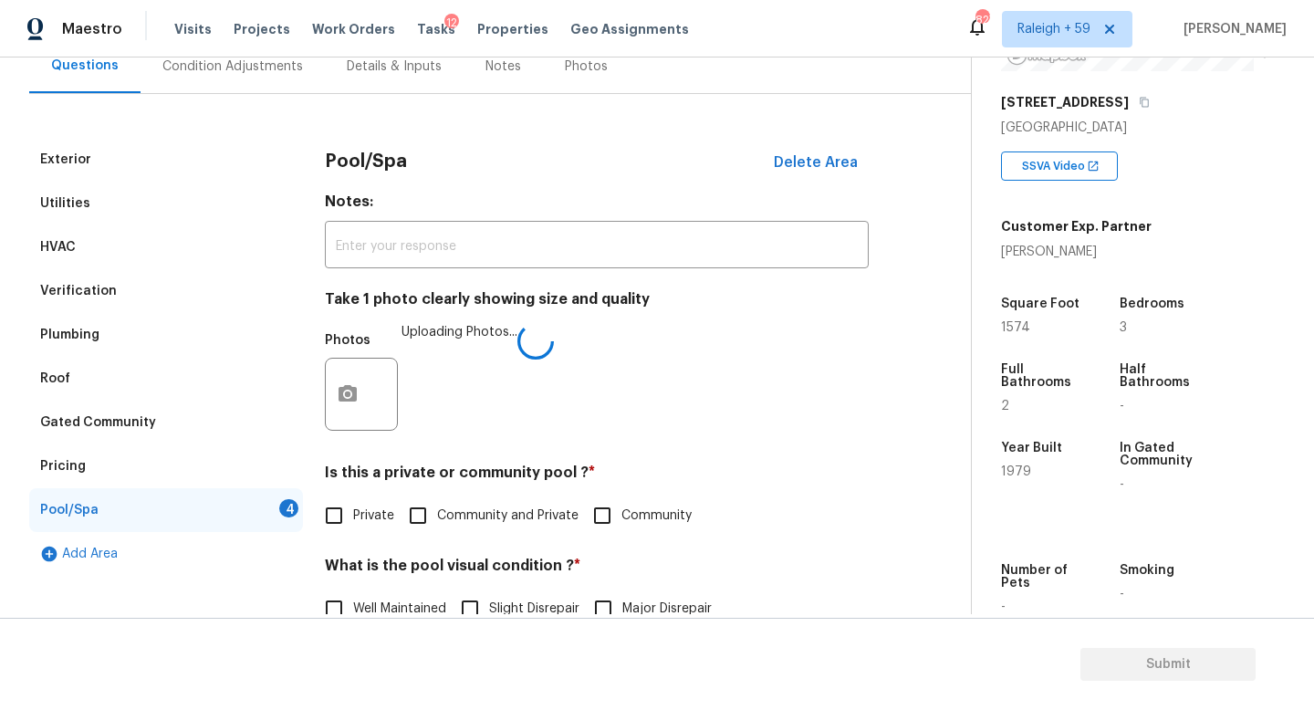
click at [356, 518] on span "Private" at bounding box center [373, 516] width 41 height 19
click at [353, 518] on input "Private" at bounding box center [334, 515] width 38 height 38
checkbox input "true"
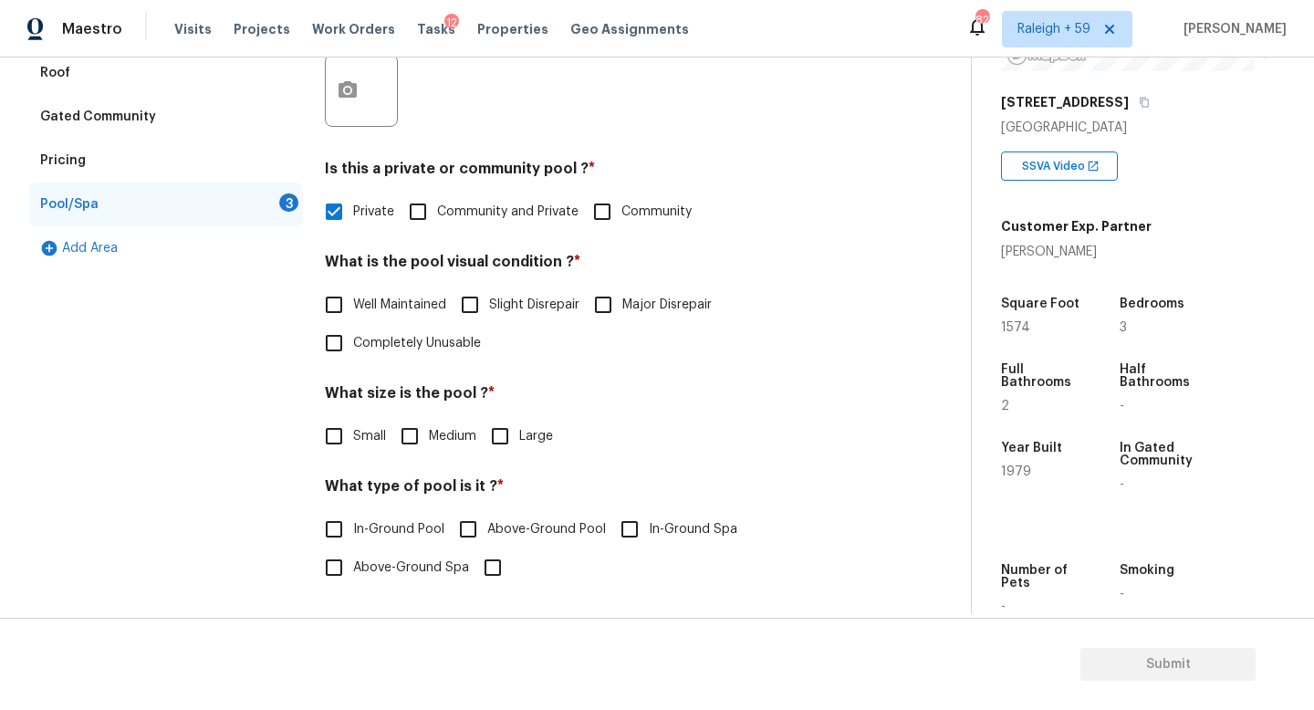
scroll to position [502, 0]
click at [401, 296] on span "Well Maintained" at bounding box center [399, 305] width 93 height 19
click at [353, 286] on input "Well Maintained" at bounding box center [334, 305] width 38 height 38
checkbox input "true"
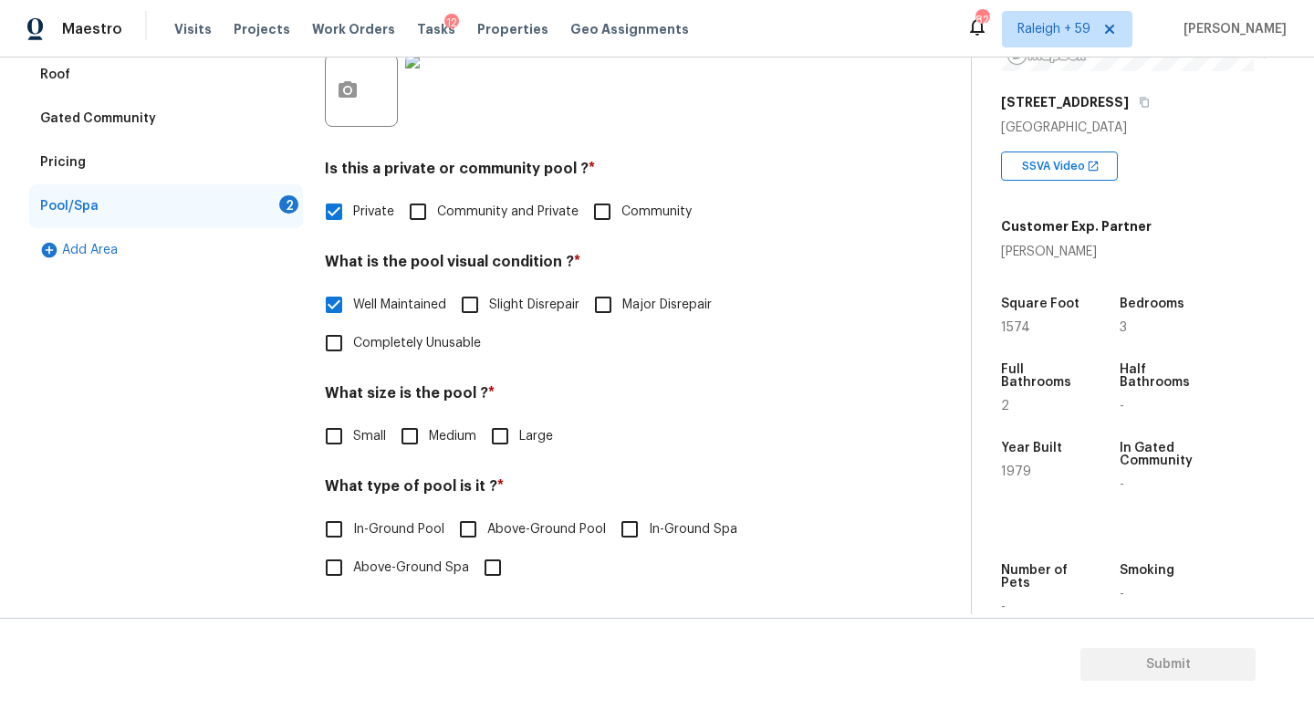
click at [435, 427] on span "Medium" at bounding box center [452, 436] width 47 height 19
click at [429, 427] on input "Medium" at bounding box center [410, 436] width 38 height 38
checkbox input "true"
click at [418, 520] on span "In-Ground Pool" at bounding box center [398, 529] width 91 height 19
click at [353, 510] on input "In-Ground Pool" at bounding box center [334, 529] width 38 height 38
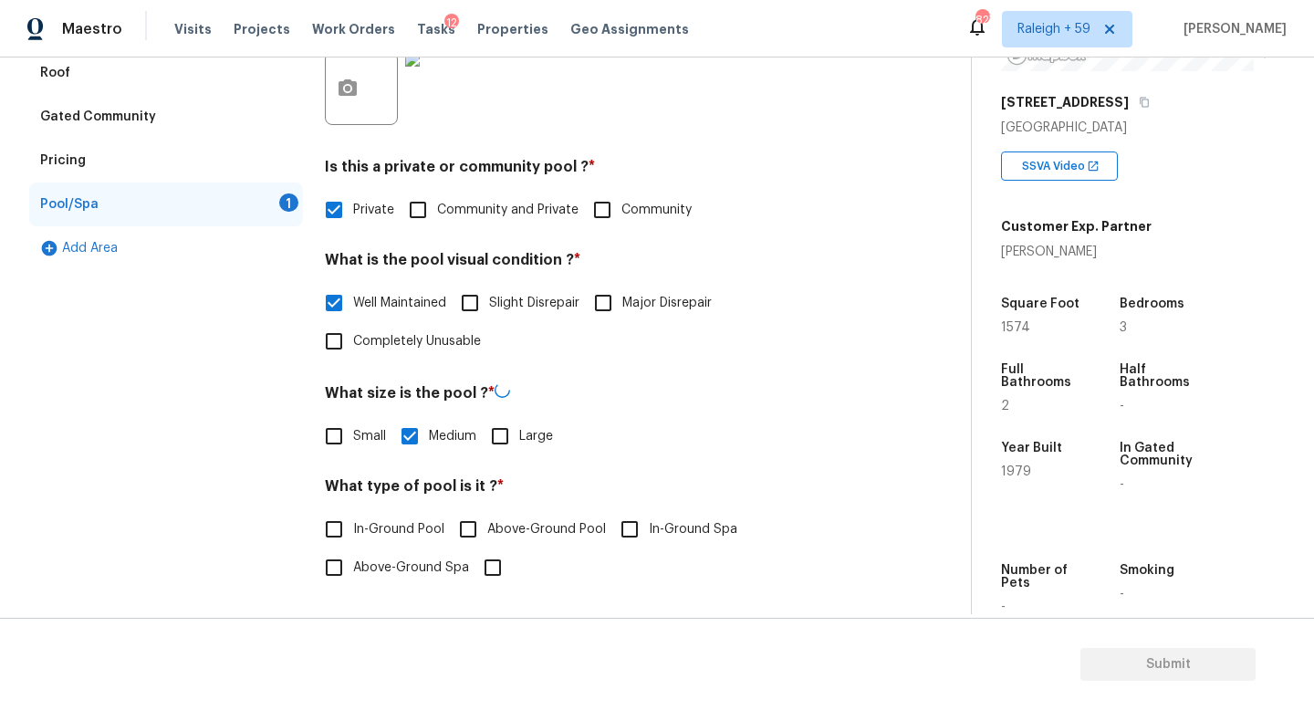
checkbox input "true"
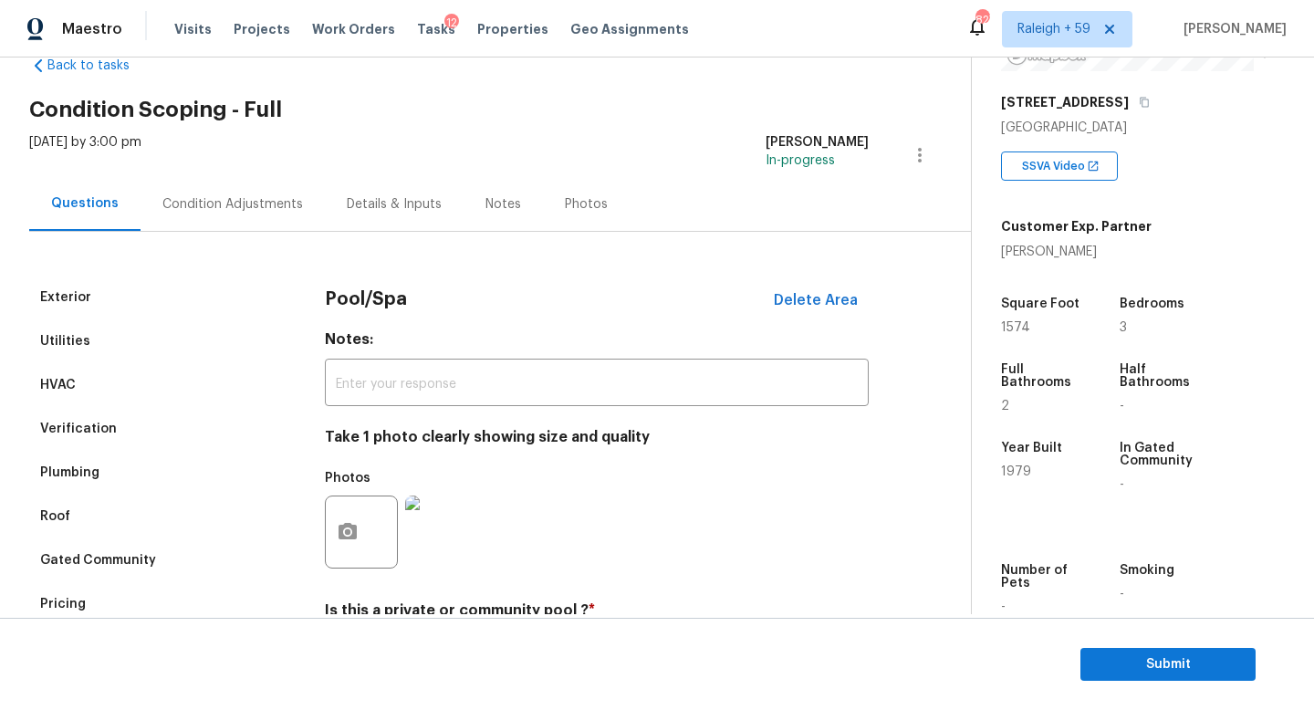
scroll to position [0, 0]
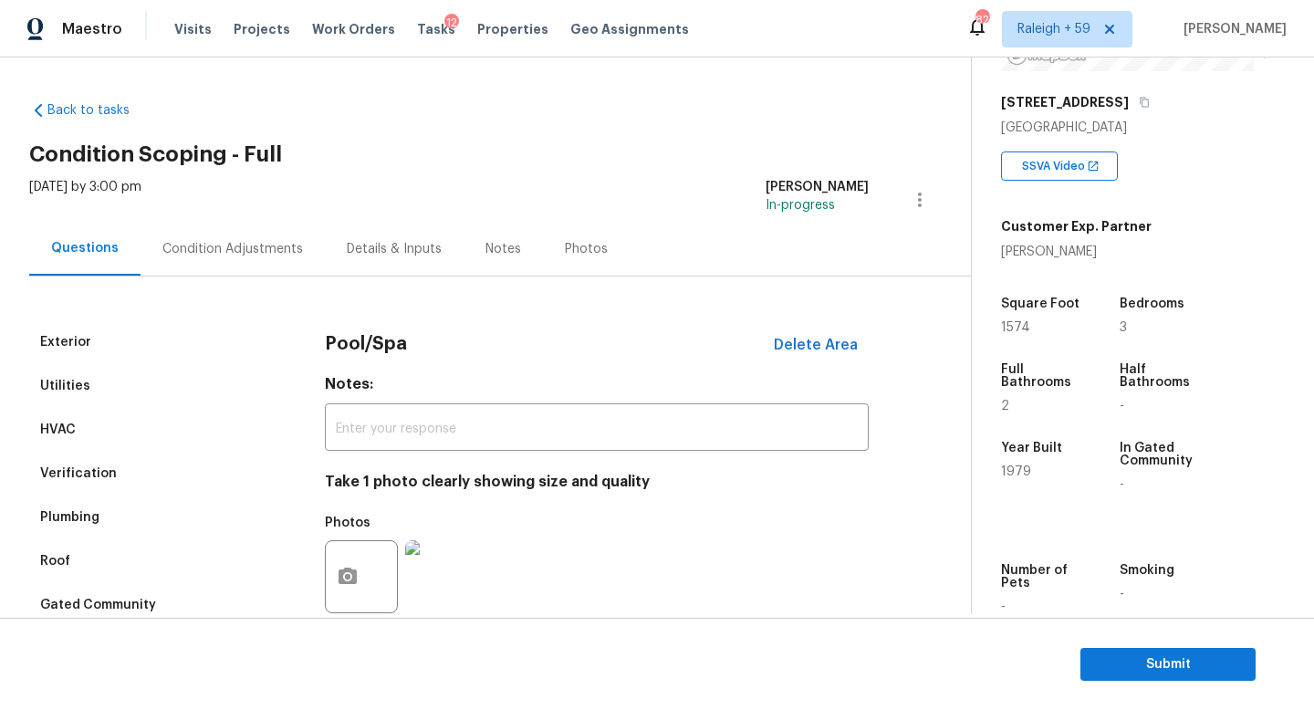
click at [268, 231] on div "Condition Adjustments" at bounding box center [233, 249] width 184 height 54
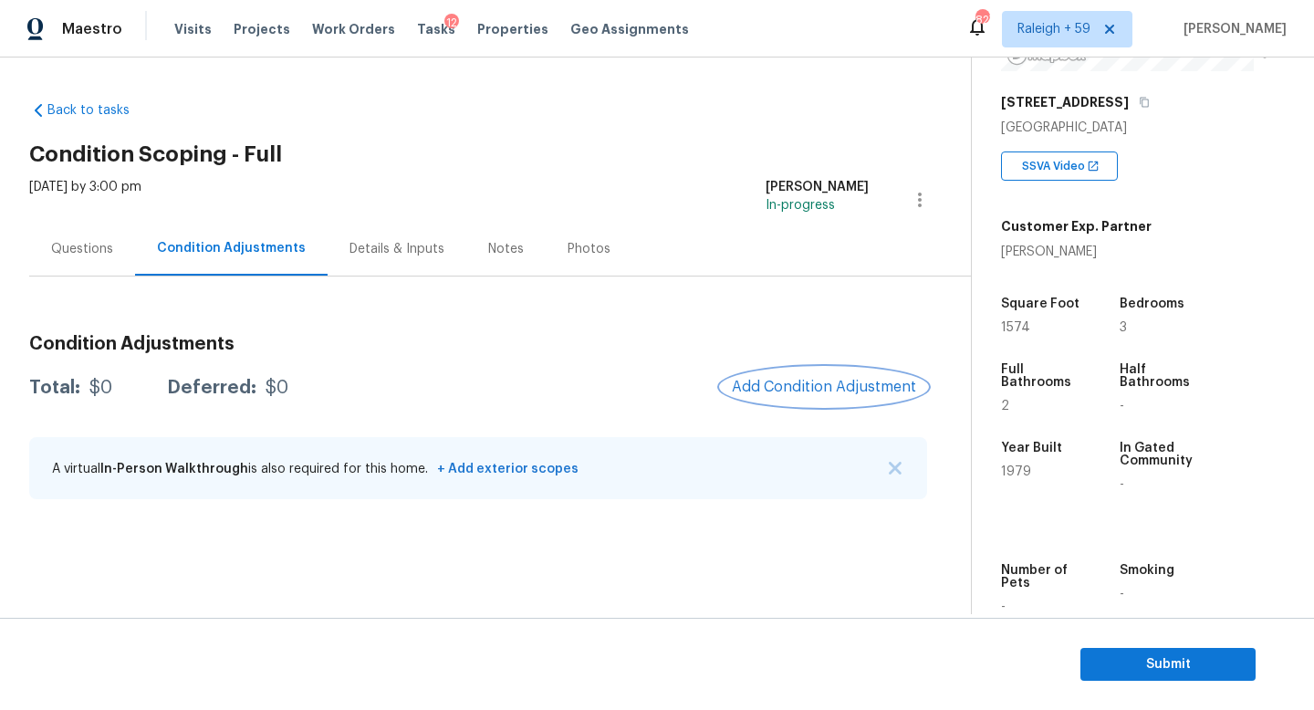
click at [807, 396] on button "Add Condition Adjustment" at bounding box center [824, 387] width 206 height 38
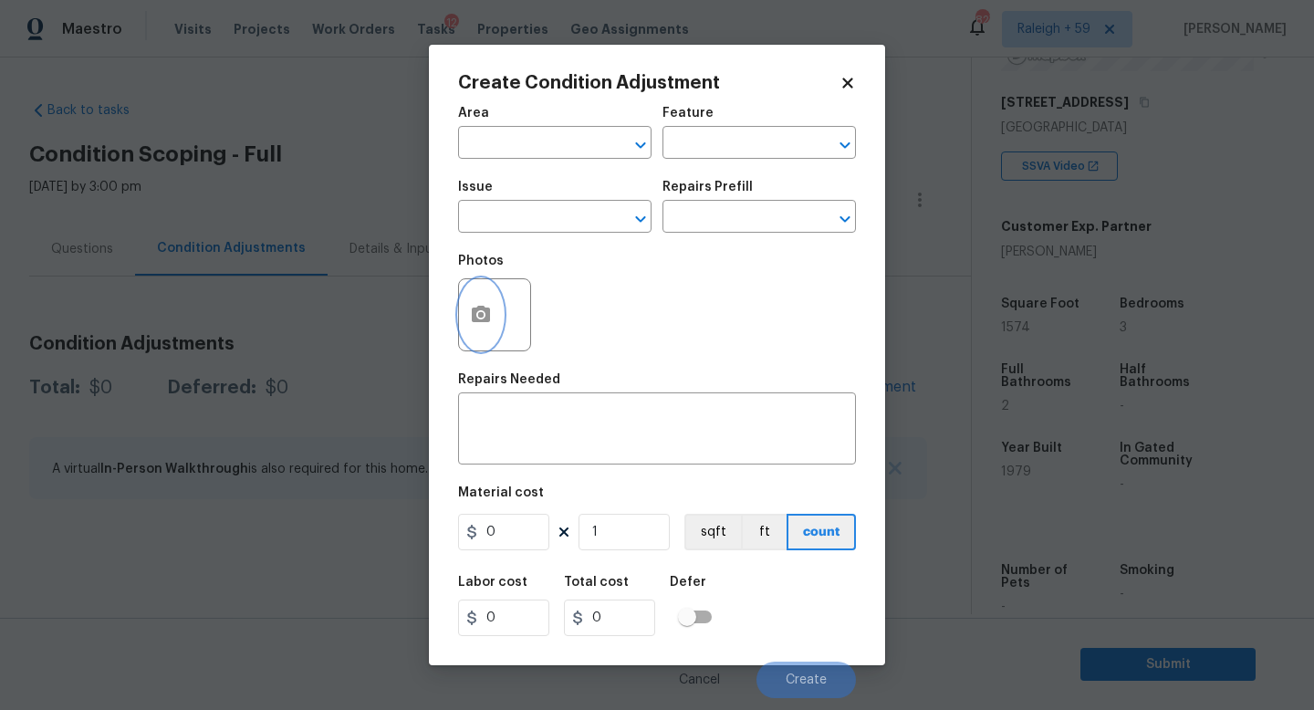
click at [462, 308] on button "button" at bounding box center [481, 314] width 44 height 71
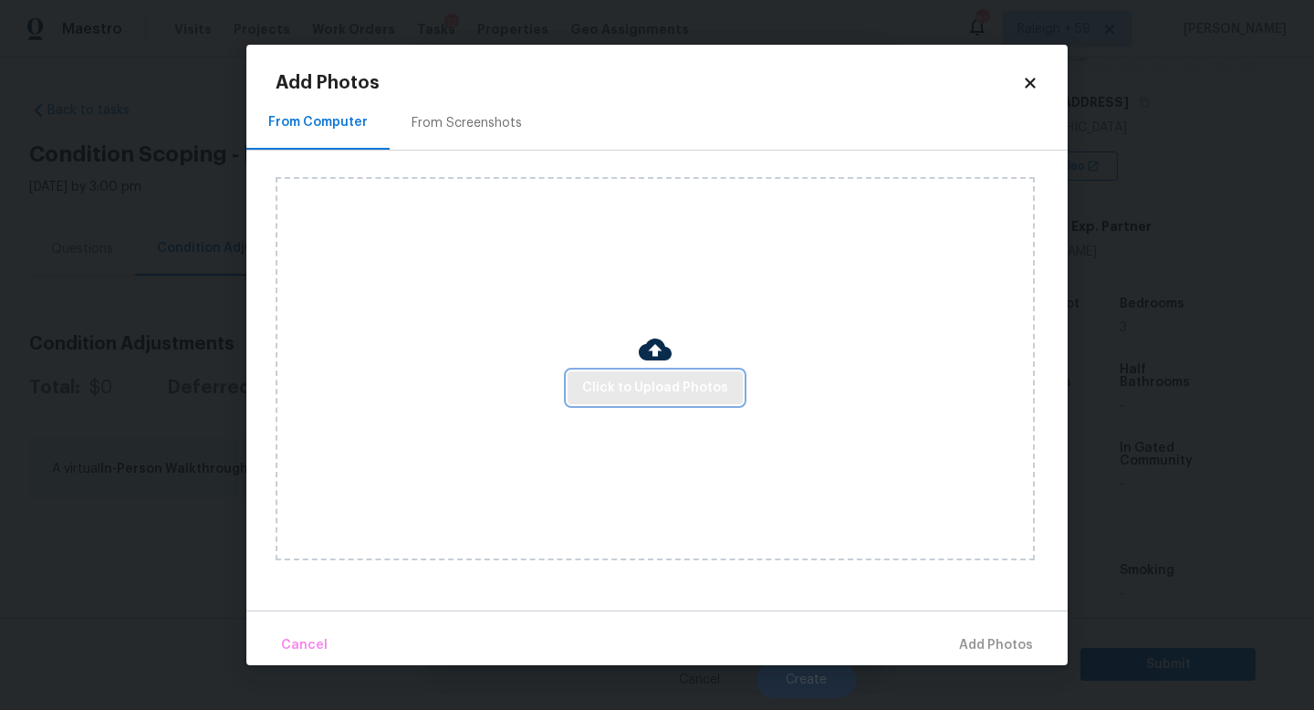
click at [699, 400] on button "Click to Upload Photos" at bounding box center [655, 388] width 175 height 34
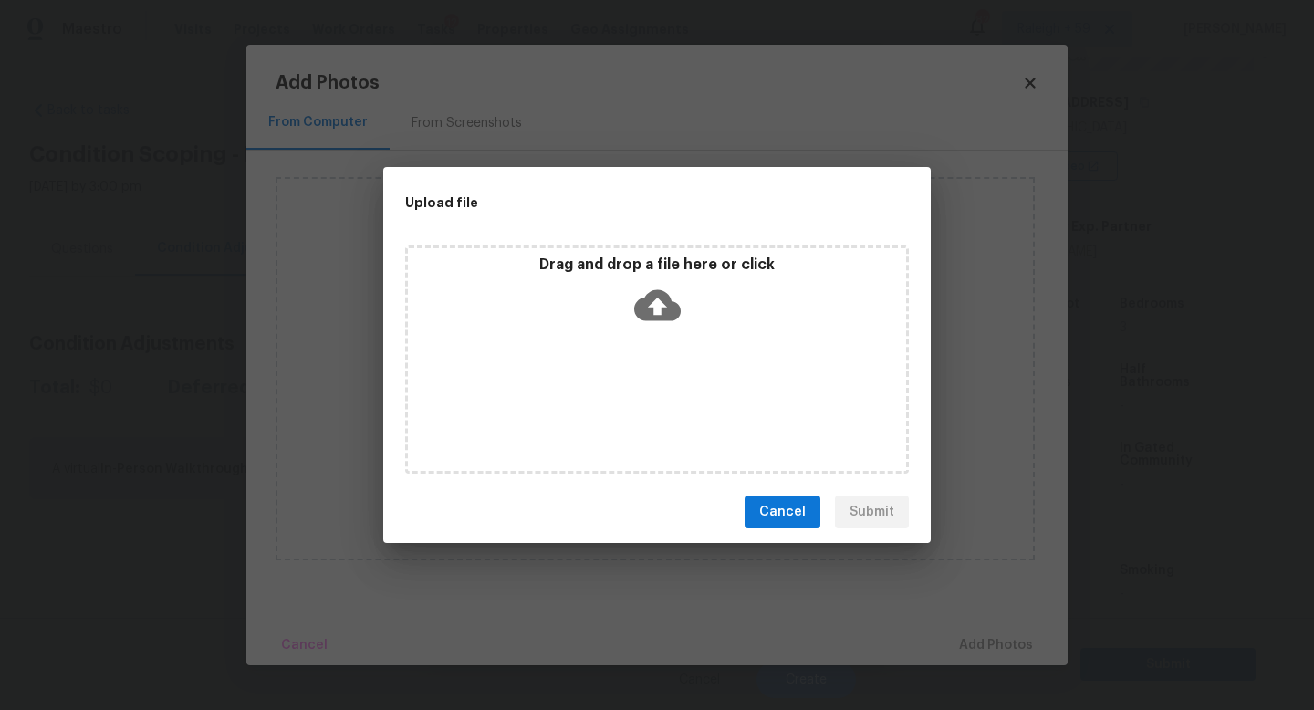
click at [699, 400] on div "Drag and drop a file here or click" at bounding box center [657, 359] width 504 height 228
